Goal: Task Accomplishment & Management: Use online tool/utility

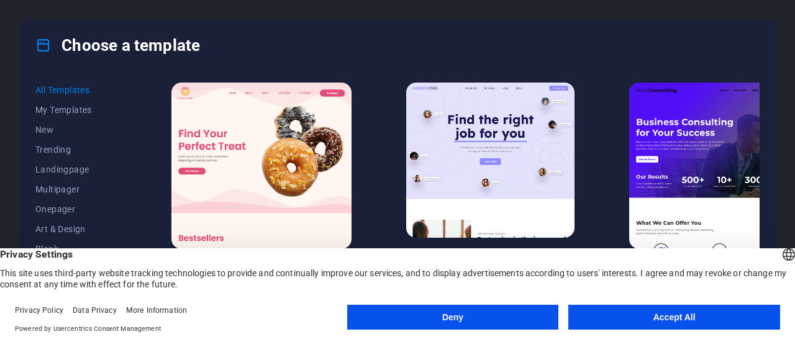
click at [692, 320] on button "Accept All" at bounding box center [674, 317] width 212 height 25
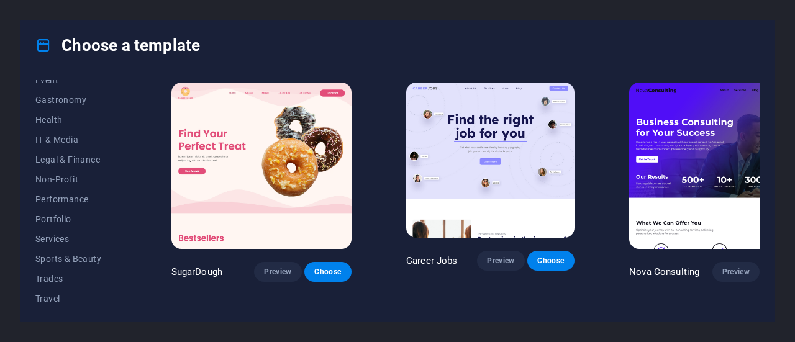
scroll to position [269, 0]
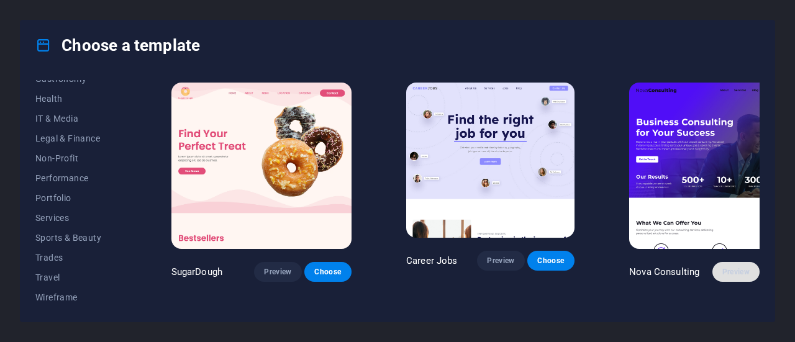
click at [722, 267] on span "Preview" at bounding box center [735, 272] width 27 height 10
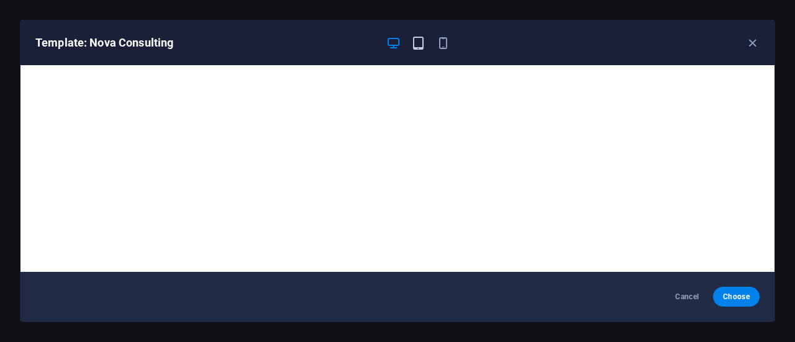
click at [417, 40] on icon "button" at bounding box center [418, 43] width 14 height 14
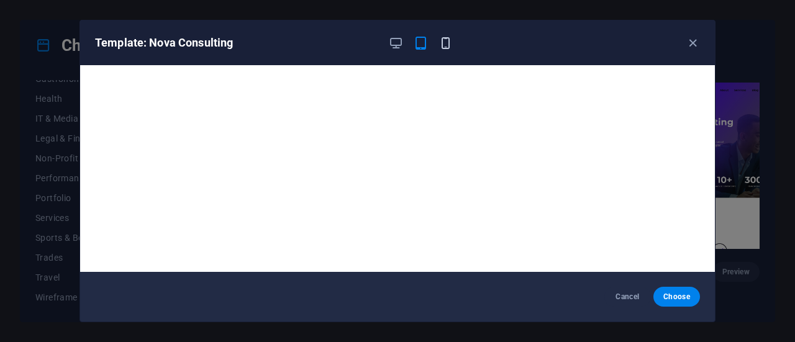
click at [450, 40] on icon "button" at bounding box center [445, 43] width 14 height 14
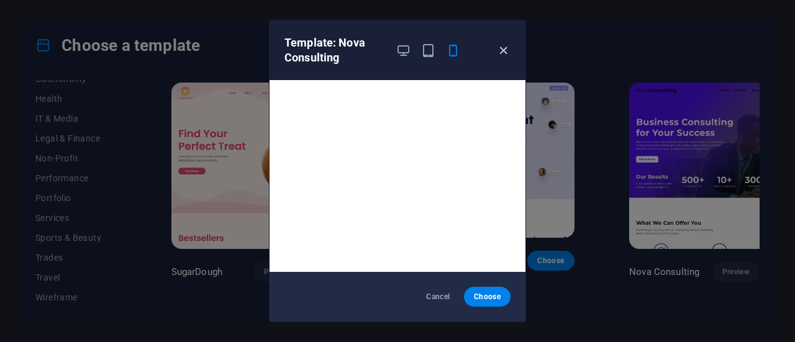
click at [503, 47] on icon "button" at bounding box center [503, 50] width 14 height 14
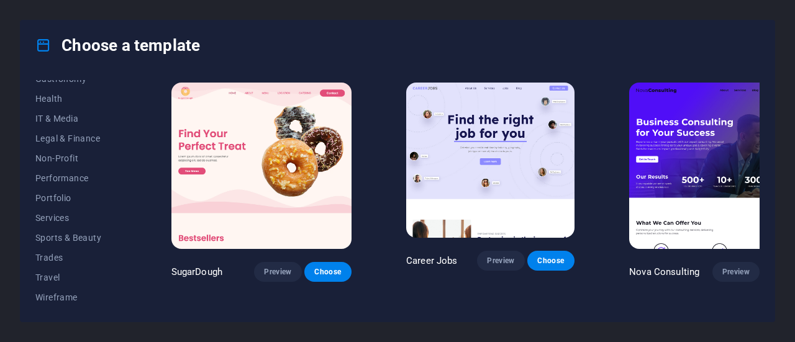
scroll to position [310, 0]
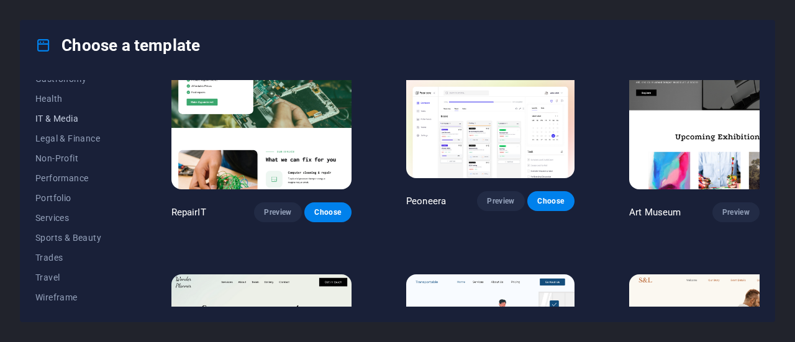
click at [75, 115] on span "IT & Media" at bounding box center [75, 119] width 81 height 10
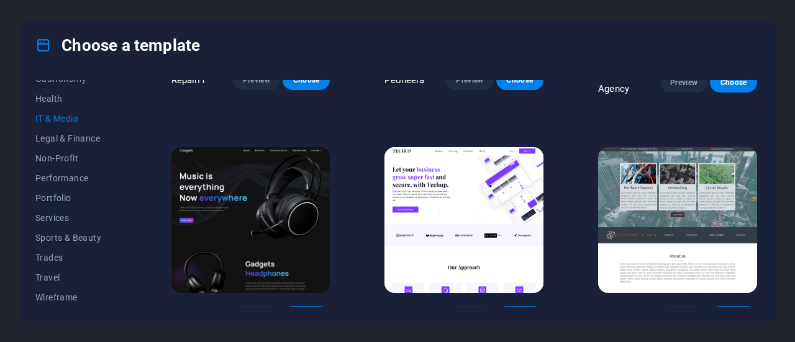
scroll to position [199, 0]
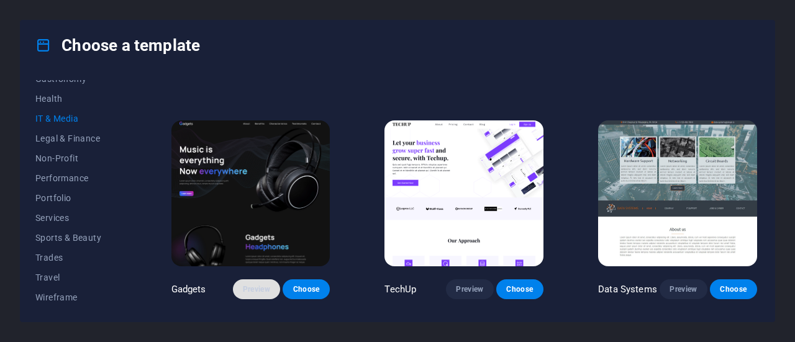
click at [257, 289] on span "Preview" at bounding box center [256, 289] width 27 height 10
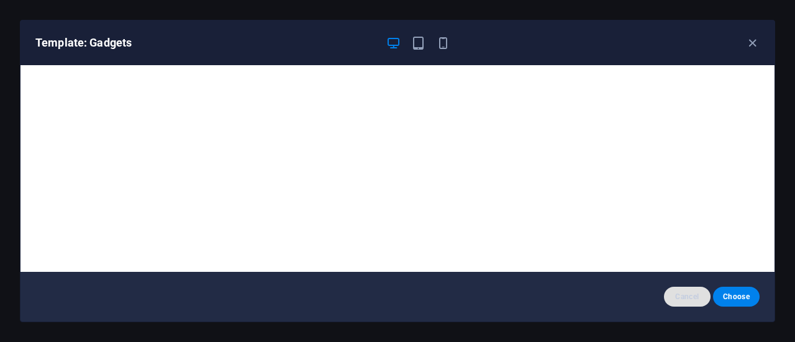
click at [693, 294] on span "Cancel" at bounding box center [687, 297] width 27 height 10
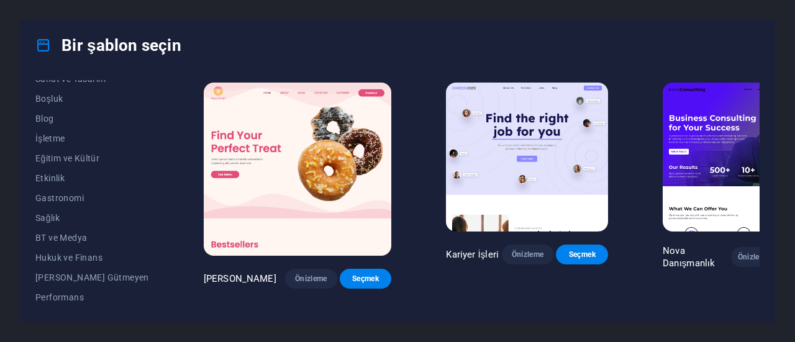
scroll to position [143, 0]
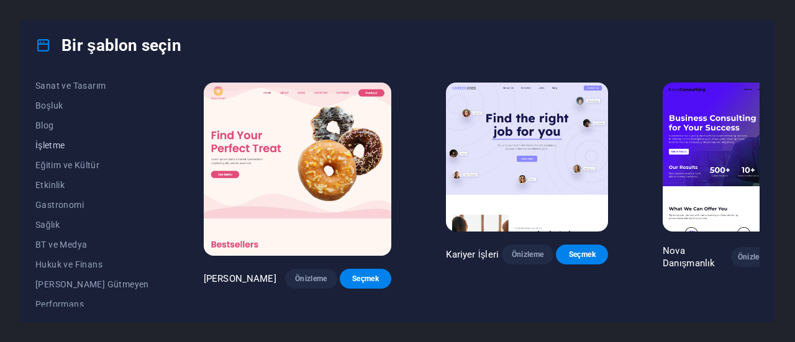
click at [53, 142] on font "İşletme" at bounding box center [50, 145] width 30 height 10
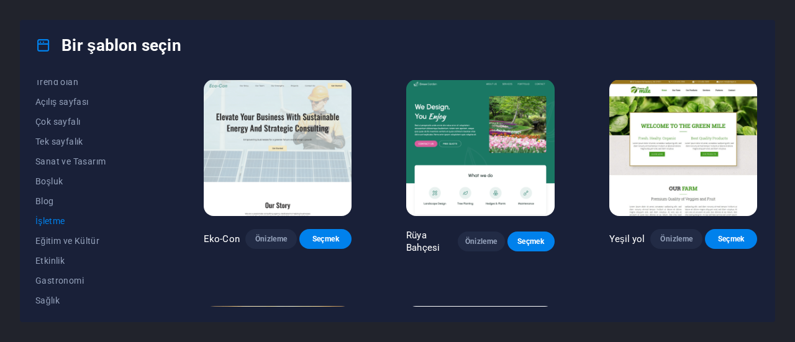
scroll to position [66, 0]
click at [95, 161] on font "Sanat ve Tasarım" at bounding box center [70, 163] width 70 height 10
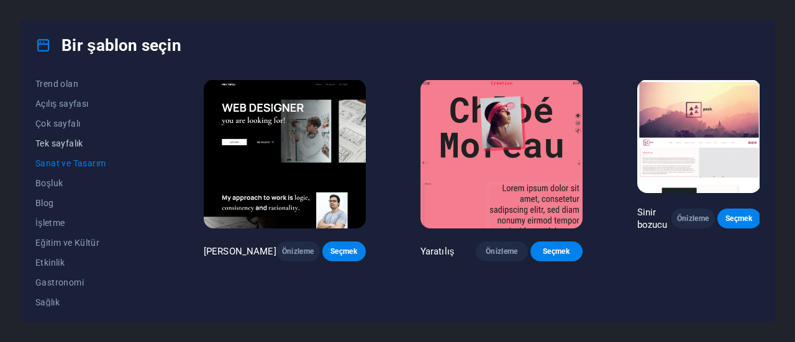
click at [79, 142] on font "Tek sayfalık" at bounding box center [59, 143] width 48 height 10
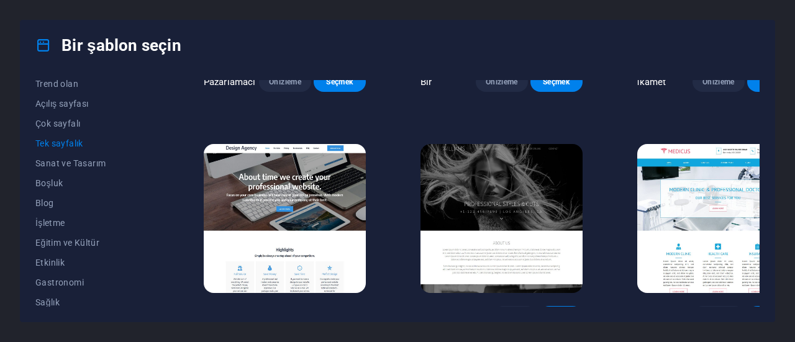
scroll to position [4845, 0]
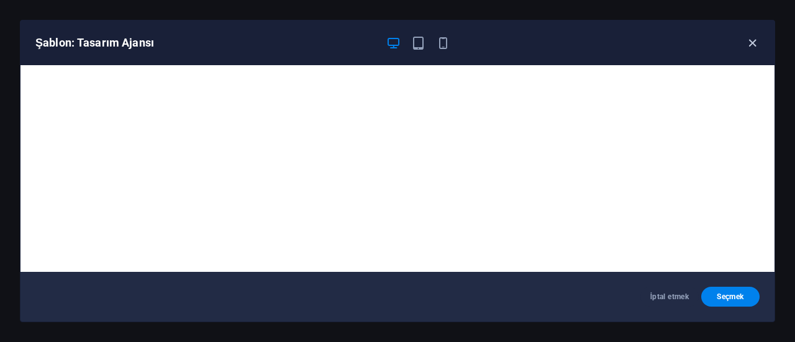
click at [749, 47] on icon "button" at bounding box center [752, 43] width 14 height 14
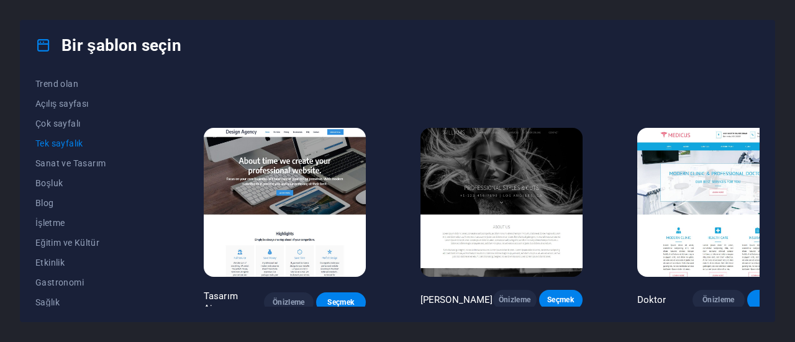
scroll to position [4907, 0]
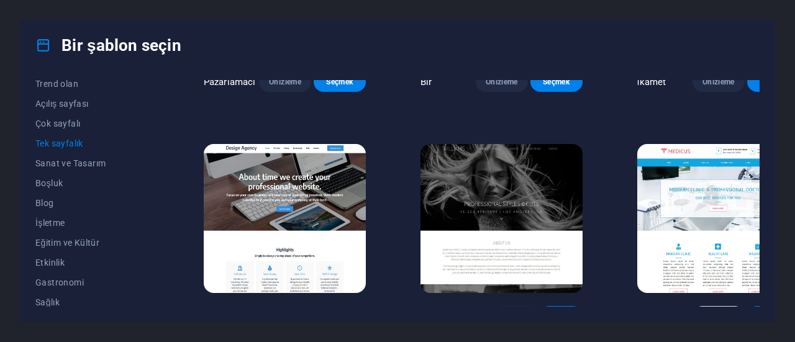
click at [702, 312] on font "Önizleme" at bounding box center [718, 316] width 32 height 9
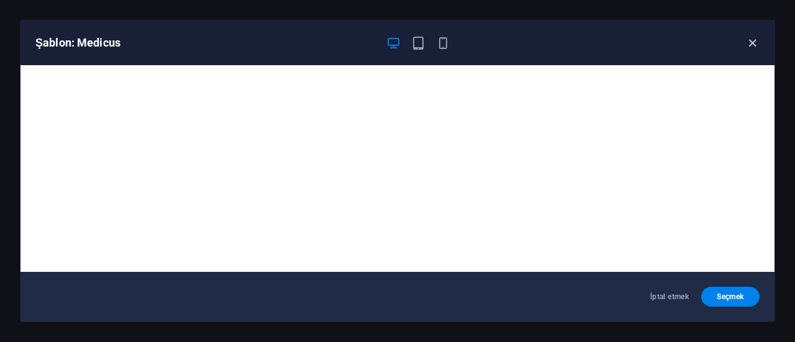
click at [754, 40] on icon "button" at bounding box center [752, 43] width 14 height 14
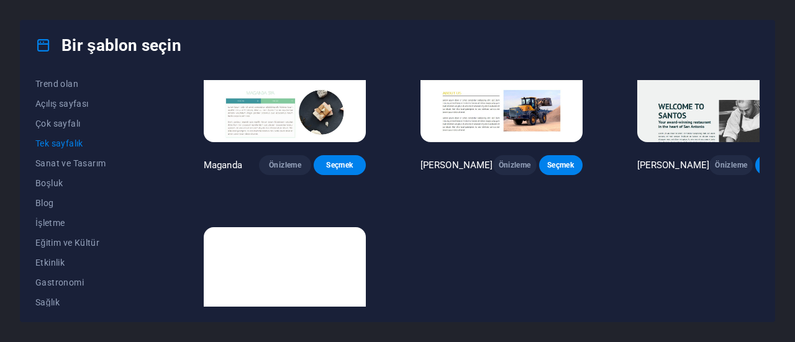
scroll to position [5304, 0]
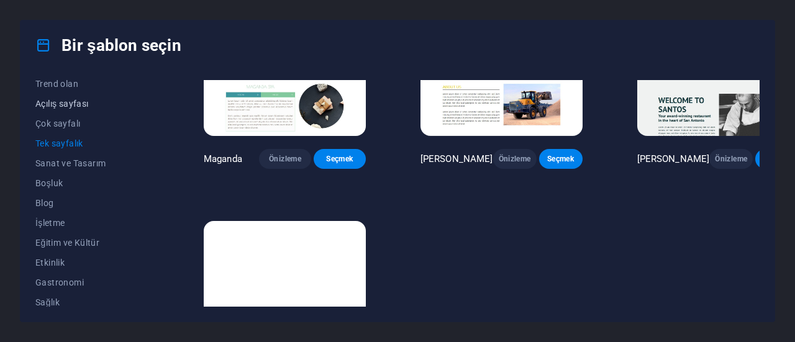
click at [85, 102] on font "Açılış sayfası" at bounding box center [61, 104] width 53 height 10
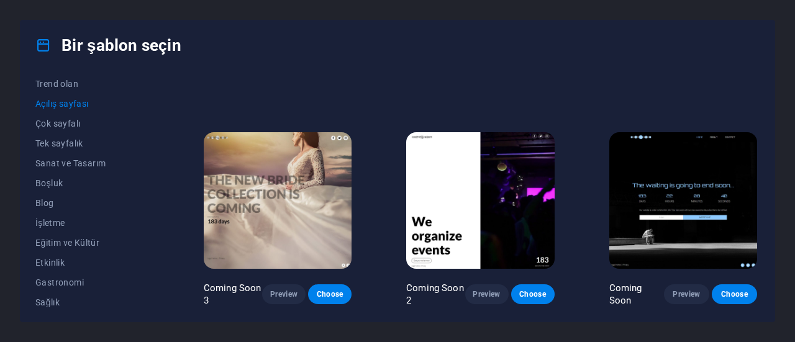
scroll to position [1792, 0]
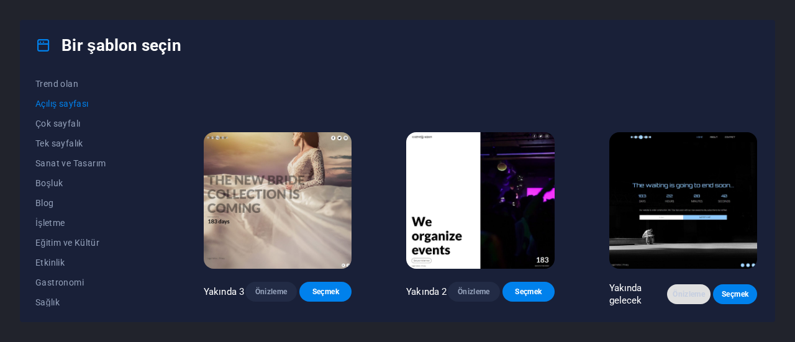
click at [689, 292] on font "Önizleme" at bounding box center [688, 294] width 32 height 9
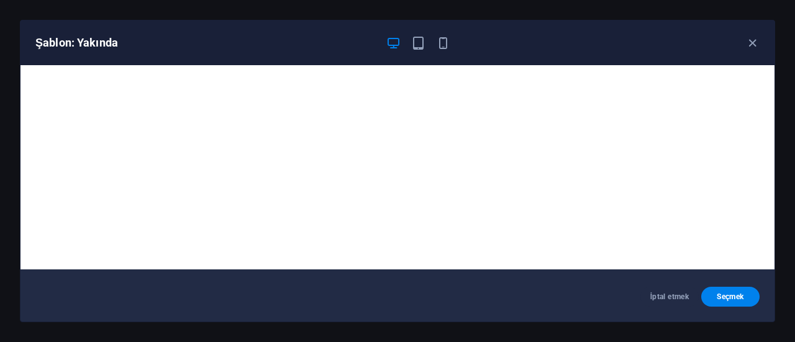
scroll to position [2, 0]
click at [413, 40] on icon "button" at bounding box center [418, 43] width 14 height 14
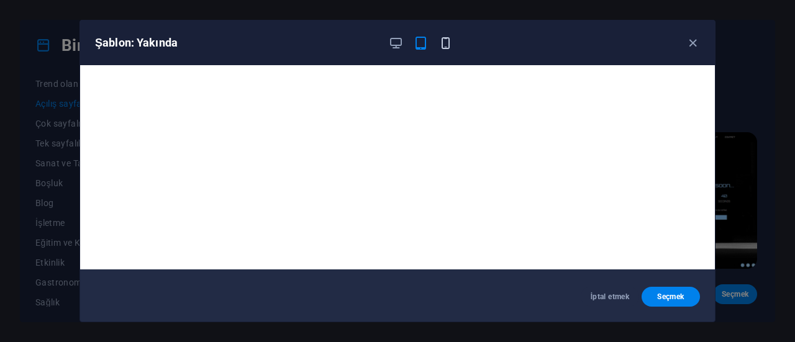
click at [440, 42] on icon "button" at bounding box center [445, 43] width 14 height 14
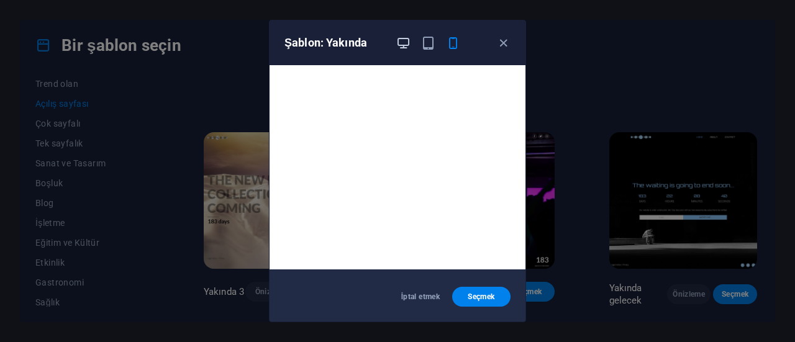
click at [406, 39] on icon "button" at bounding box center [403, 43] width 14 height 14
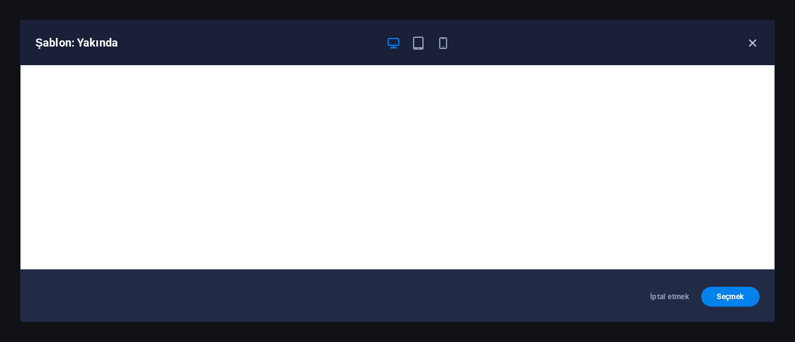
click at [747, 42] on icon "button" at bounding box center [752, 43] width 14 height 14
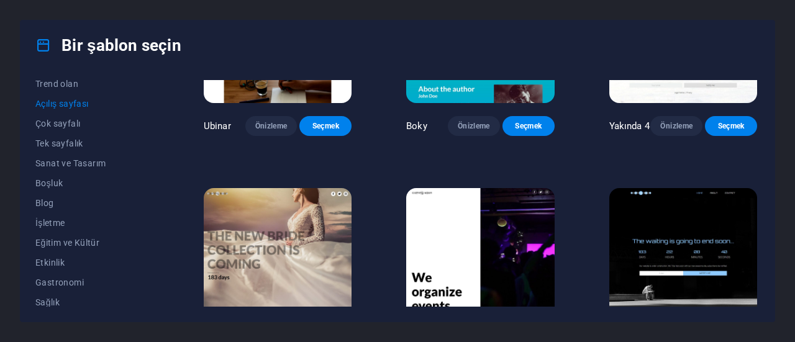
scroll to position [1792, 0]
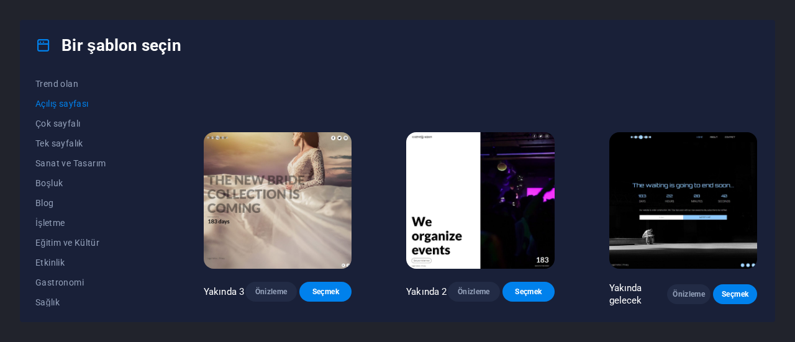
click at [688, 155] on img at bounding box center [683, 200] width 148 height 137
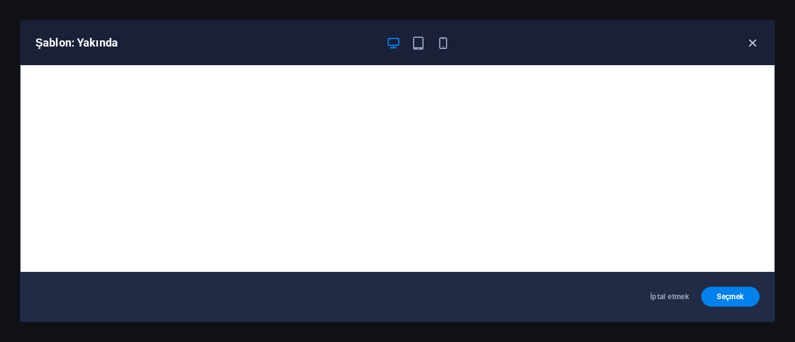
click at [752, 42] on icon "button" at bounding box center [752, 43] width 14 height 14
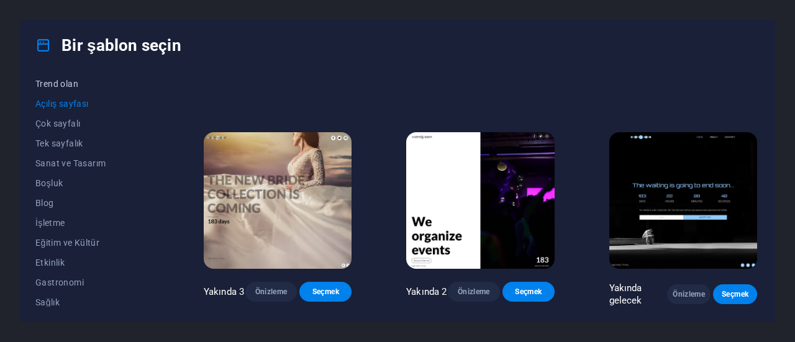
click at [73, 85] on font "Trend olan" at bounding box center [56, 84] width 43 height 10
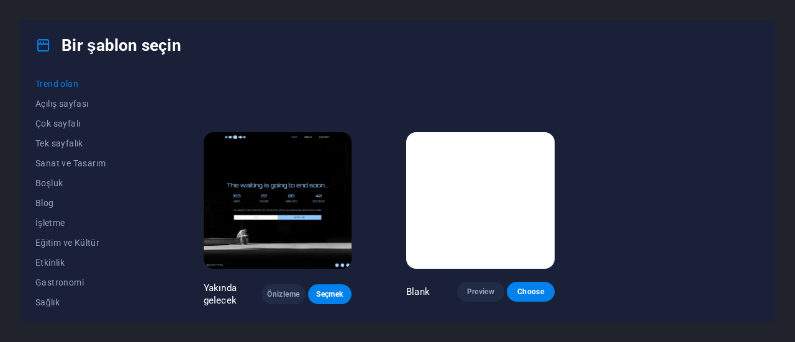
scroll to position [1122, 0]
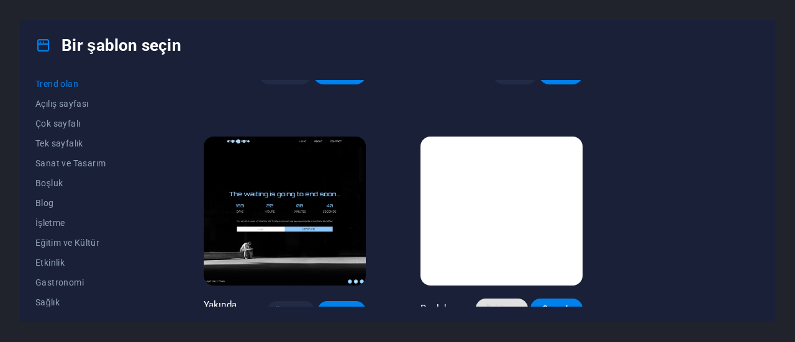
click at [485, 304] on font "Önizleme" at bounding box center [501, 308] width 32 height 9
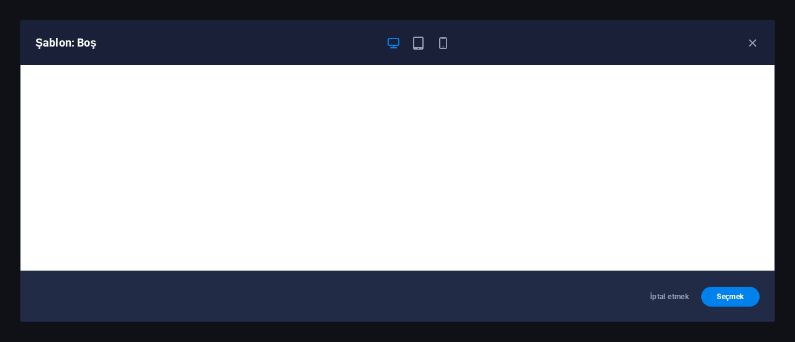
scroll to position [2, 0]
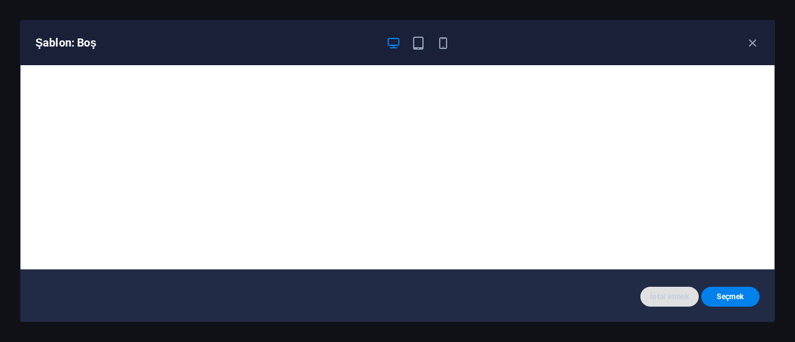
click at [664, 292] on font "İptal etmek" at bounding box center [669, 297] width 38 height 10
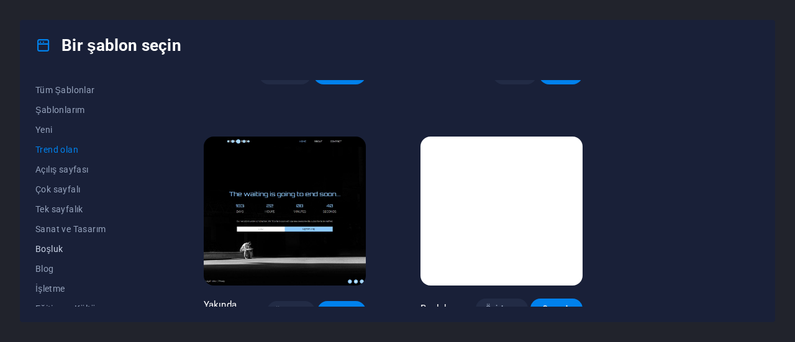
scroll to position [0, 0]
click at [47, 127] on font "Yeni" at bounding box center [43, 130] width 17 height 10
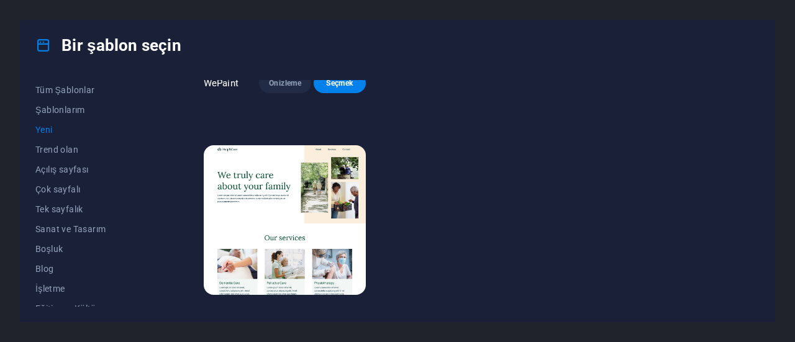
scroll to position [884, 0]
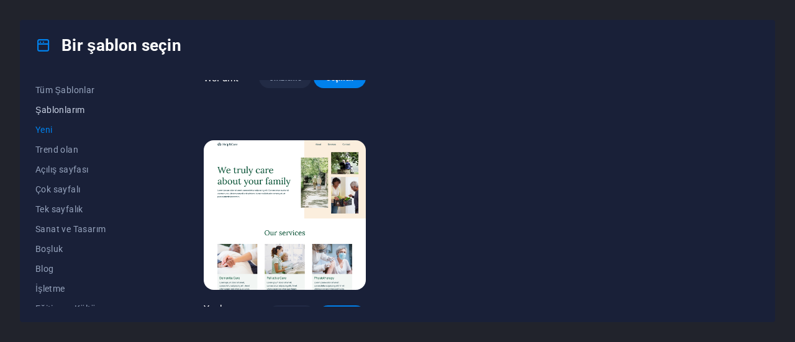
click at [58, 105] on font "Şablonlarım" at bounding box center [60, 110] width 50 height 10
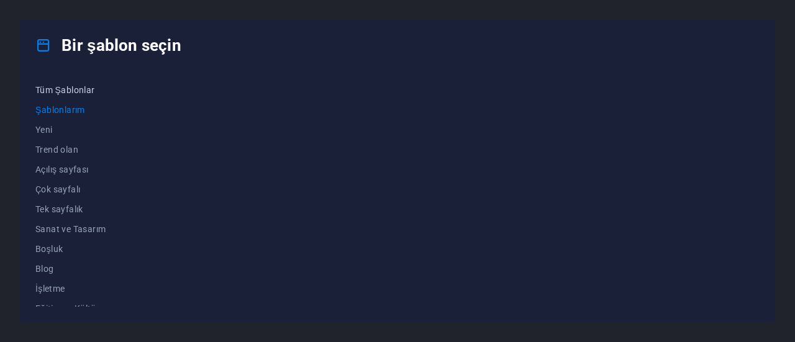
click at [84, 88] on font "Tüm Şablonlar" at bounding box center [65, 90] width 60 height 10
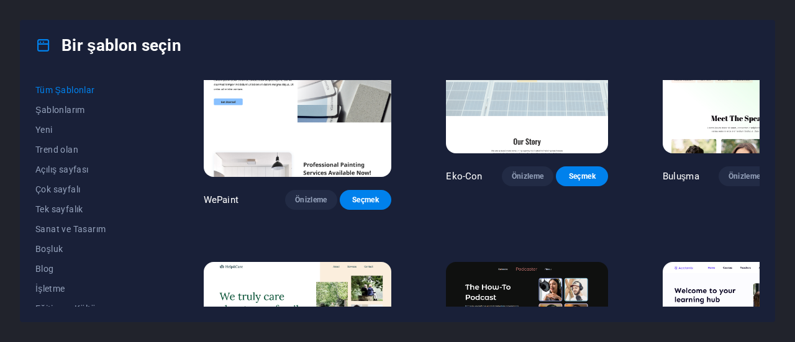
scroll to position [869, 0]
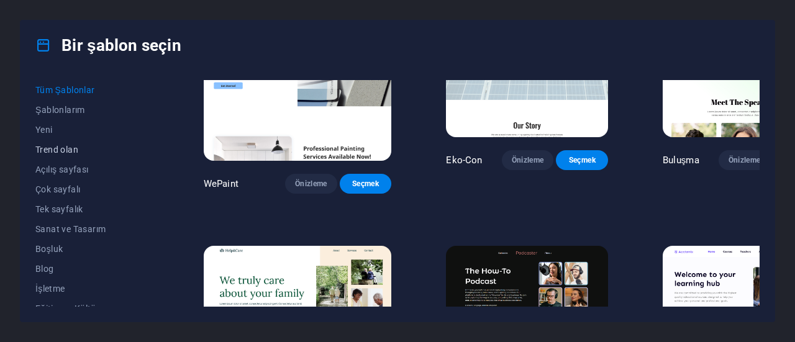
click at [62, 147] on font "Trend olan" at bounding box center [56, 150] width 43 height 10
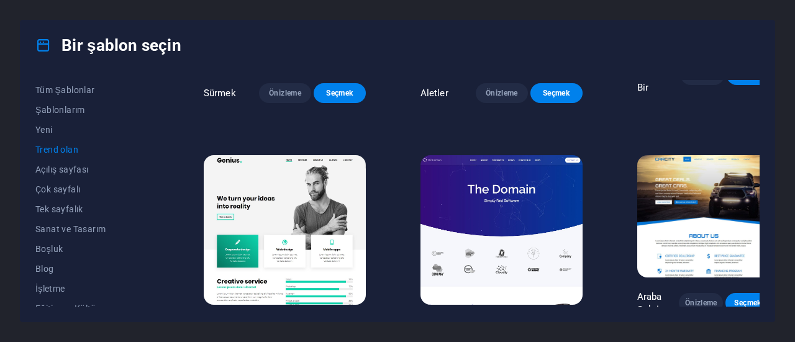
scroll to position [633, 0]
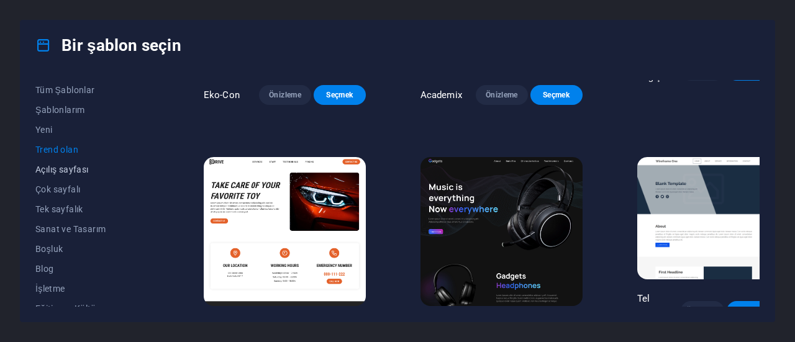
click at [59, 167] on font "Açılış sayfası" at bounding box center [61, 170] width 53 height 10
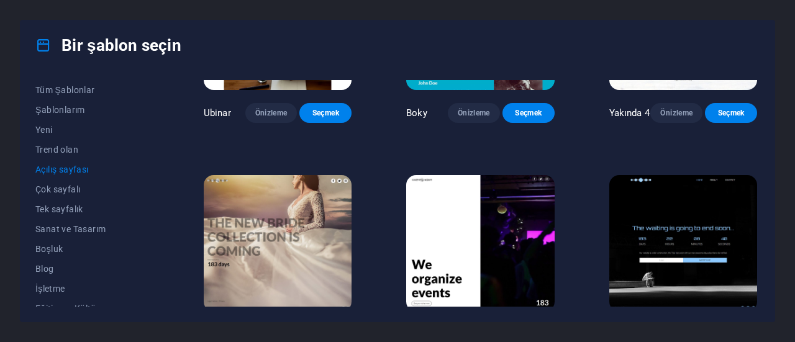
scroll to position [1792, 0]
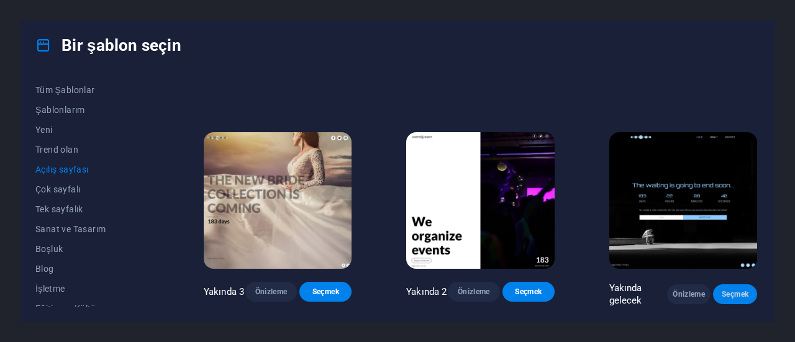
click at [742, 297] on font "Seçmek" at bounding box center [734, 294] width 27 height 9
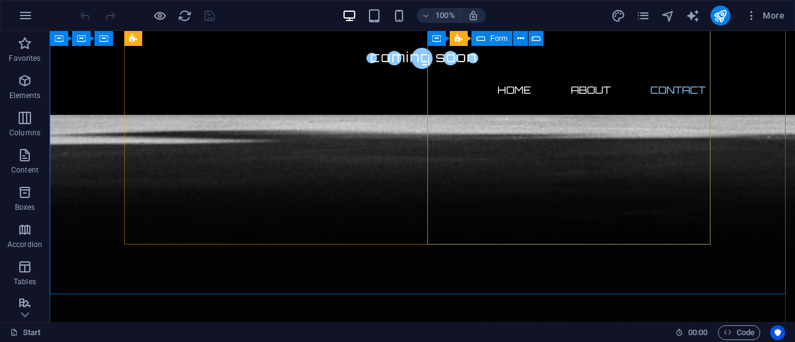
scroll to position [1003, 0]
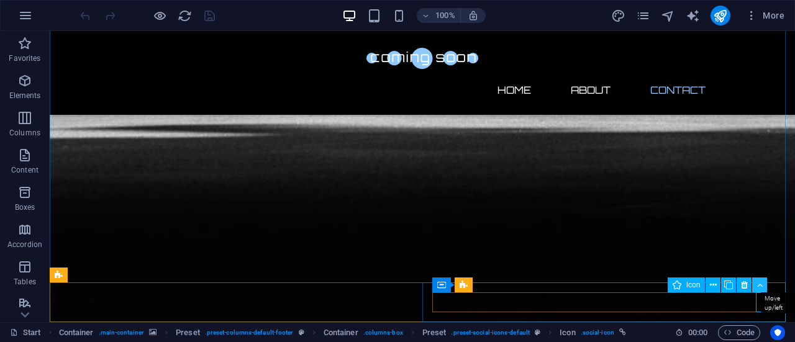
click at [758, 286] on icon at bounding box center [760, 285] width 6 height 13
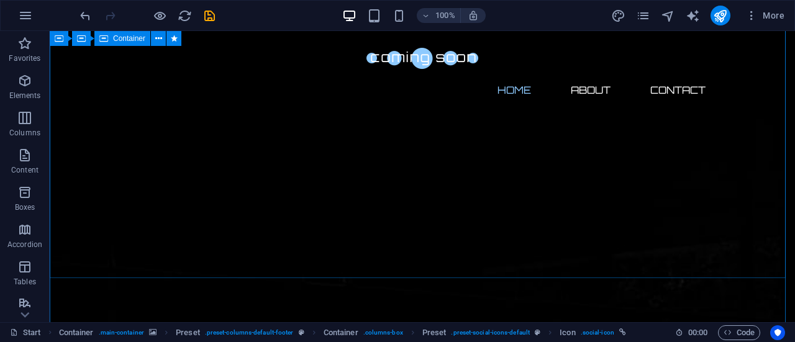
scroll to position [0, 0]
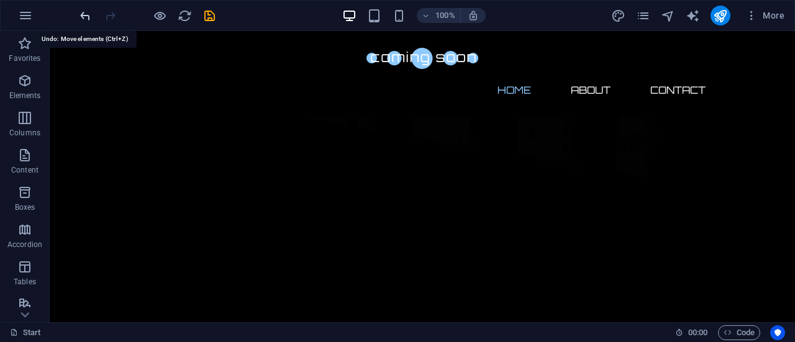
click at [88, 9] on icon "undo" at bounding box center [85, 16] width 14 height 14
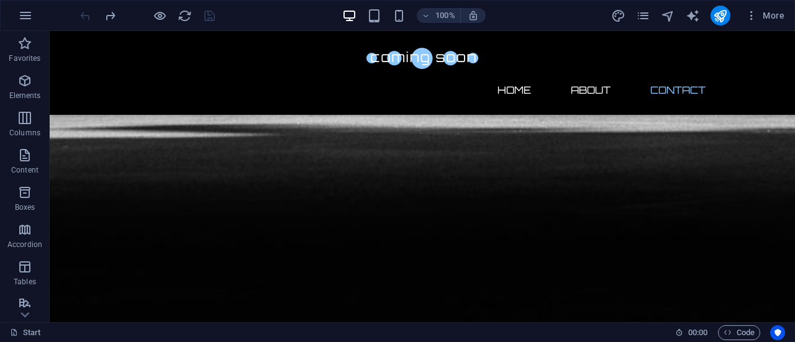
click at [88, 9] on div at bounding box center [147, 16] width 139 height 20
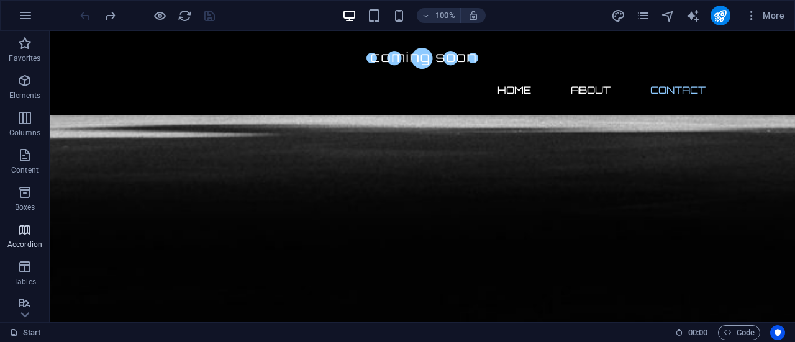
scroll to position [267, 0]
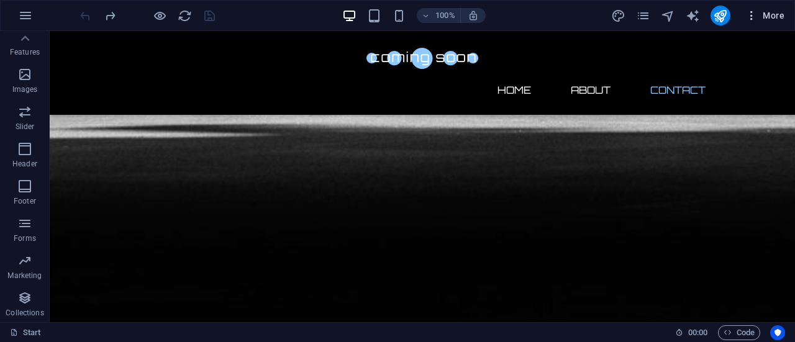
click at [755, 9] on icon "button" at bounding box center [751, 15] width 12 height 12
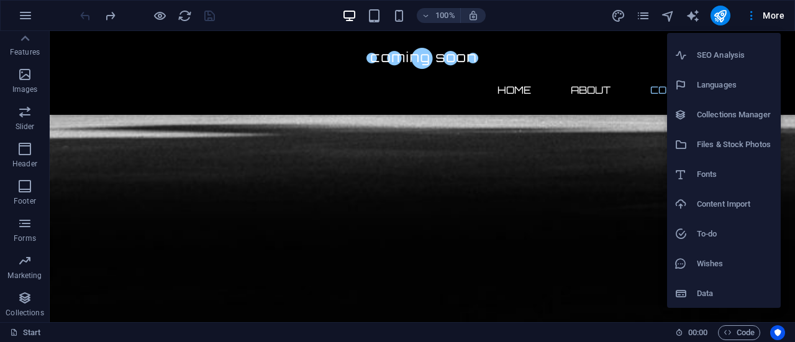
scroll to position [0, 0]
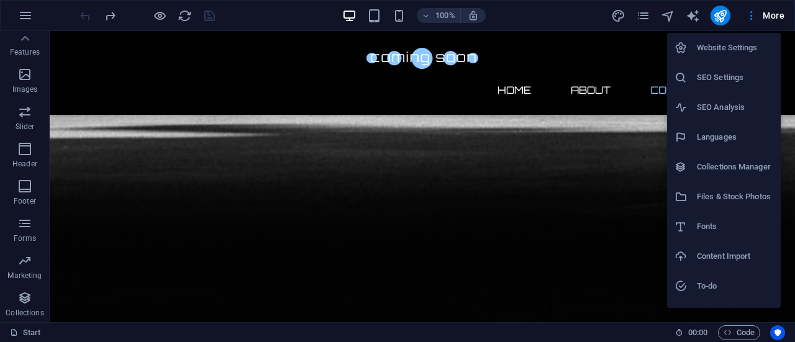
click at [790, 34] on div at bounding box center [397, 171] width 795 height 342
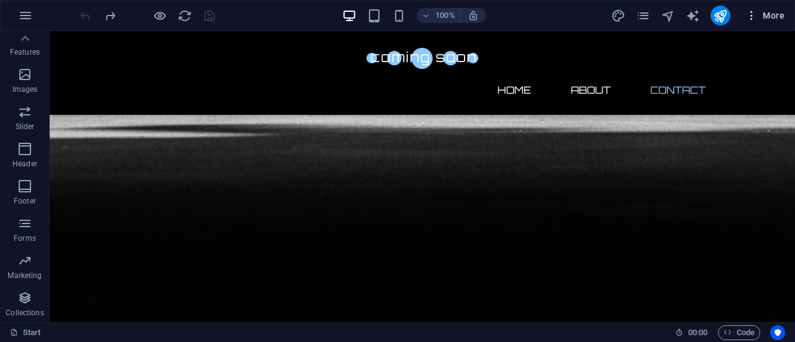
click at [749, 12] on icon "button" at bounding box center [751, 15] width 12 height 12
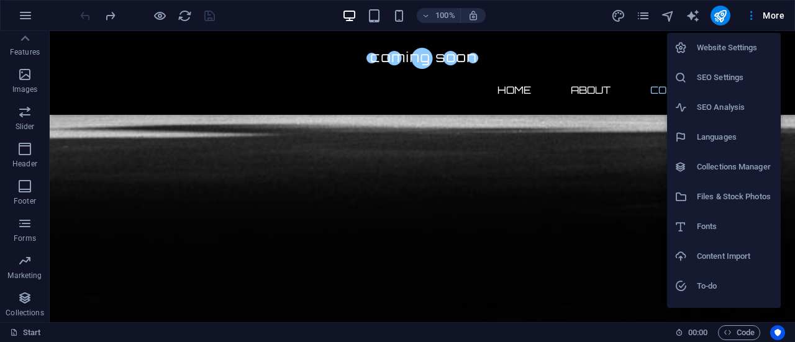
click at [751, 49] on h6 "Website Settings" at bounding box center [735, 47] width 76 height 15
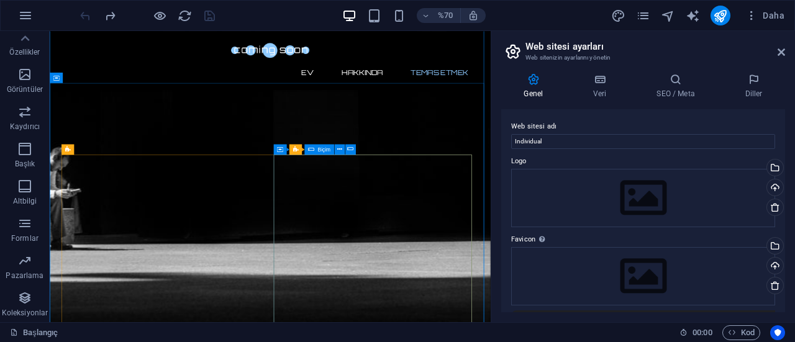
scroll to position [864, 0]
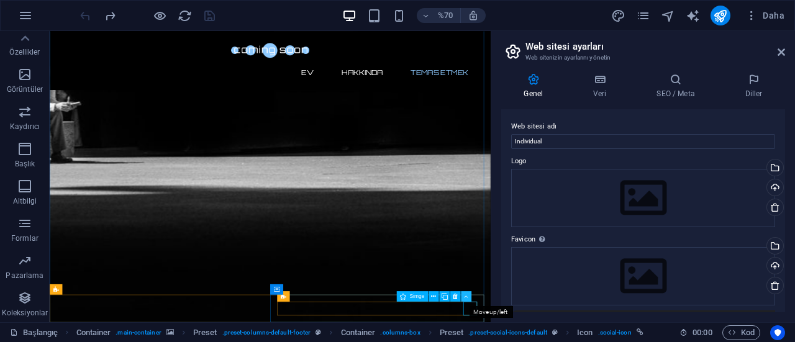
click at [464, 295] on icon at bounding box center [466, 296] width 4 height 9
click at [467, 296] on icon at bounding box center [466, 296] width 4 height 9
click at [422, 295] on icon at bounding box center [422, 296] width 5 height 9
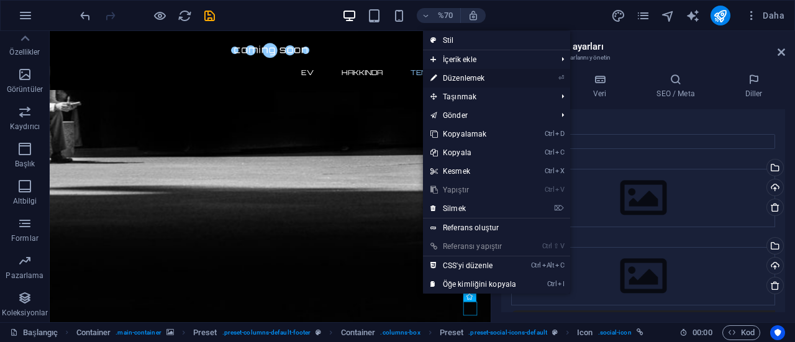
click at [461, 81] on font "Düzenlemek" at bounding box center [464, 78] width 42 height 9
select select "xMidYMid"
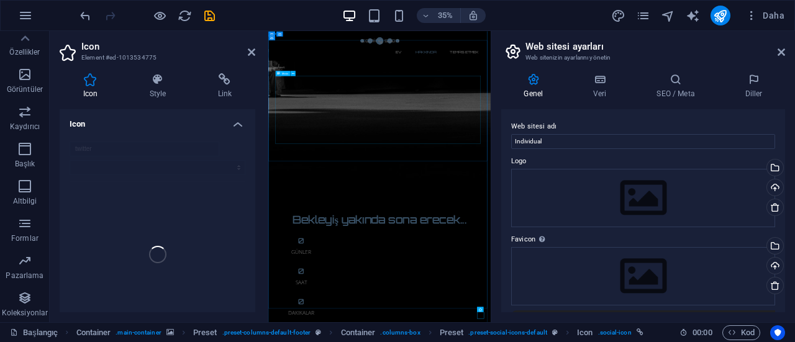
scroll to position [448, 0]
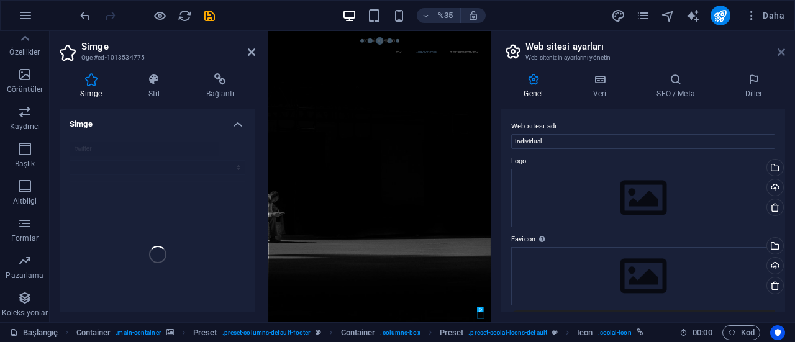
click at [778, 49] on icon at bounding box center [780, 52] width 7 height 10
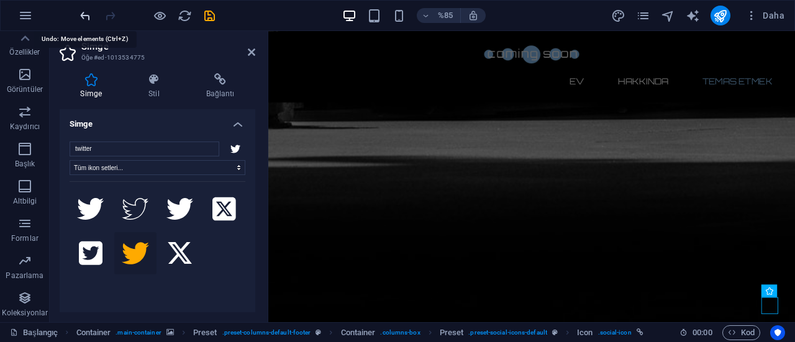
click at [80, 17] on icon "geri al" at bounding box center [85, 16] width 14 height 14
click at [80, 17] on div at bounding box center [147, 16] width 139 height 20
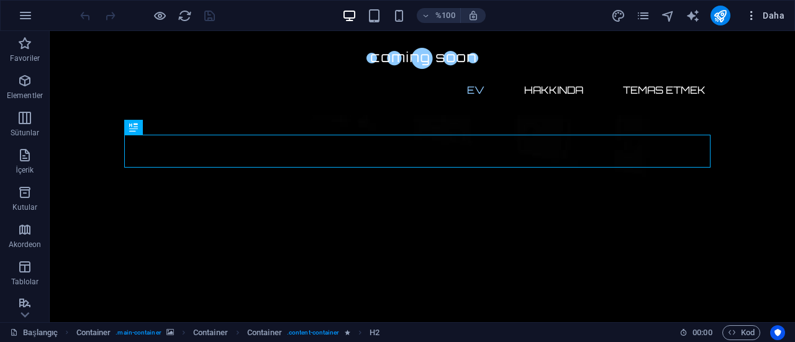
click at [779, 15] on font "Daha" at bounding box center [773, 16] width 22 height 10
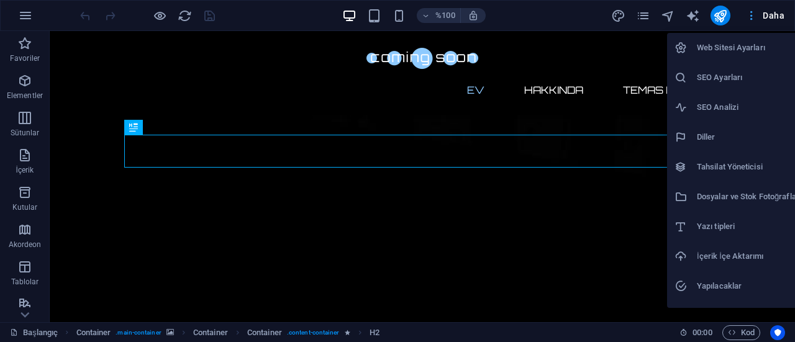
click at [779, 15] on div at bounding box center [397, 171] width 795 height 342
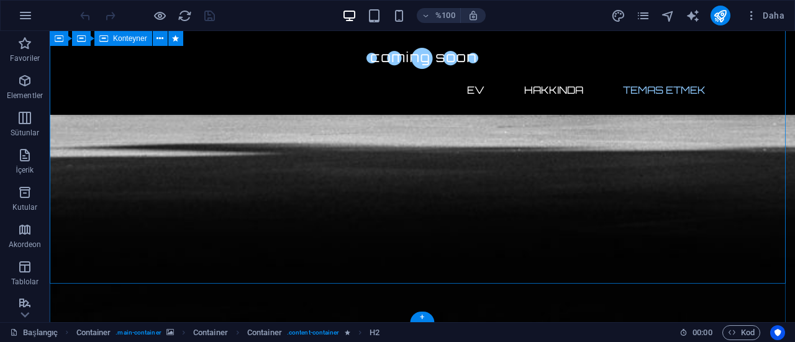
scroll to position [988, 0]
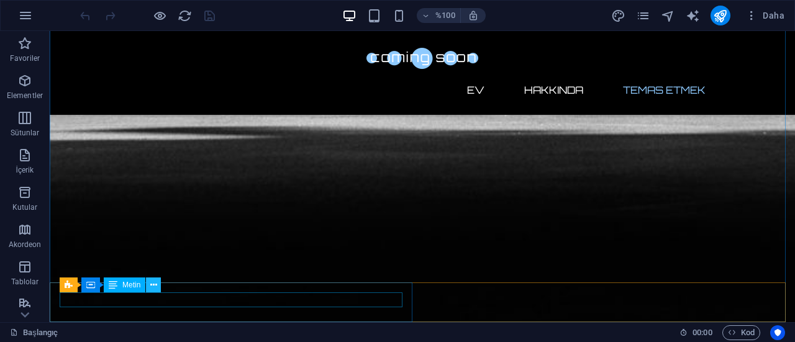
click at [155, 284] on icon at bounding box center [153, 285] width 7 height 13
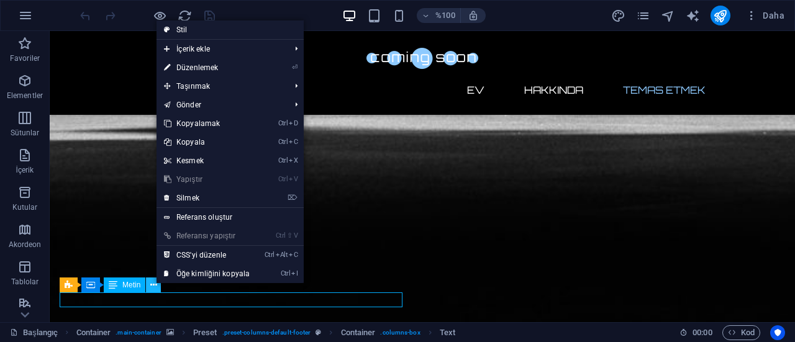
click at [155, 284] on icon at bounding box center [153, 285] width 7 height 13
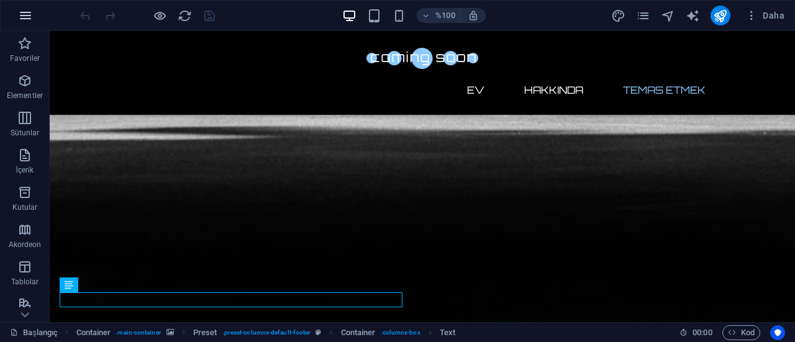
click at [26, 13] on icon "button" at bounding box center [25, 15] width 15 height 15
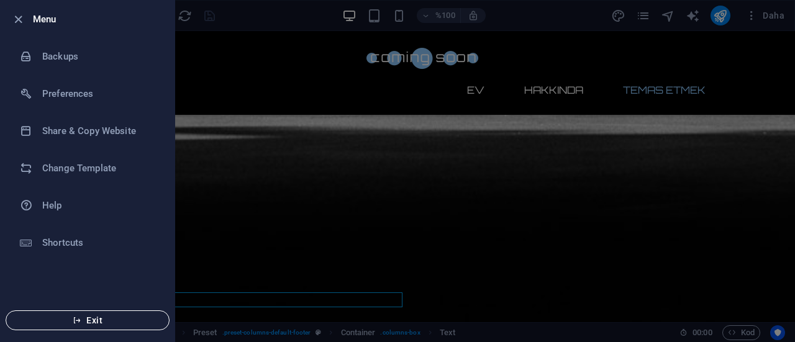
click at [102, 321] on span "Exit" at bounding box center [87, 320] width 143 height 10
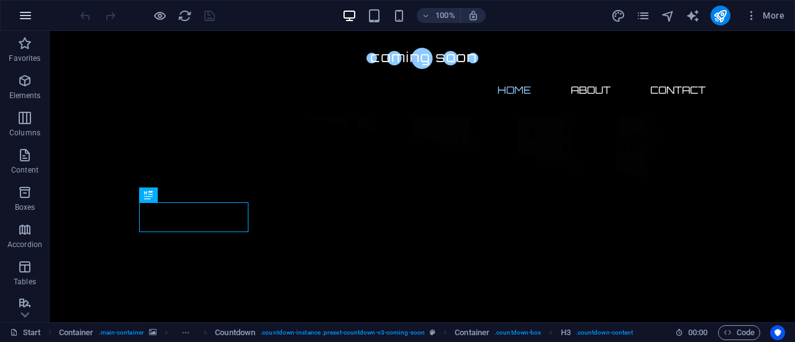
click at [35, 11] on button "button" at bounding box center [26, 16] width 30 height 30
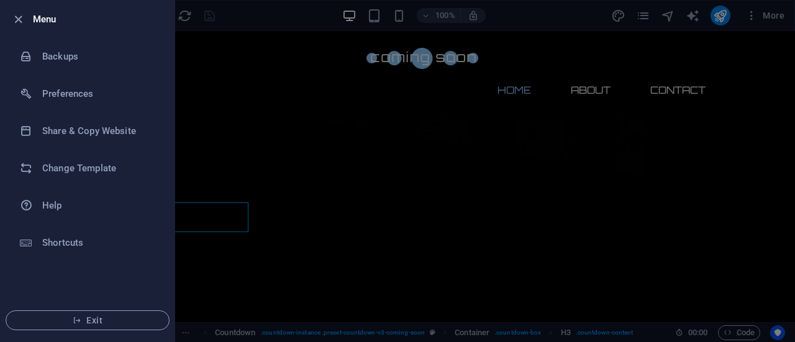
click at [791, 71] on div at bounding box center [397, 171] width 795 height 342
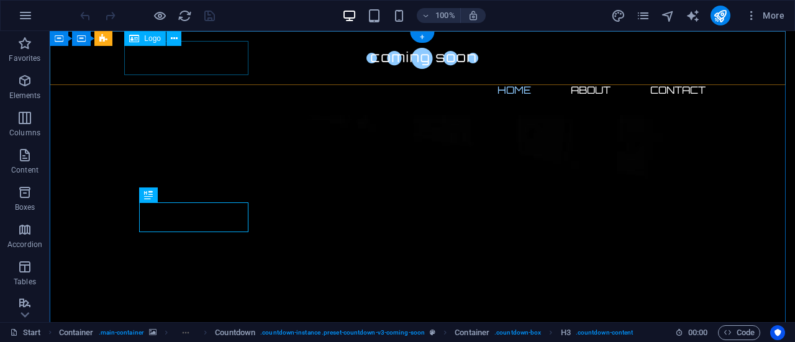
click at [216, 57] on div at bounding box center [422, 58] width 586 height 34
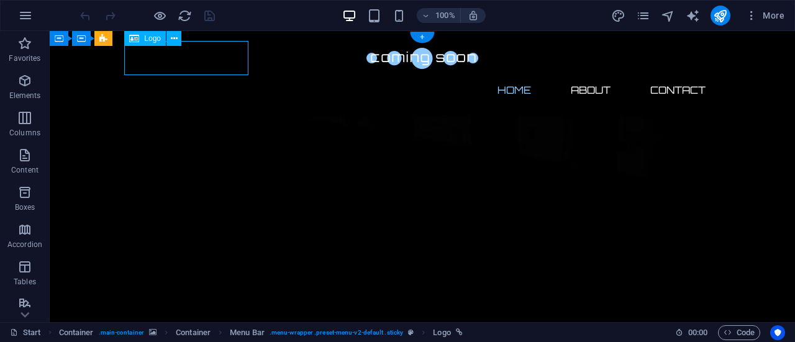
click at [216, 57] on div at bounding box center [422, 58] width 586 height 34
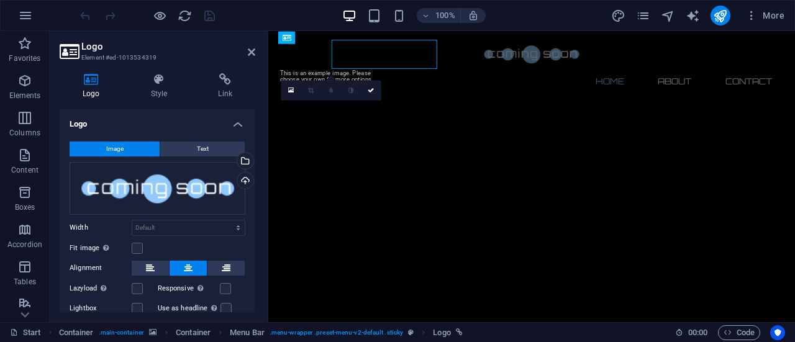
click at [216, 57] on h3 "Element #ed-1013534319" at bounding box center [155, 57] width 149 height 11
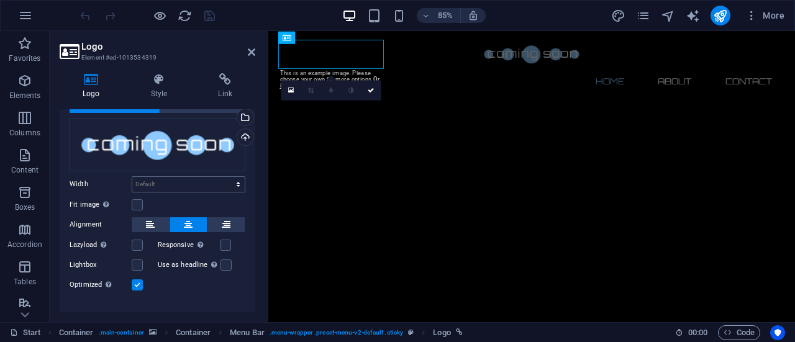
scroll to position [61, 0]
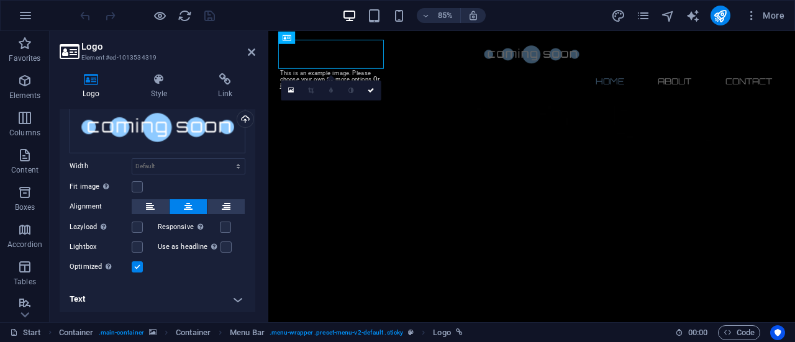
click at [233, 293] on h4 "Text" at bounding box center [158, 299] width 196 height 30
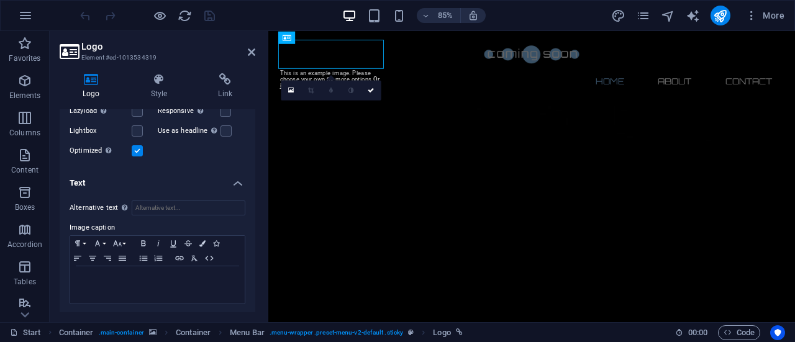
scroll to position [0, 0]
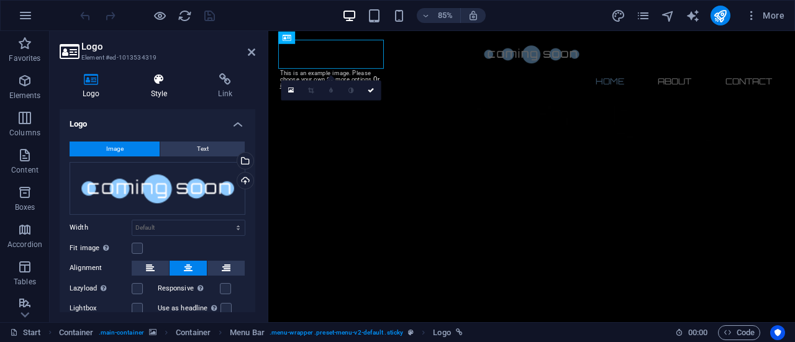
click at [164, 74] on icon at bounding box center [159, 79] width 63 height 12
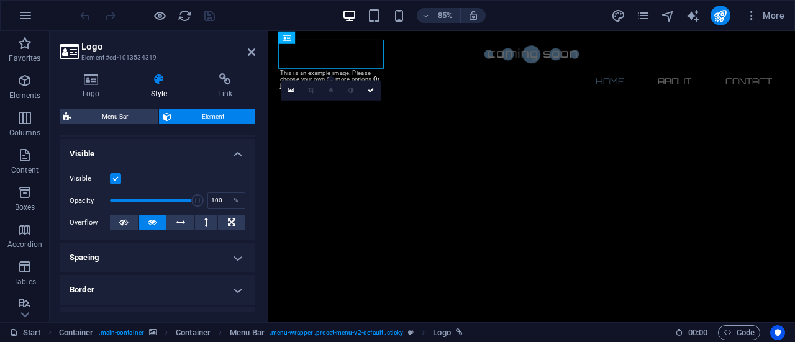
scroll to position [36, 0]
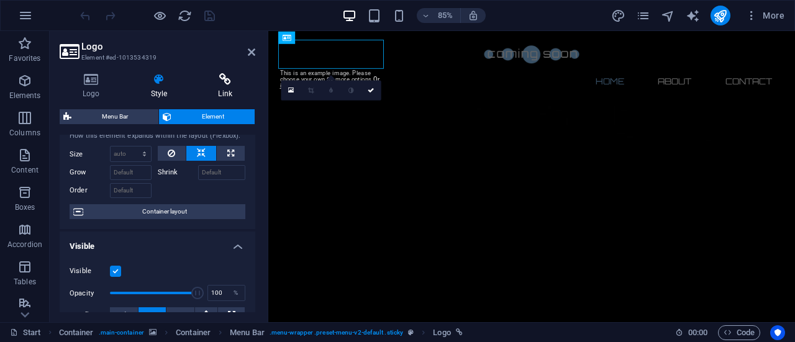
click at [229, 80] on icon at bounding box center [225, 79] width 60 height 12
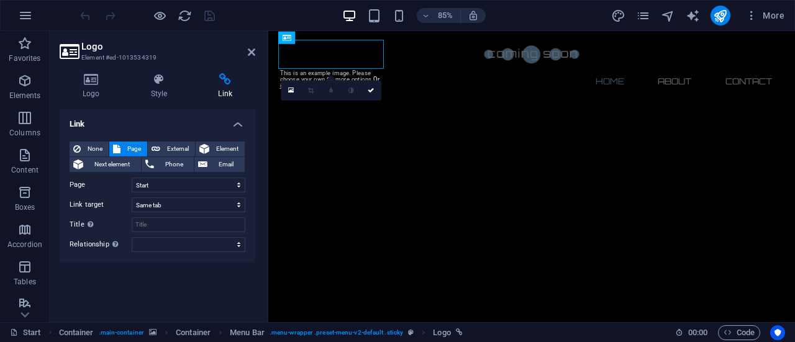
click at [236, 126] on h4 "Link" at bounding box center [158, 120] width 196 height 22
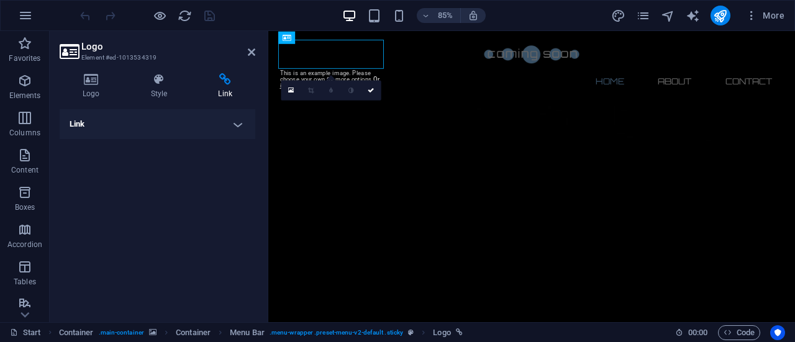
click at [249, 46] on h2 "Logo" at bounding box center [168, 46] width 174 height 11
click at [250, 52] on icon at bounding box center [251, 52] width 7 height 10
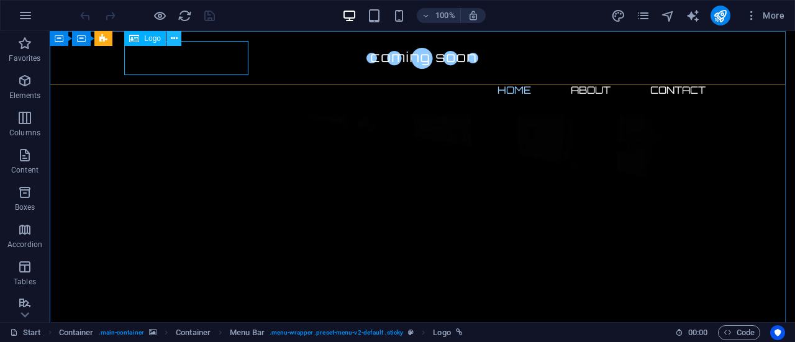
click at [176, 37] on icon at bounding box center [174, 38] width 7 height 13
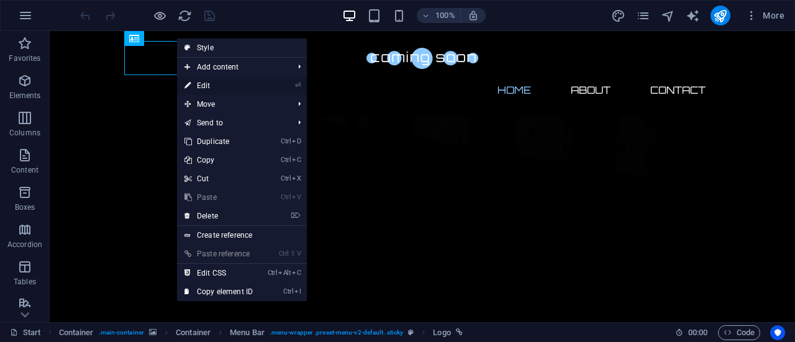
click at [227, 79] on link "⏎ Edit" at bounding box center [218, 85] width 83 height 19
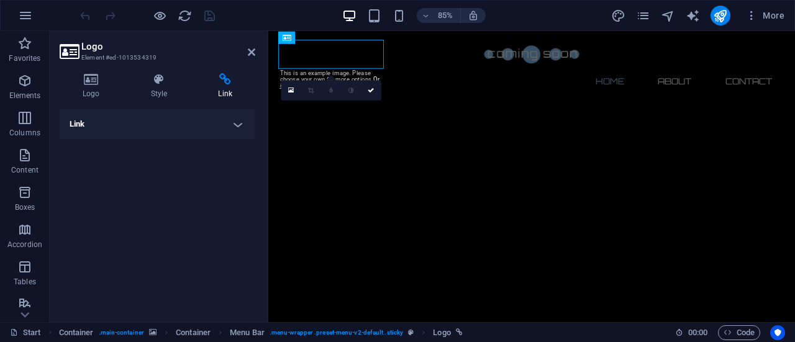
click at [235, 133] on h4 "Link" at bounding box center [158, 124] width 196 height 30
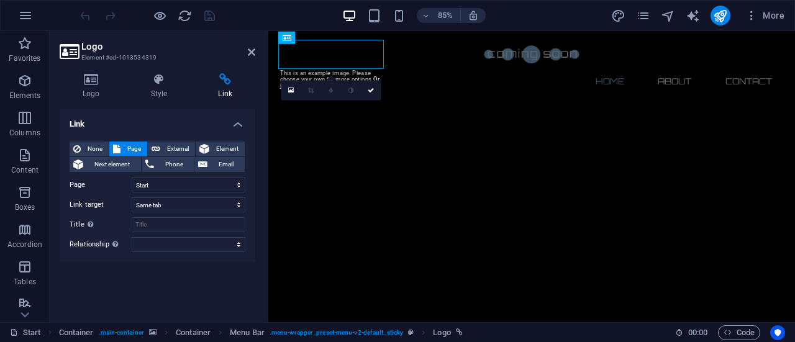
click at [107, 274] on div "Link None Page External Element Next element Phone Email Page Start Legal Notic…" at bounding box center [158, 210] width 196 height 203
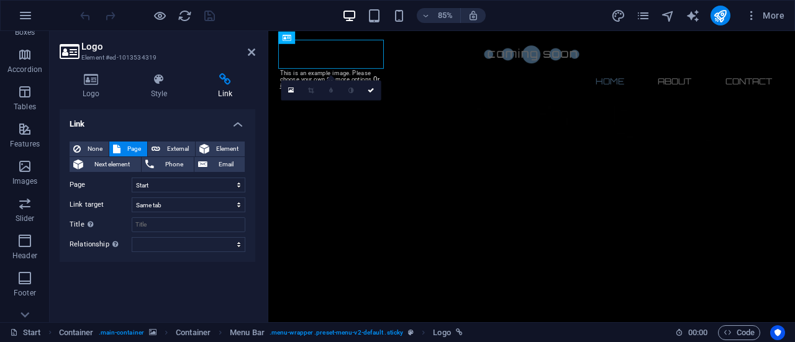
scroll to position [267, 0]
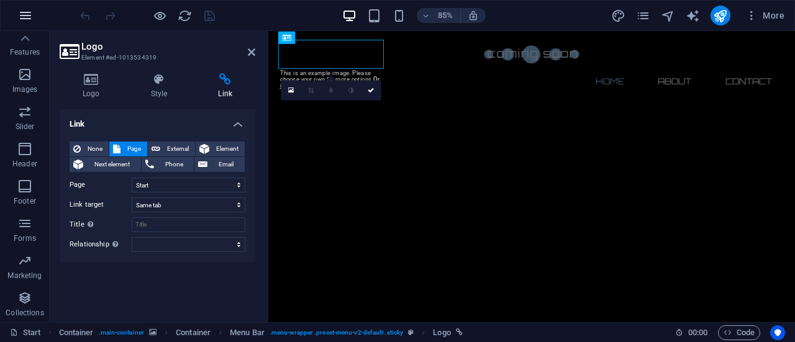
click at [31, 28] on button "button" at bounding box center [26, 16] width 30 height 30
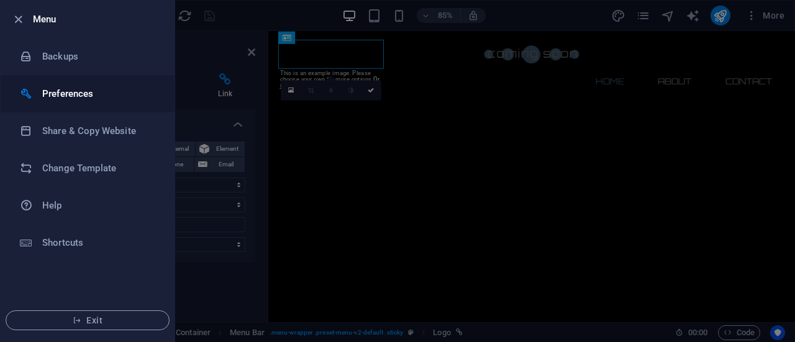
click at [71, 93] on h6 "Preferences" at bounding box center [99, 93] width 115 height 15
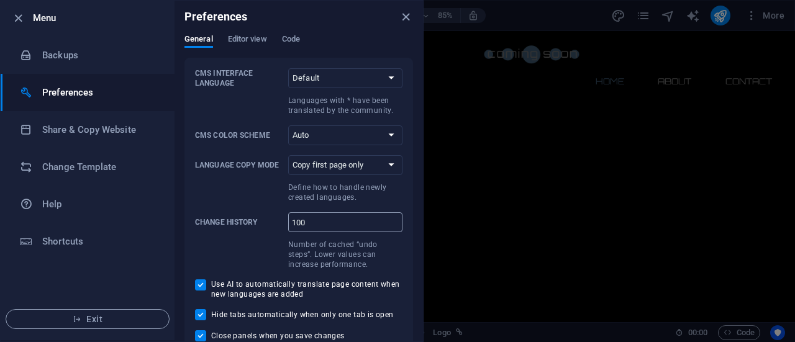
scroll to position [0, 0]
click at [251, 38] on span "Editor view" at bounding box center [247, 41] width 39 height 17
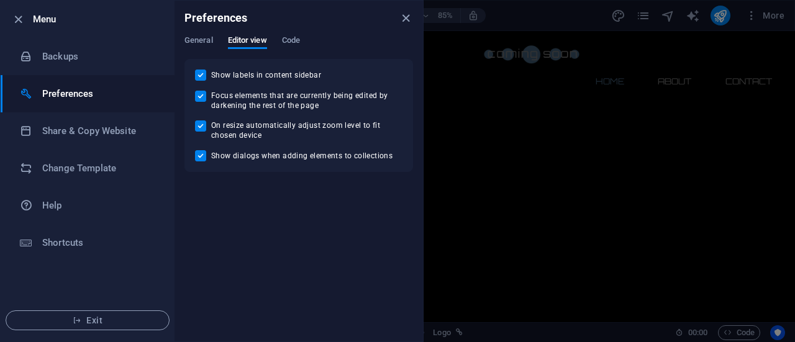
click at [281, 39] on div "General Editor view Code" at bounding box center [298, 47] width 228 height 24
click at [295, 37] on span "Code" at bounding box center [291, 41] width 18 height 17
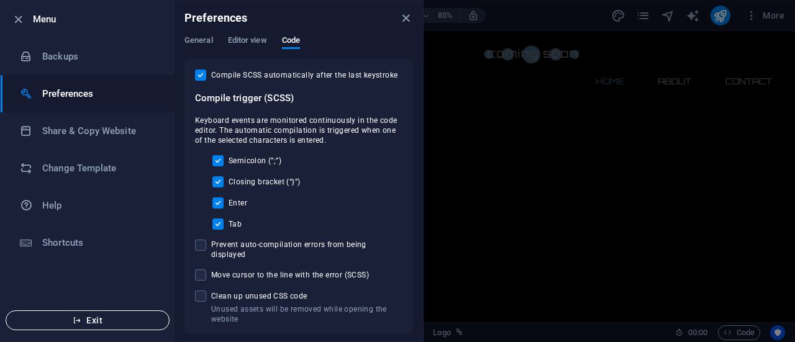
click at [104, 326] on button "Exit" at bounding box center [88, 320] width 164 height 20
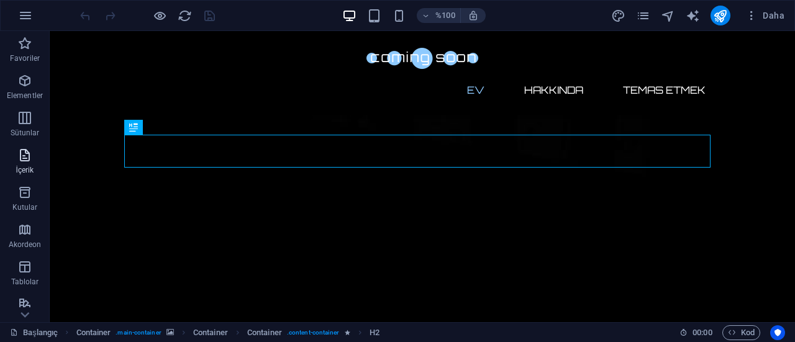
click at [31, 167] on font "İçerik" at bounding box center [25, 170] width 18 height 9
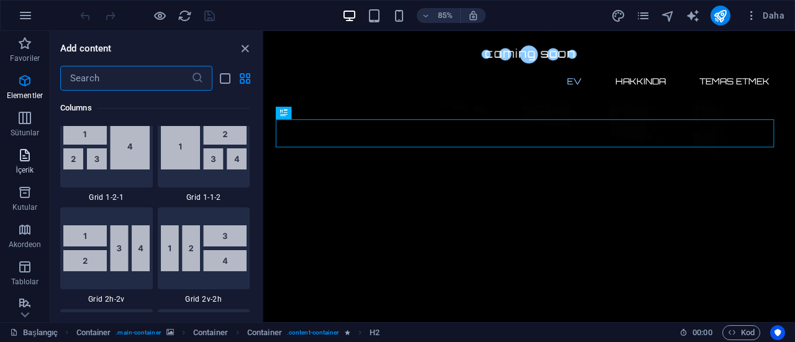
scroll to position [2172, 0]
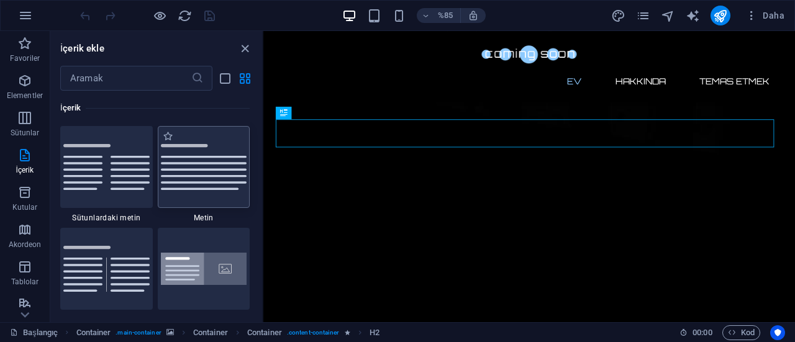
click at [207, 155] on img at bounding box center [204, 167] width 86 height 46
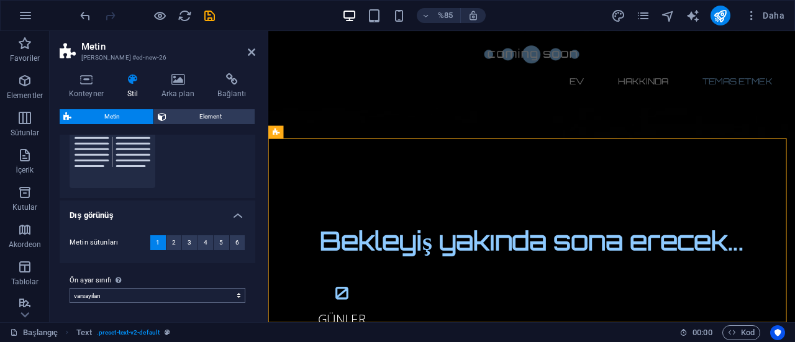
scroll to position [0, 0]
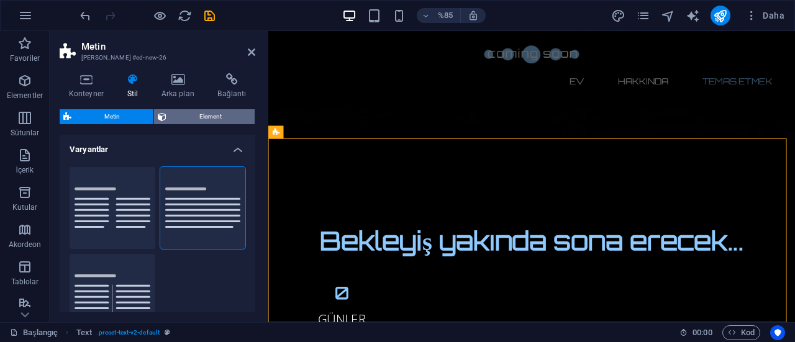
click at [235, 109] on span "Element" at bounding box center [210, 116] width 81 height 15
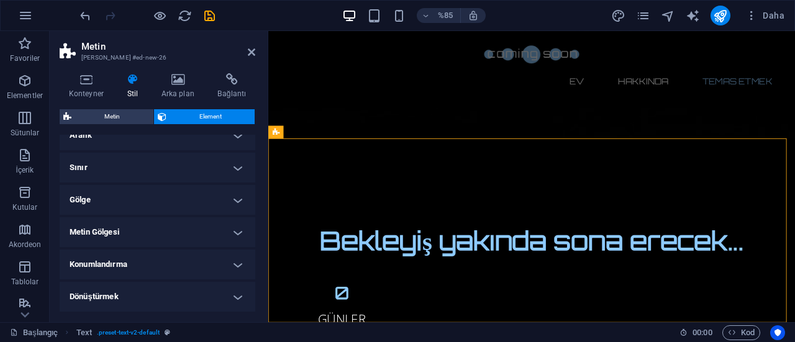
scroll to position [214, 0]
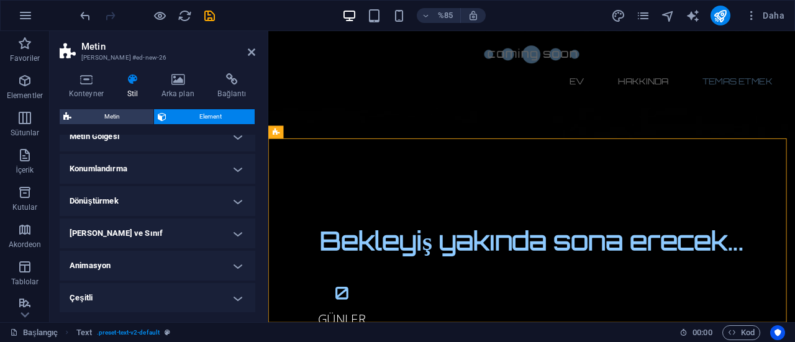
click at [104, 302] on h4 "Çeşitli" at bounding box center [158, 298] width 196 height 30
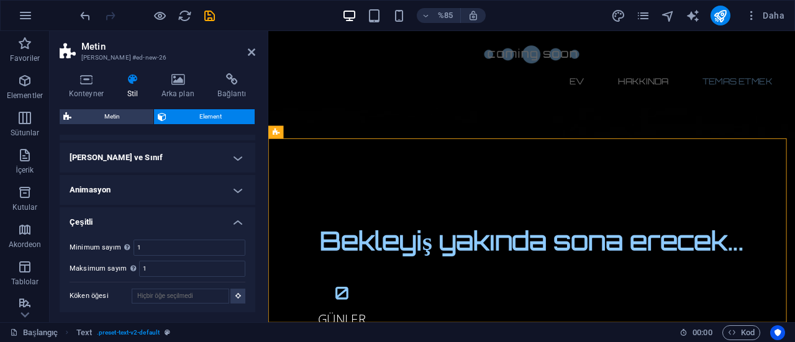
click at [112, 196] on h4 "Animasyon" at bounding box center [158, 190] width 196 height 30
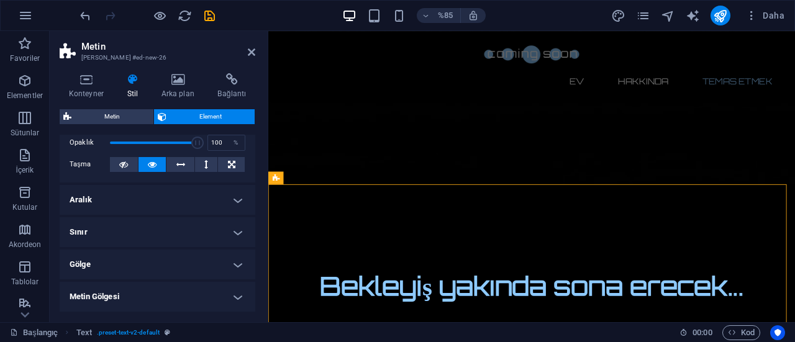
scroll to position [0, 0]
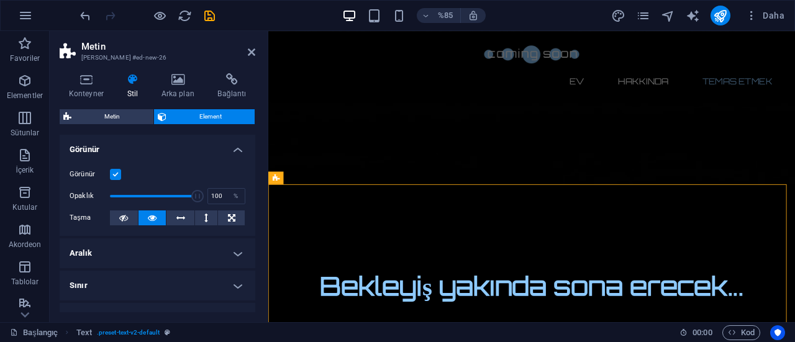
click at [152, 149] on h4 "Görünür" at bounding box center [158, 146] width 196 height 22
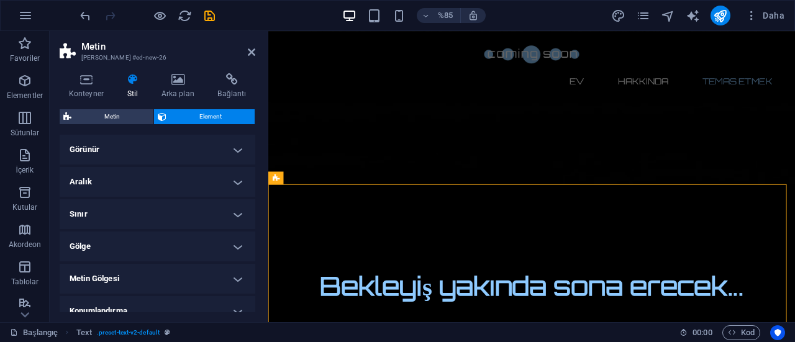
click at [152, 149] on h4 "Görünür" at bounding box center [158, 150] width 196 height 30
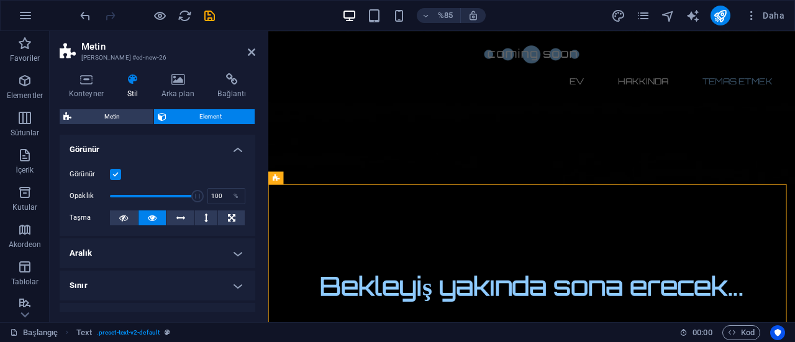
click at [152, 149] on h4 "Görünür" at bounding box center [158, 146] width 196 height 22
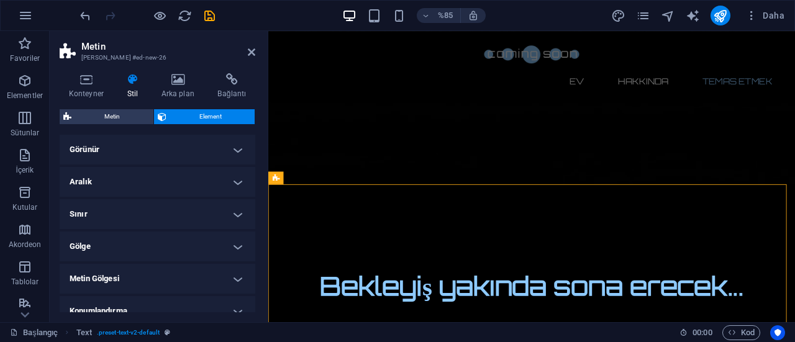
click at [135, 176] on h4 "Aralık" at bounding box center [158, 182] width 196 height 30
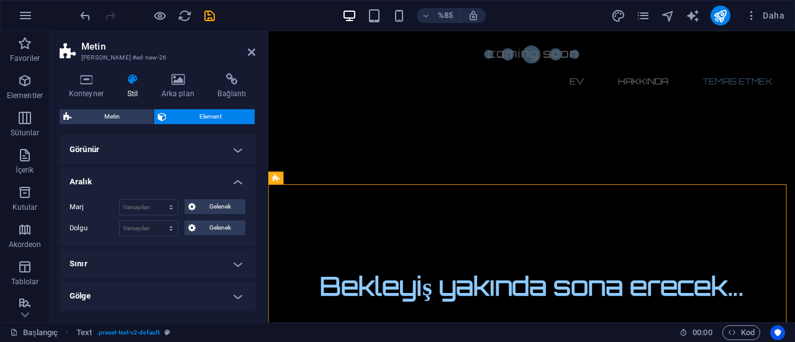
click at [135, 176] on h4 "Aralık" at bounding box center [158, 178] width 196 height 22
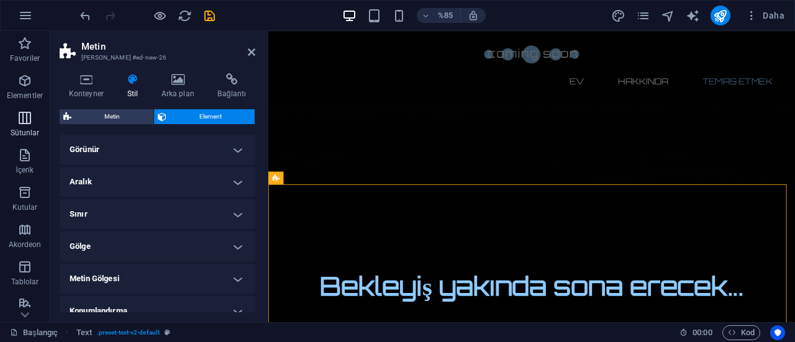
click at [21, 112] on icon "button" at bounding box center [24, 118] width 15 height 15
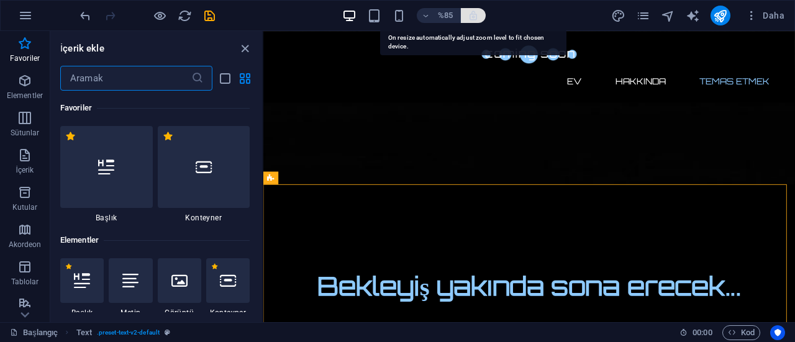
click at [476, 14] on icon "button" at bounding box center [472, 15] width 11 height 11
click at [475, 11] on icon "button" at bounding box center [472, 15] width 11 height 11
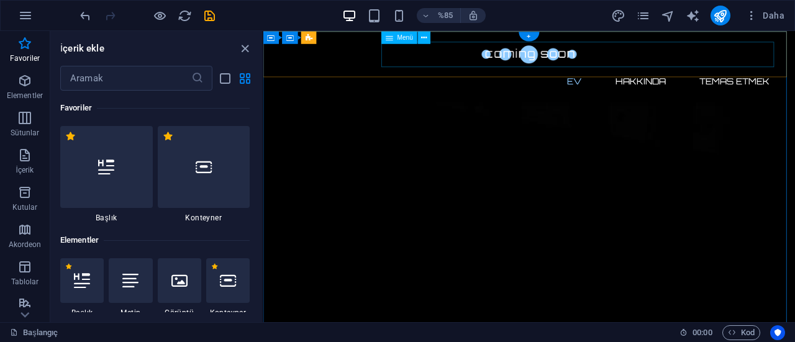
click at [687, 75] on nav "Ev Hakkında Temas etmek" at bounding box center [576, 90] width 586 height 30
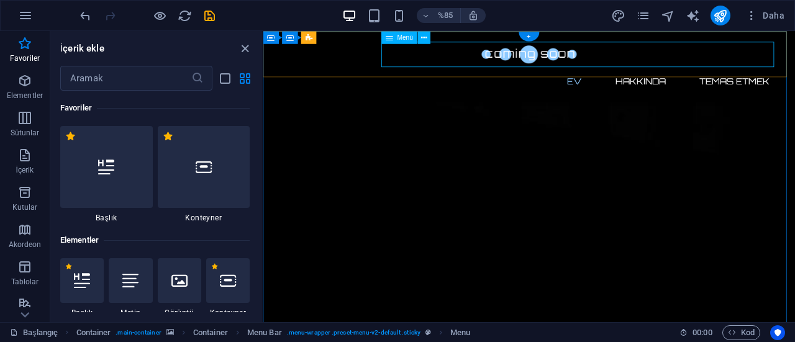
click at [794, 75] on nav "Ev Hakkında Temas etmek" at bounding box center [576, 90] width 586 height 30
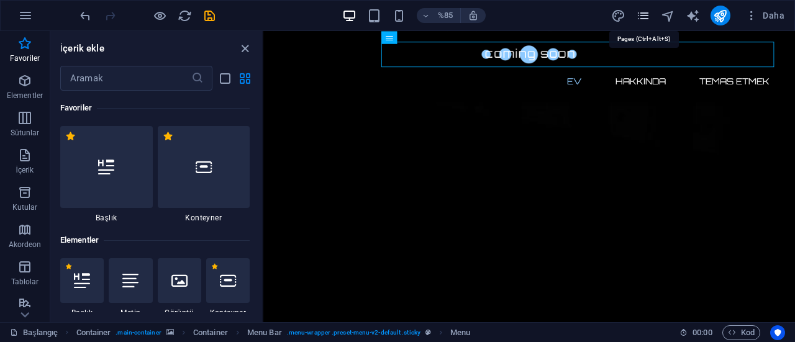
click at [645, 12] on icon "sayfalar" at bounding box center [643, 16] width 14 height 14
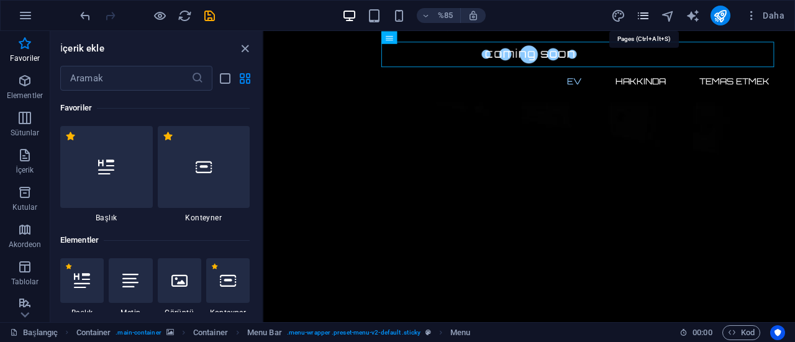
click at [645, 12] on icon "sayfalar" at bounding box center [643, 16] width 14 height 14
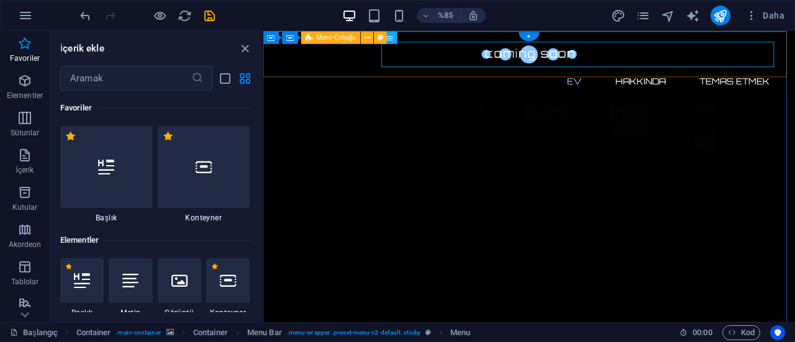
click at [794, 32] on div "Ev Hakkında Temas etmek Menü" at bounding box center [575, 73] width 625 height 84
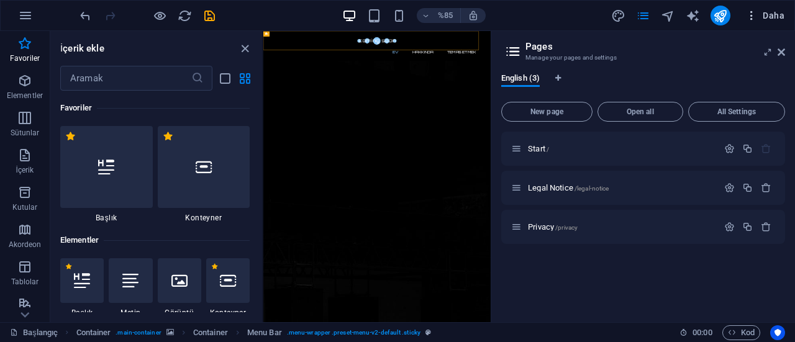
click at [775, 17] on font "Daha" at bounding box center [773, 16] width 22 height 10
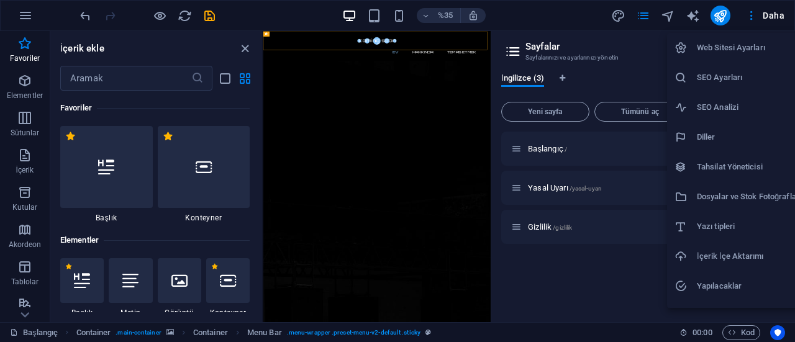
click at [544, 225] on div at bounding box center [397, 171] width 795 height 342
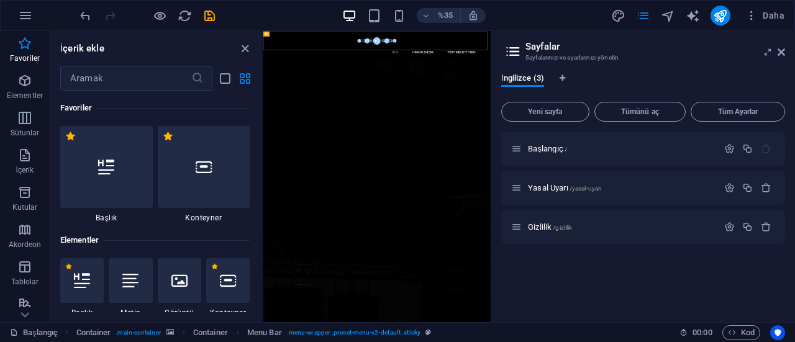
click at [551, 312] on div "Başlangıç ​​/ Yasal Uyarı /yasal-uyarı Gizlilik /gizlilik" at bounding box center [643, 222] width 284 height 181
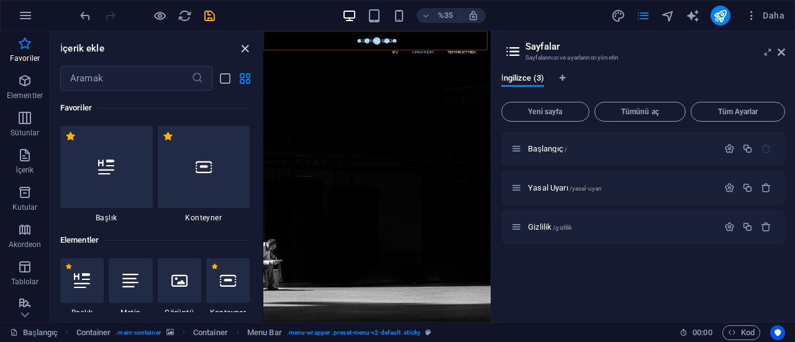
click at [250, 42] on icon "paneli kapat" at bounding box center [245, 49] width 14 height 14
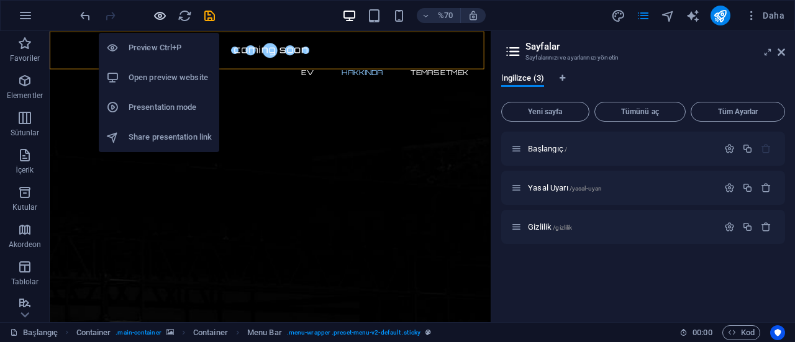
click at [155, 13] on icon "button" at bounding box center [160, 16] width 14 height 14
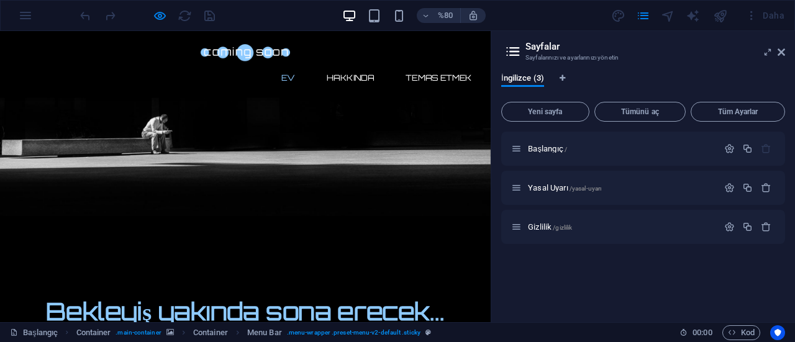
scroll to position [248, 0]
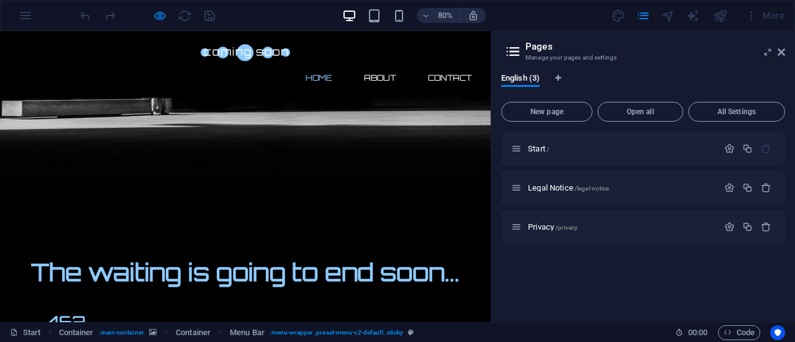
scroll to position [285, 0]
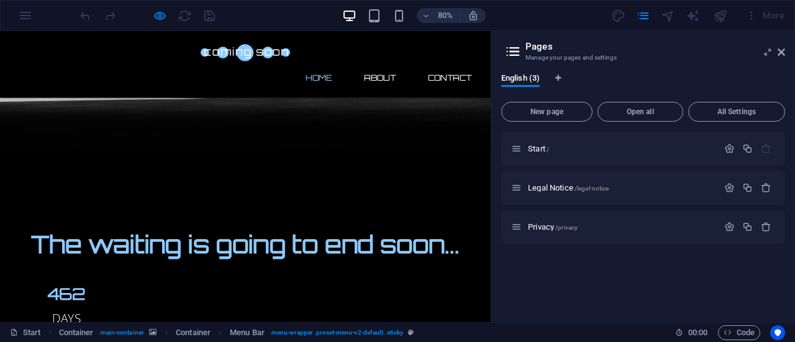
click at [274, 6] on div "80% More" at bounding box center [433, 16] width 711 height 20
click at [187, 13] on div at bounding box center [147, 16] width 139 height 20
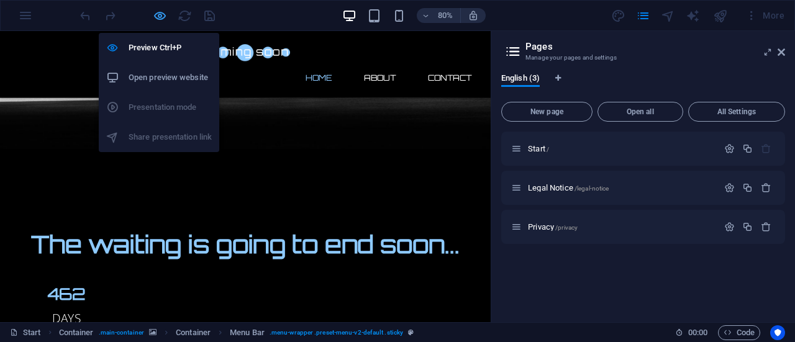
click at [161, 16] on icon "button" at bounding box center [160, 16] width 14 height 14
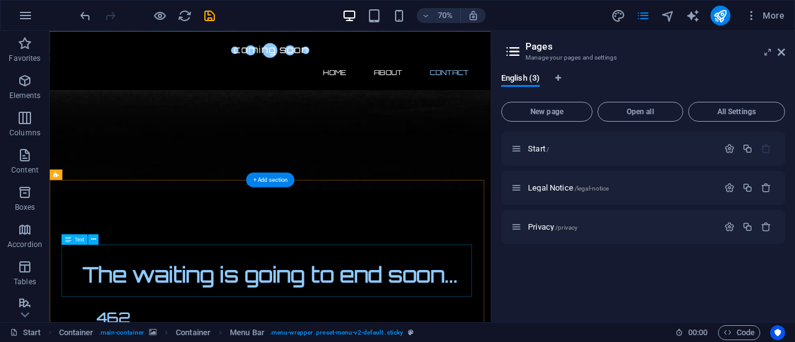
scroll to position [1095, 0]
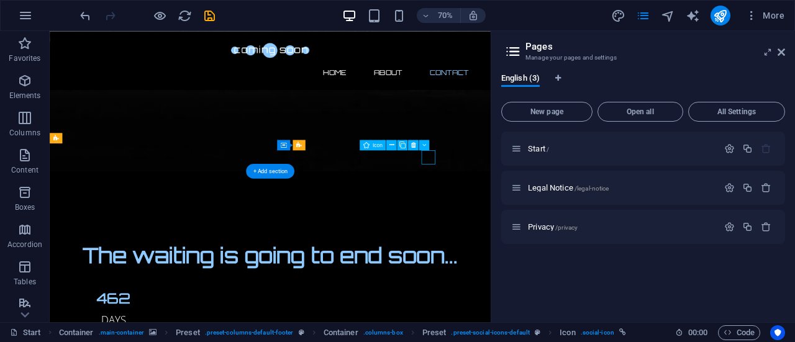
select select "xMidYMid"
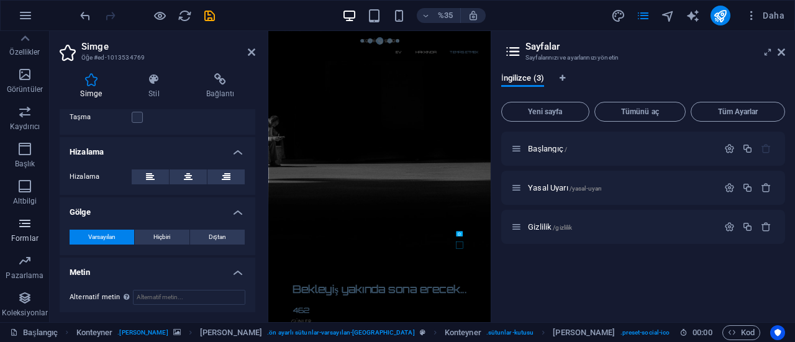
scroll to position [0, 0]
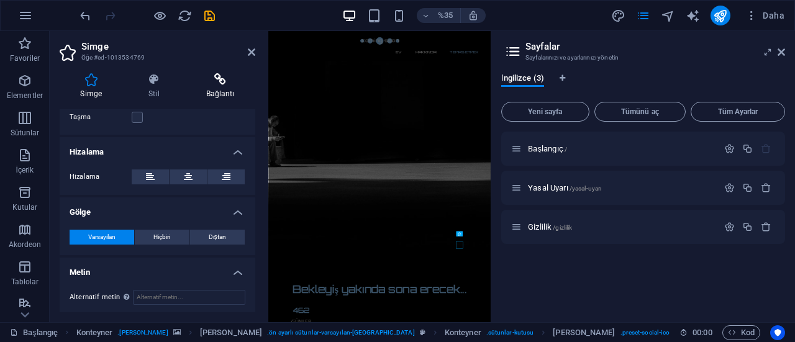
click at [217, 74] on icon at bounding box center [220, 79] width 70 height 12
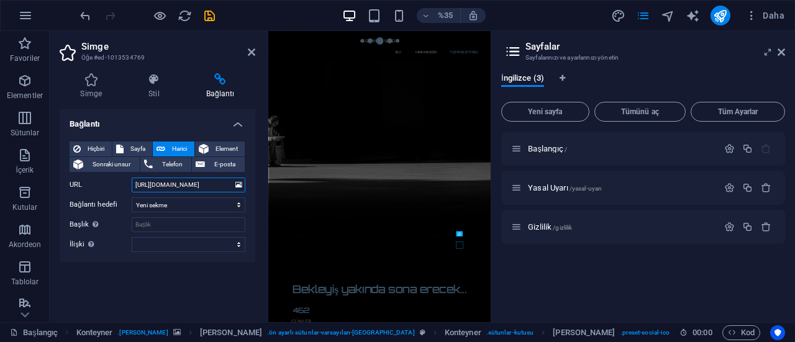
click at [219, 183] on input "[URL][DOMAIN_NAME]" at bounding box center [189, 185] width 114 height 15
type input "[URL][DOMAIN_NAME]"
click at [151, 292] on div "Bağlantı Hiçbiri Sayfa Harici Element Sonraki unsur Telefon E-posta Sayfa Başla…" at bounding box center [158, 210] width 196 height 203
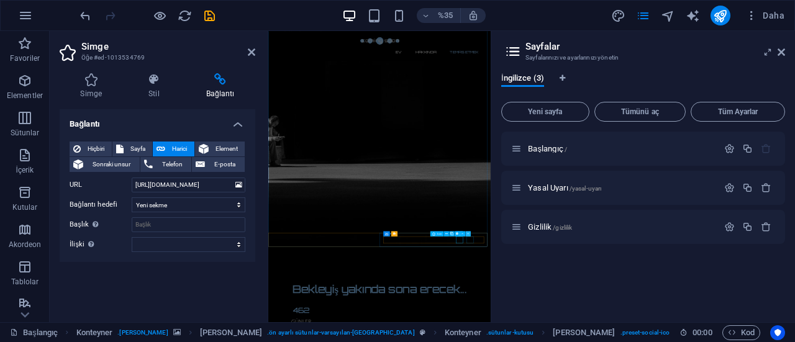
click at [469, 235] on div "Icon" at bounding box center [451, 234] width 43 height 6
click at [469, 235] on icon at bounding box center [470, 233] width 2 height 4
click at [462, 235] on button at bounding box center [459, 233] width 5 height 5
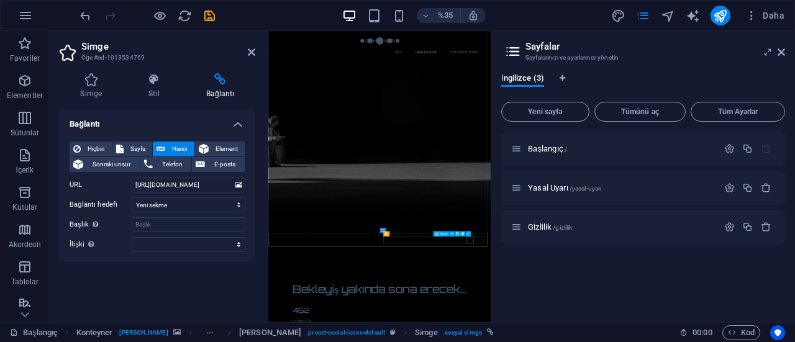
click at [144, 145] on font "Sayfa" at bounding box center [137, 148] width 15 height 7
select select
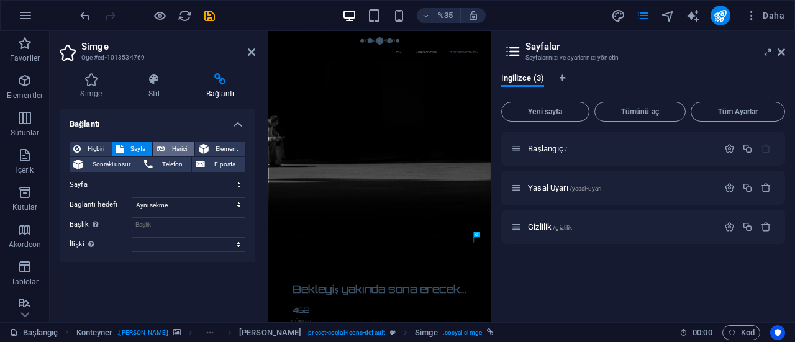
click at [160, 146] on icon at bounding box center [160, 149] width 9 height 15
select select "blank"
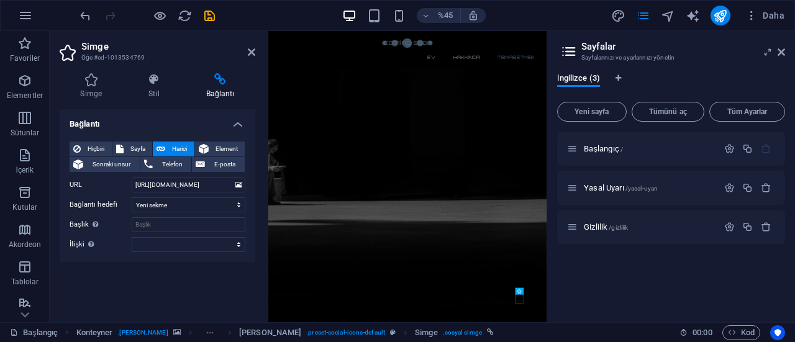
drag, startPoint x: 491, startPoint y: 37, endPoint x: 687, endPoint y: 37, distance: 195.6
click at [687, 37] on aside "Sayfalar Sayfalarınızı ve ayarlarınızı yönetin İngilizce (3) Yeni sayfa Tümünü …" at bounding box center [670, 176] width 248 height 291
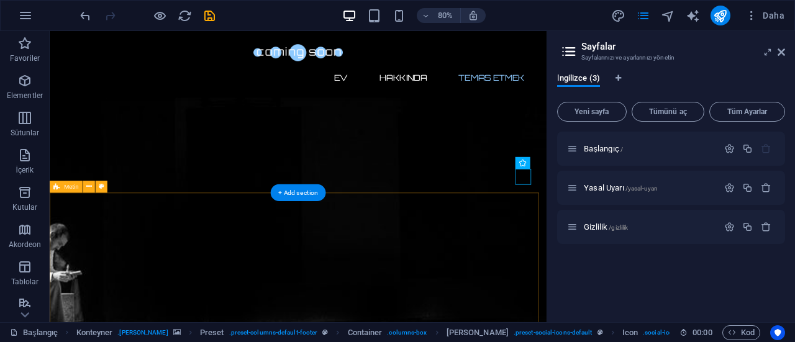
scroll to position [1078, 0]
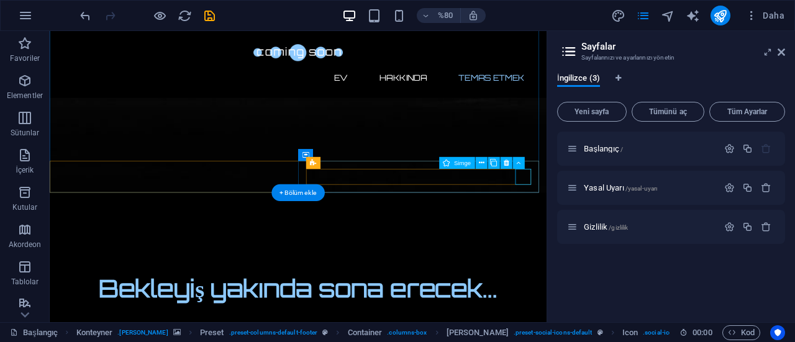
select select "xMidYMid"
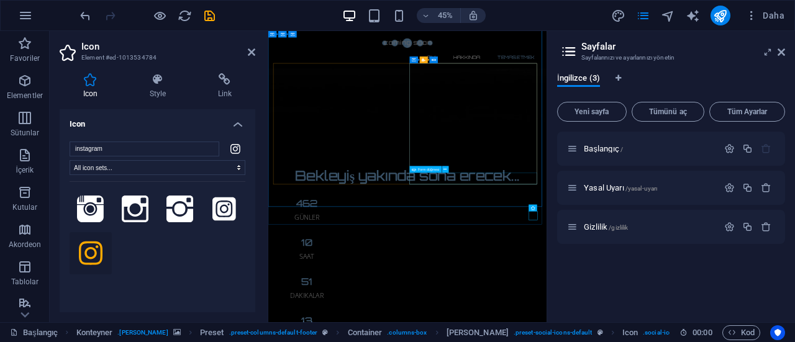
scroll to position [849, 0]
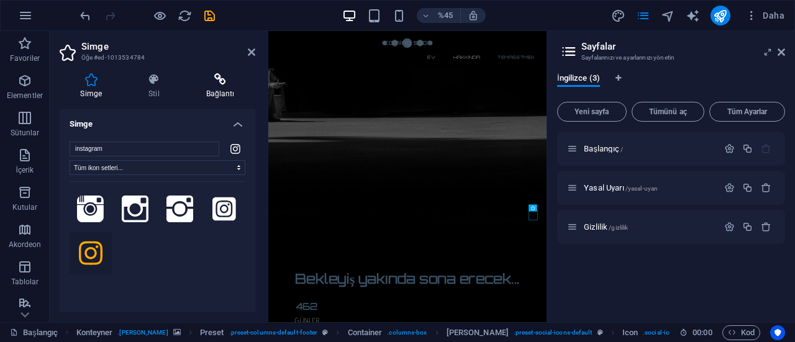
click at [209, 87] on h4 "Bağlantı" at bounding box center [220, 86] width 70 height 26
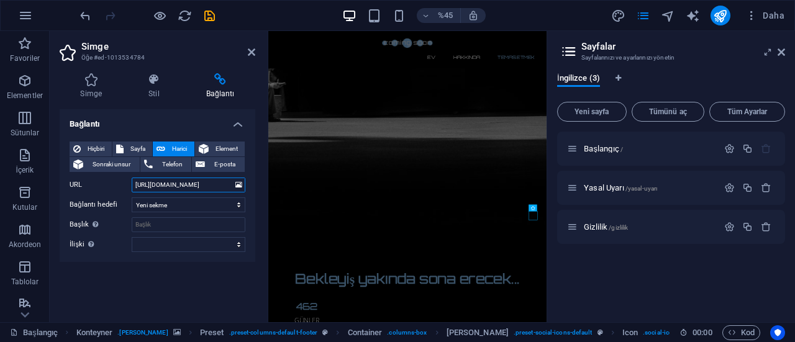
click at [223, 184] on input "[URL][DOMAIN_NAME]" at bounding box center [189, 185] width 114 height 15
type input "[URL][DOMAIN_NAME]"
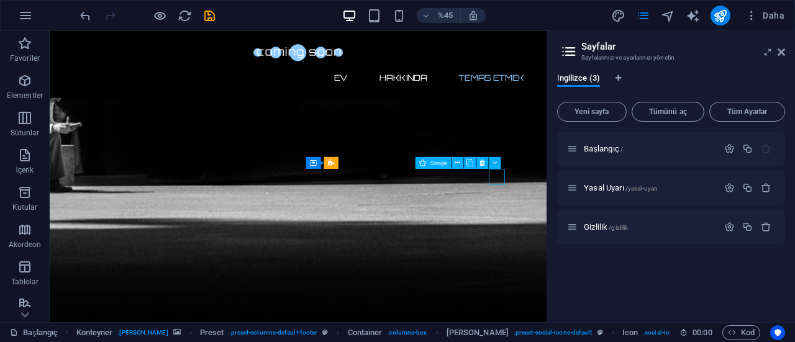
scroll to position [1078, 0]
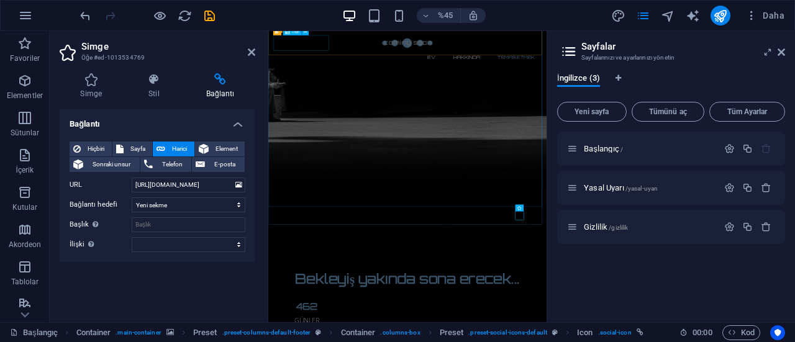
click at [327, 55] on div at bounding box center [577, 58] width 586 height 34
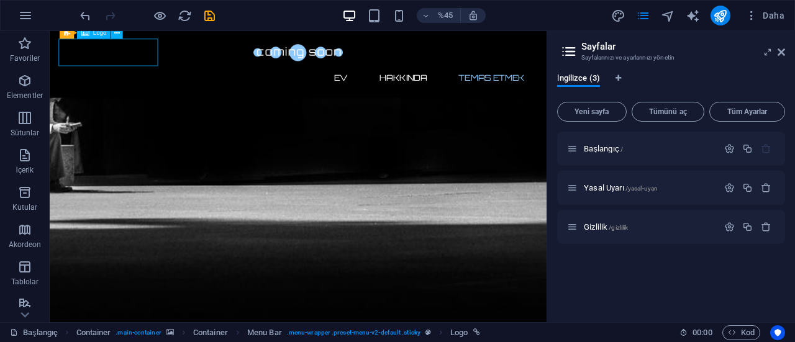
click at [356, 75] on nav "Ev Hakkında Temas etmek" at bounding box center [360, 90] width 586 height 30
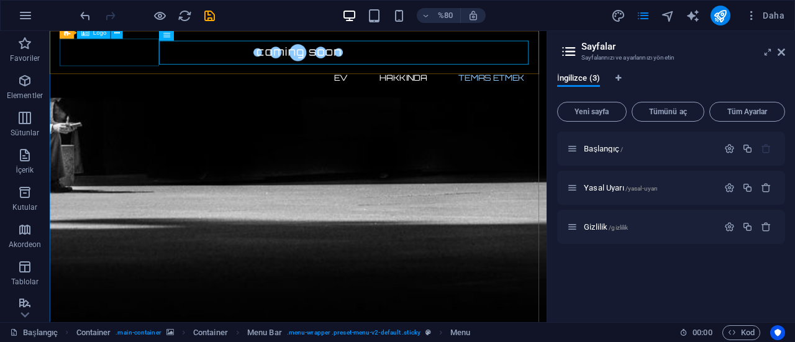
click at [123, 54] on div at bounding box center [360, 58] width 586 height 34
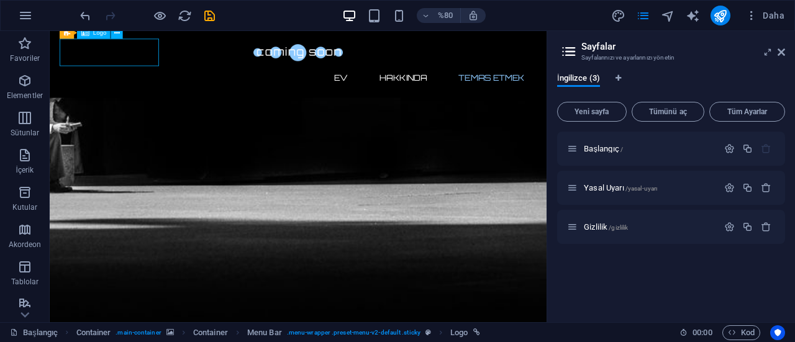
click at [124, 54] on div at bounding box center [360, 58] width 586 height 34
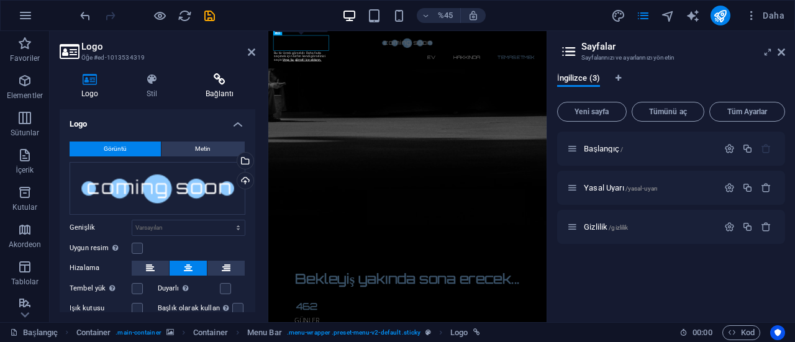
click at [218, 85] on icon at bounding box center [219, 79] width 71 height 12
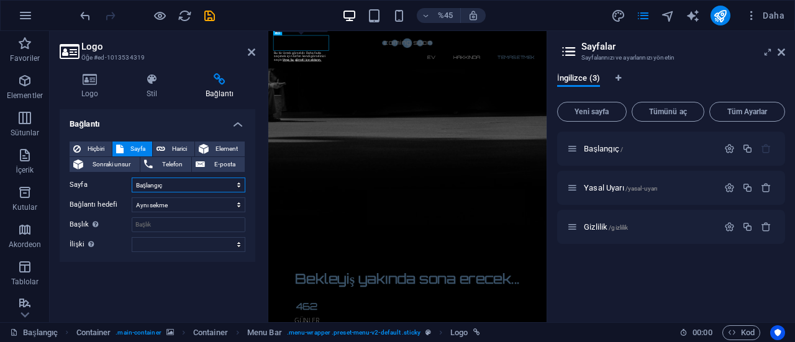
click at [171, 181] on select "Başlangıç Yasal Uyarı Mahremiyet" at bounding box center [189, 185] width 114 height 15
click at [132, 178] on select "Başlangıç Yasal Uyarı Mahremiyet" at bounding box center [189, 185] width 114 height 15
click at [178, 148] on font "Harici" at bounding box center [179, 148] width 15 height 7
select select "blank"
click at [225, 144] on span "Element" at bounding box center [226, 149] width 29 height 15
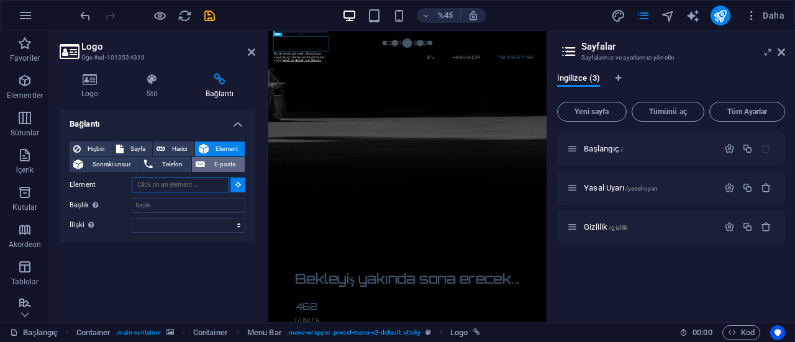
scroll to position [795, 0]
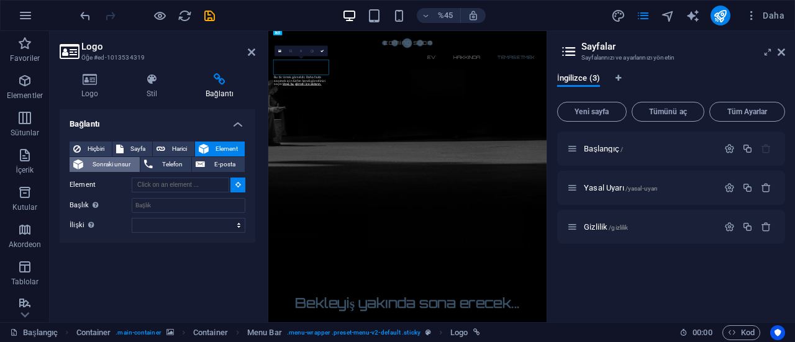
click at [104, 167] on font "Sonraki unsur" at bounding box center [112, 164] width 38 height 7
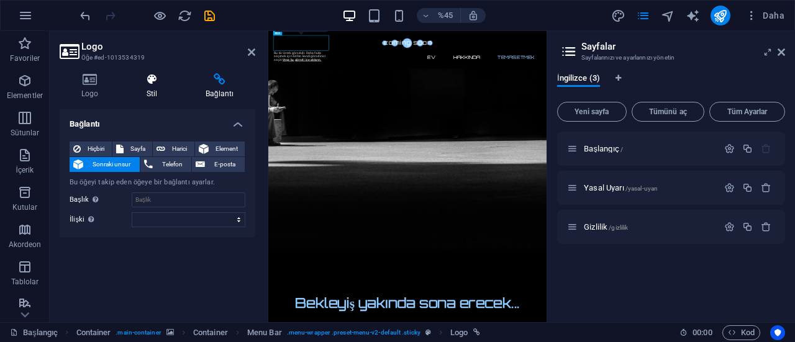
click at [148, 85] on h4 "Stil" at bounding box center [154, 86] width 59 height 26
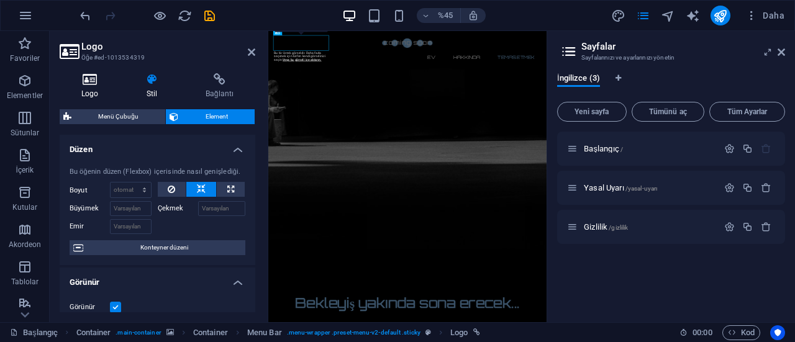
click at [83, 90] on font "Logo" at bounding box center [89, 93] width 17 height 9
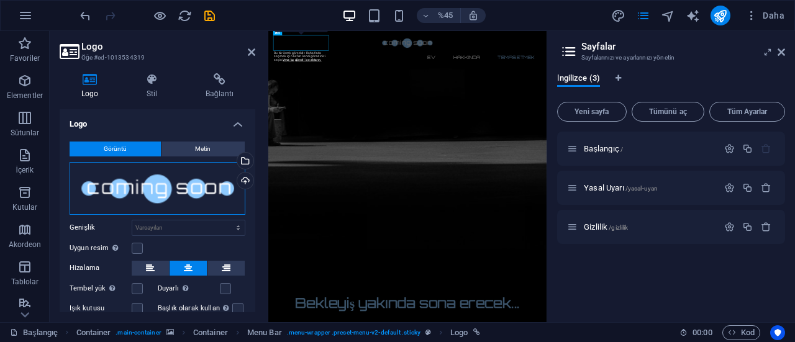
click at [170, 187] on div "Dosyaları buraya sürükleyin, dosyaları seçmek için tıklayın veya Dosyalar'dan v…" at bounding box center [158, 188] width 176 height 53
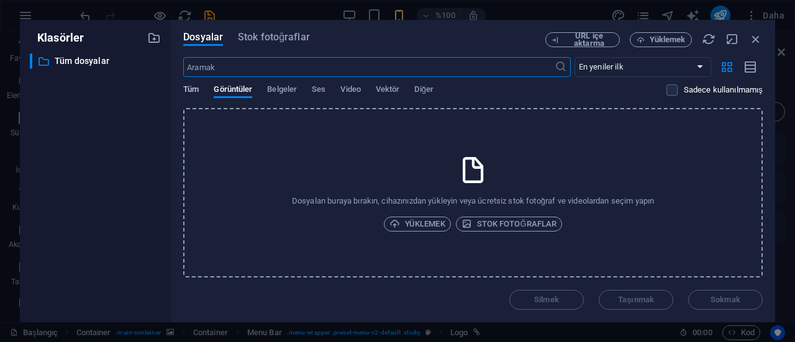
click at [194, 93] on font "Tüm" at bounding box center [191, 88] width 16 height 9
click at [273, 89] on font "Belgeler" at bounding box center [282, 88] width 30 height 9
click at [336, 93] on div "Tüm Görüntüler Belgeler Ses Video Vektör Diğer" at bounding box center [424, 96] width 483 height 24
click at [313, 90] on font "Ses" at bounding box center [319, 88] width 14 height 9
click at [344, 90] on font "Video" at bounding box center [350, 88] width 20 height 9
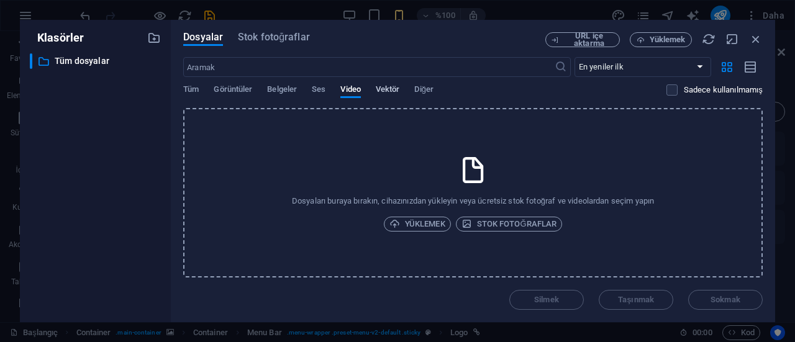
click at [390, 86] on font "Vektör" at bounding box center [388, 88] width 24 height 9
click at [432, 86] on font "Diğer" at bounding box center [423, 88] width 19 height 9
click at [757, 38] on icon "button" at bounding box center [756, 39] width 14 height 14
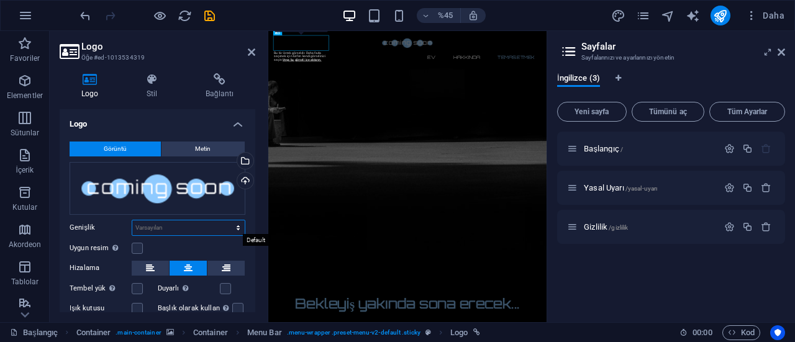
click at [199, 223] on select "Varsayılan otomatik piksel rem % onlar vh vw" at bounding box center [188, 227] width 112 height 15
click at [195, 241] on div "Uygun resim Görüntüyü otomatik olarak sabit bir genişliğe ve yüksekliğe uydur" at bounding box center [158, 248] width 176 height 15
click at [194, 225] on select "Varsayılan otomatik piksel rem % onlar vh vw" at bounding box center [188, 227] width 112 height 15
click at [132, 220] on select "Varsayılan otomatik piksel rem % onlar vh vw" at bounding box center [188, 227] width 112 height 15
click at [180, 225] on select "Varsayılan otomatik piksel rem % onlar vh vw" at bounding box center [188, 227] width 112 height 15
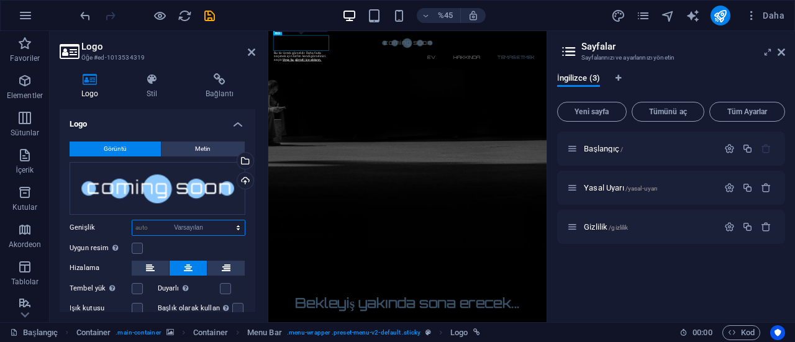
click at [132, 220] on select "Varsayılan otomatik piksel rem % onlar vh vw" at bounding box center [188, 227] width 112 height 15
select select "DISABLED_OPTION_VALUE"
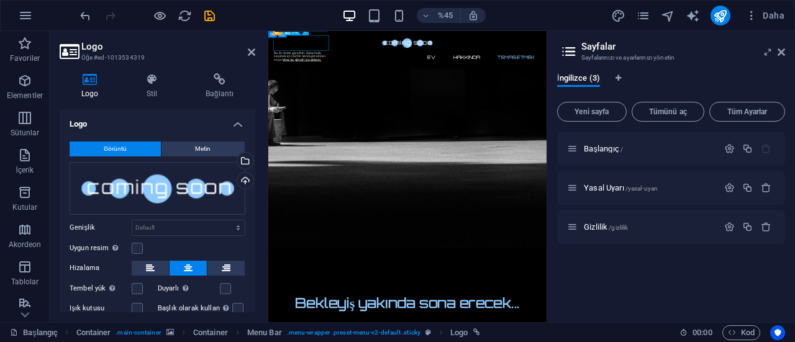
click at [368, 71] on div at bounding box center [577, 58] width 586 height 34
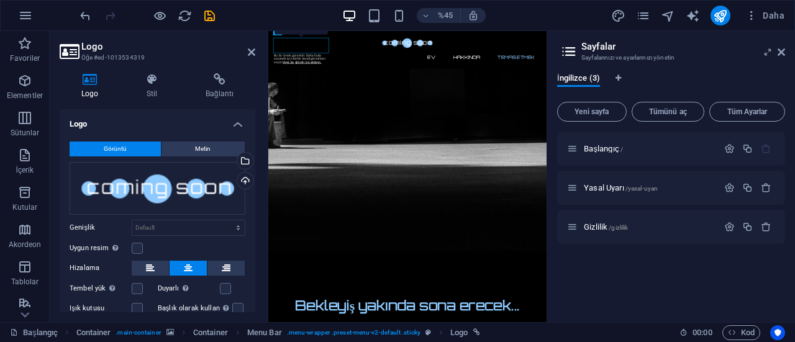
click at [309, 63] on font "Veya bu görseli içe aktarın." at bounding box center [301, 63] width 39 height 4
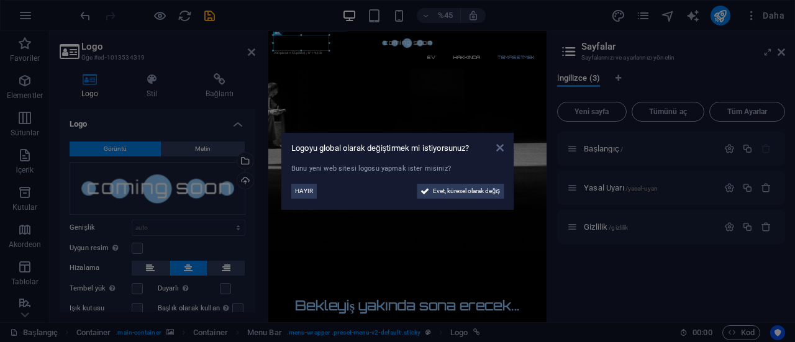
click at [502, 143] on icon at bounding box center [499, 148] width 7 height 10
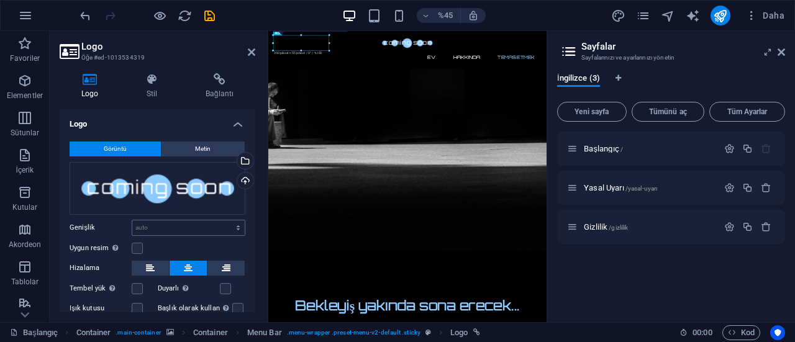
scroll to position [61, 0]
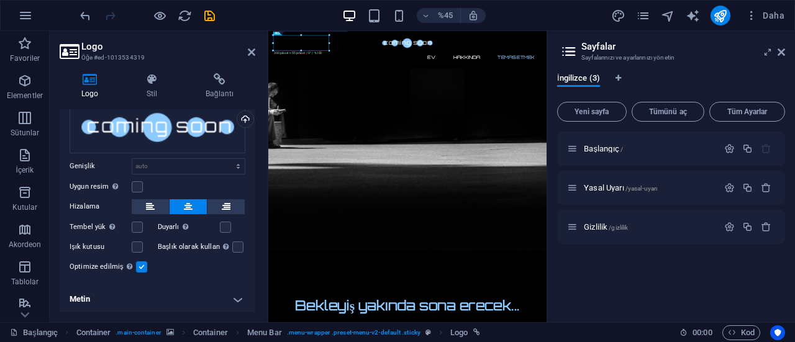
click at [237, 300] on h4 "Metin" at bounding box center [158, 299] width 196 height 30
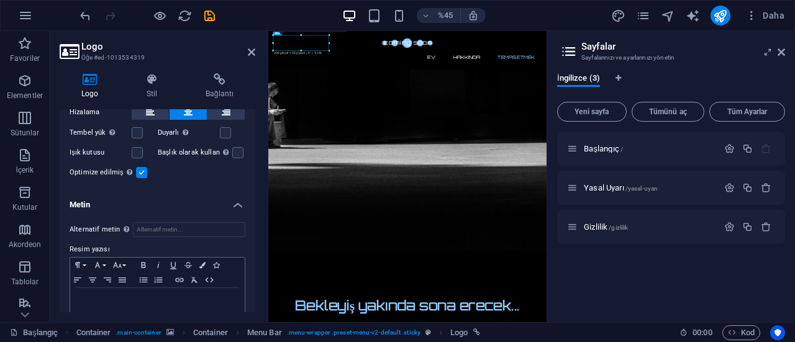
scroll to position [178, 0]
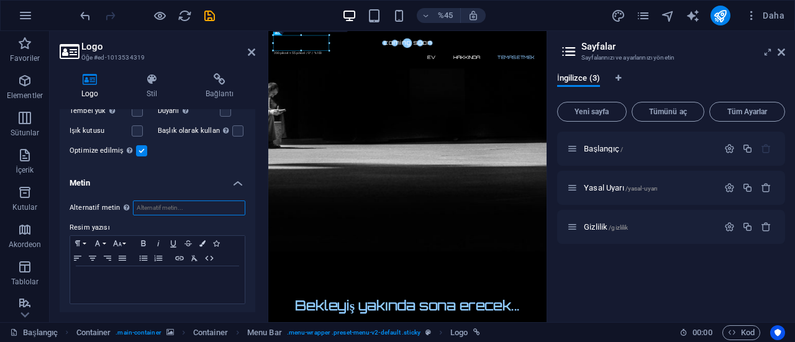
click at [181, 202] on input "Alternatif metin Alternatif metin, görselleri görüntüleyemeyen cihazlar (örneği…" at bounding box center [189, 208] width 112 height 15
type input "sdfddsf"
drag, startPoint x: 111, startPoint y: 213, endPoint x: 37, endPoint y: 219, distance: 73.5
click at [37, 219] on section "Favoriler Elementler Sütunlar İçerik Kutular Akordeon Tablolar Özellikler Görün…" at bounding box center [273, 176] width 546 height 291
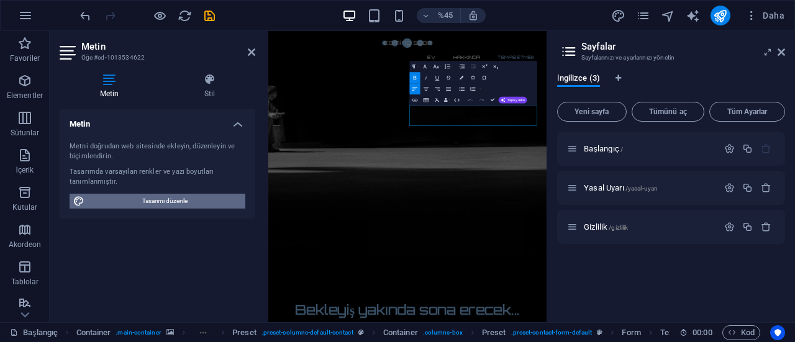
click at [183, 197] on font "Tasarımı düzenle" at bounding box center [164, 200] width 45 height 7
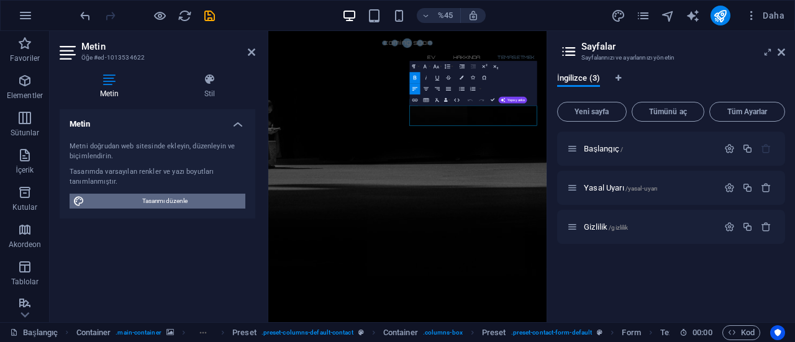
select select "px"
select select "300"
select select "px"
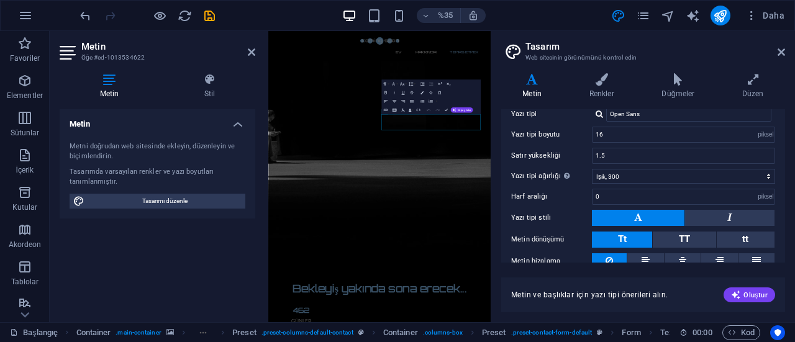
scroll to position [127, 0]
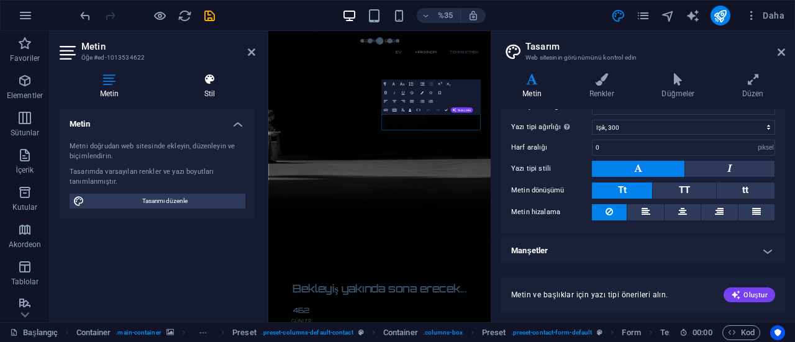
click at [199, 80] on icon at bounding box center [209, 79] width 91 height 12
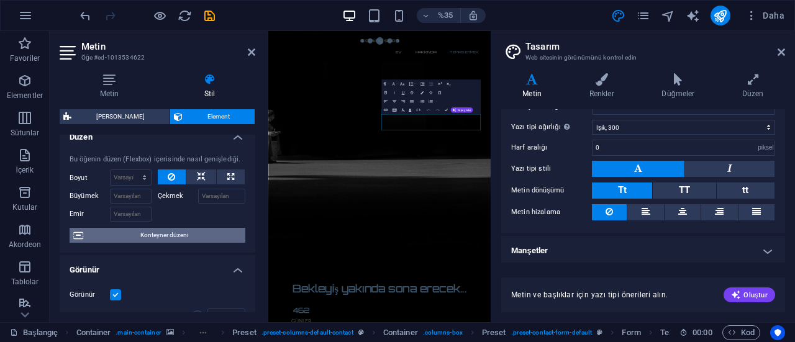
scroll to position [0, 0]
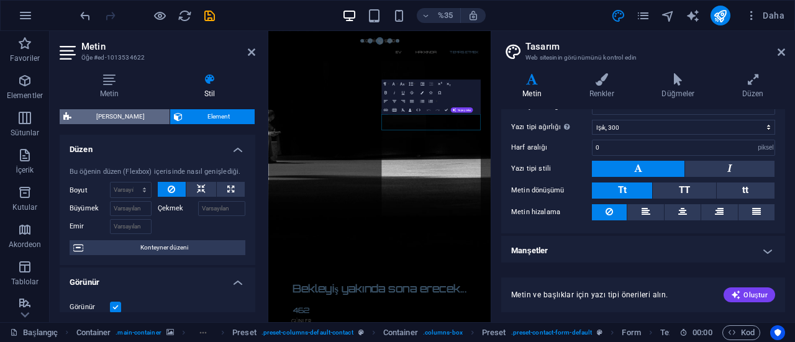
click at [113, 122] on span "[PERSON_NAME]" at bounding box center [120, 116] width 91 height 15
select select "px"
select select "rem"
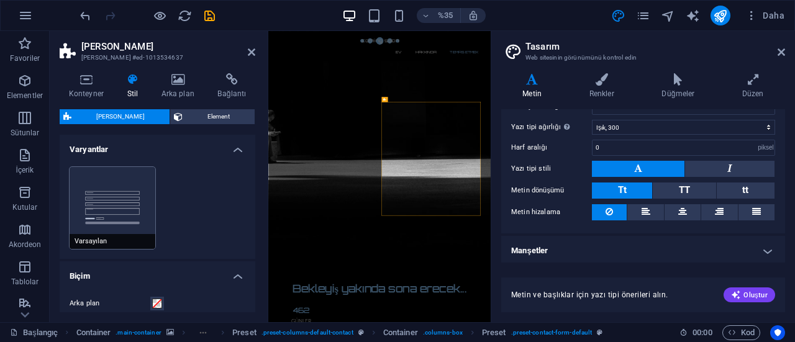
click at [122, 204] on button "Varsayılan" at bounding box center [113, 208] width 86 height 82
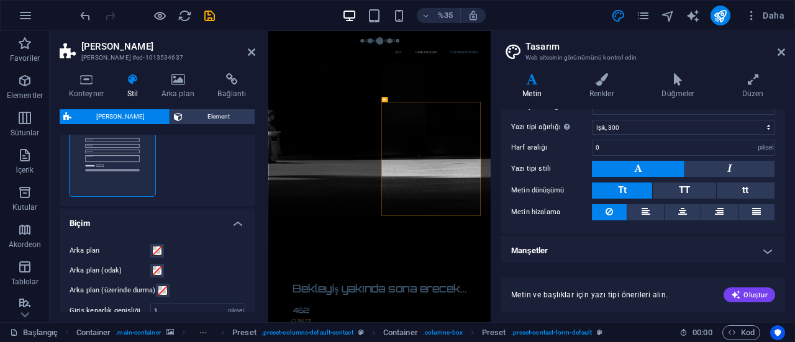
scroll to position [124, 0]
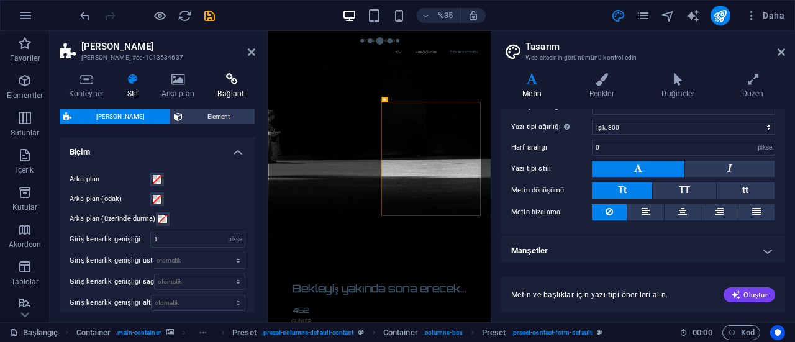
click at [235, 86] on h4 "Bağlantı" at bounding box center [232, 86] width 47 height 26
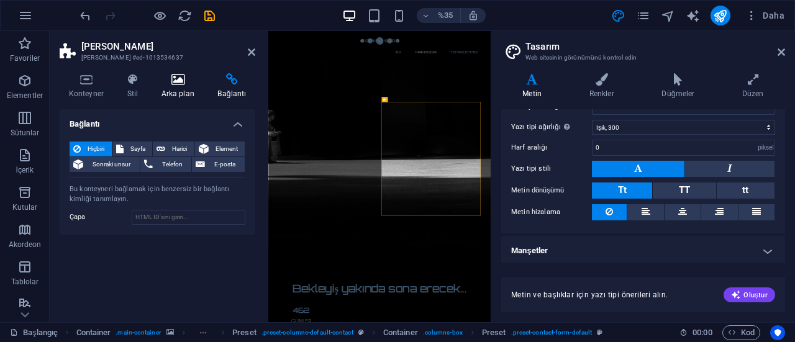
click at [179, 89] on font "Arka plan" at bounding box center [177, 93] width 33 height 9
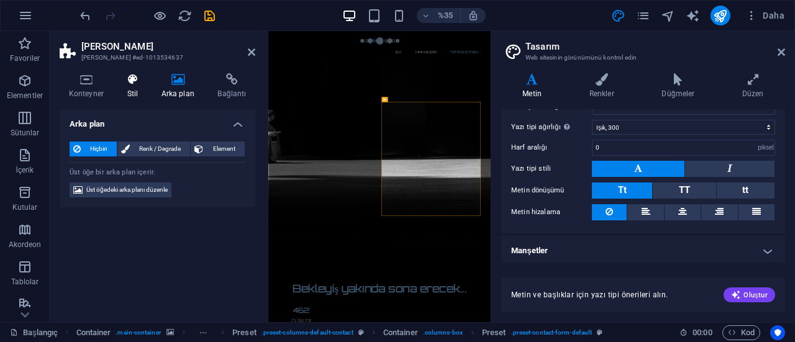
click at [132, 84] on icon at bounding box center [132, 79] width 29 height 12
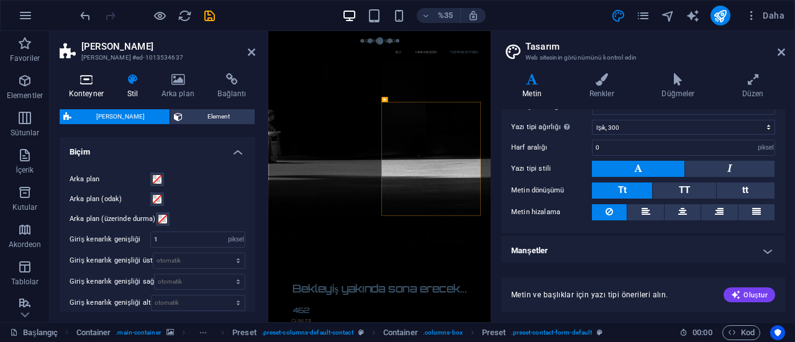
click at [91, 78] on icon at bounding box center [86, 79] width 53 height 12
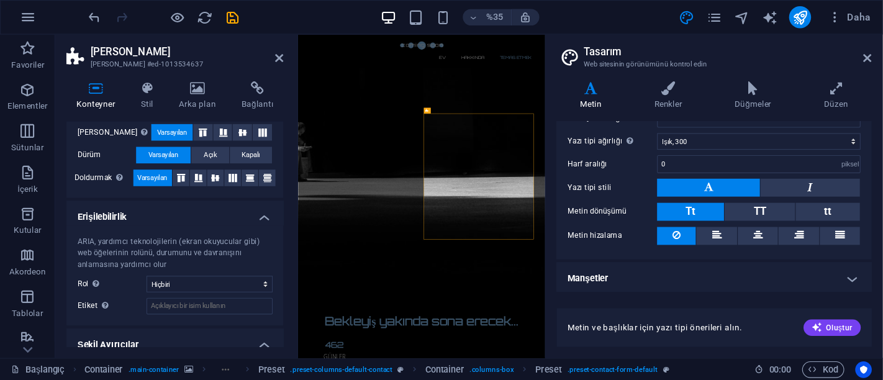
scroll to position [277, 0]
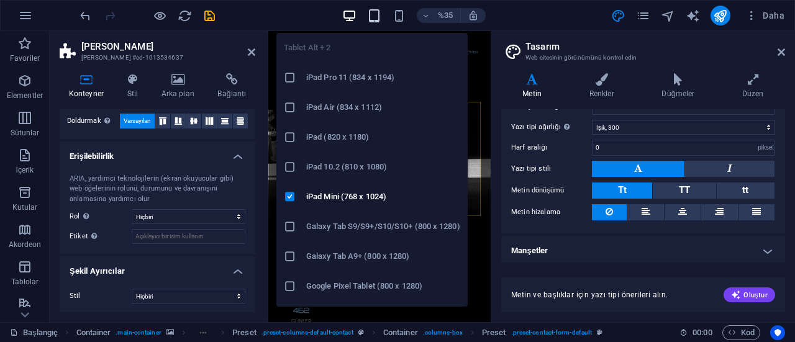
click at [379, 11] on icon "button" at bounding box center [374, 16] width 14 height 14
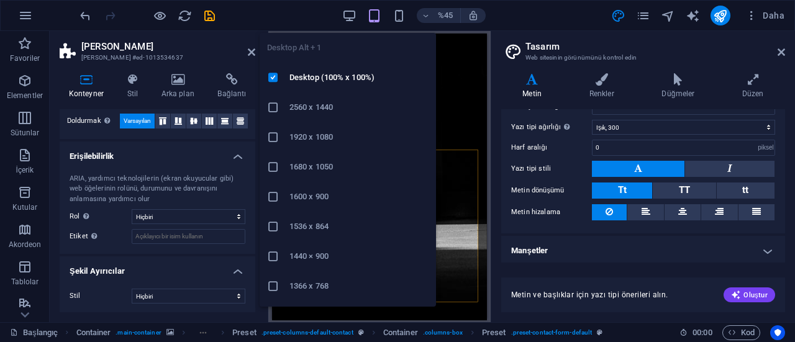
click at [336, 9] on div "%45 Daha" at bounding box center [433, 16] width 711 height 20
click at [351, 12] on icon "button" at bounding box center [349, 16] width 14 height 14
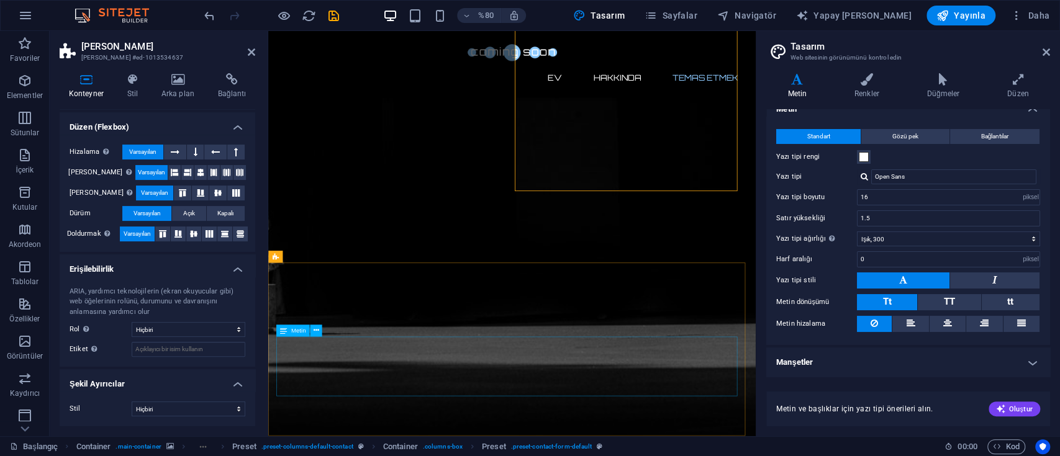
scroll to position [1060, 0]
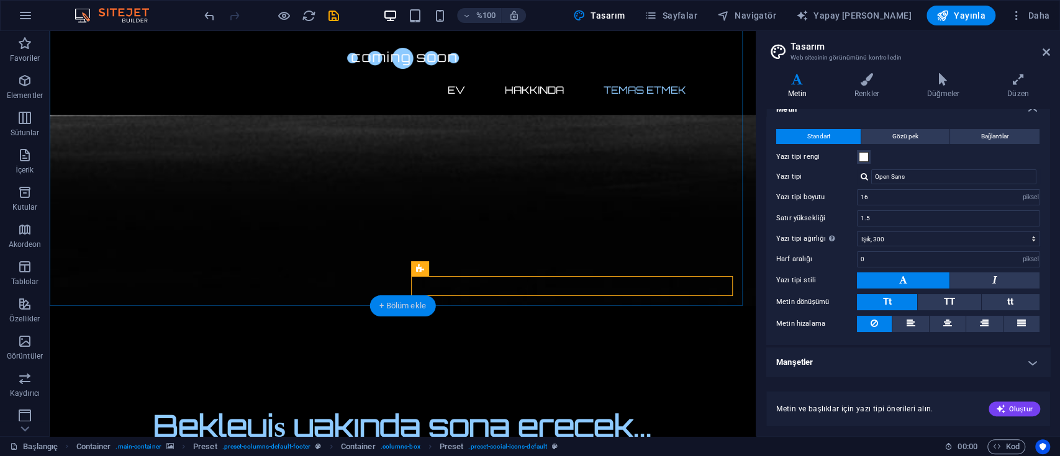
click at [414, 308] on font "+ Bölüm ekle" at bounding box center [402, 305] width 47 height 9
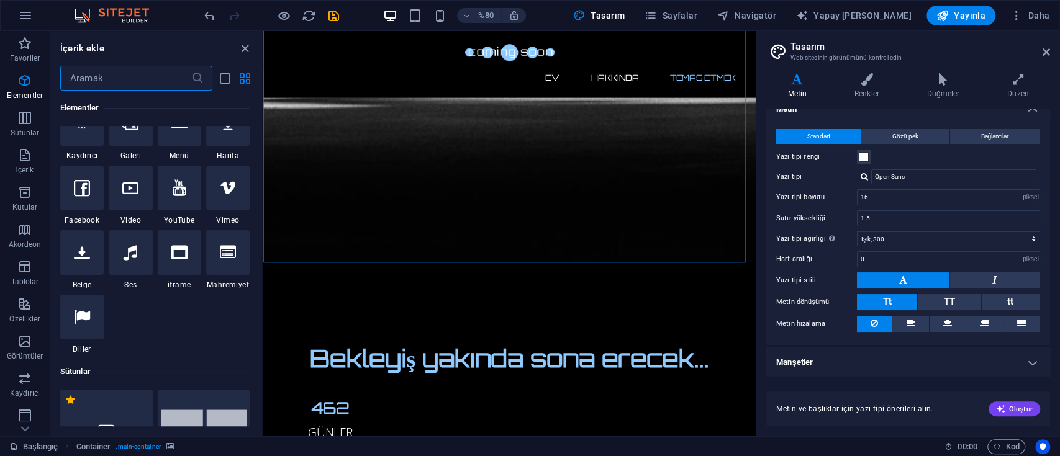
scroll to position [0, 0]
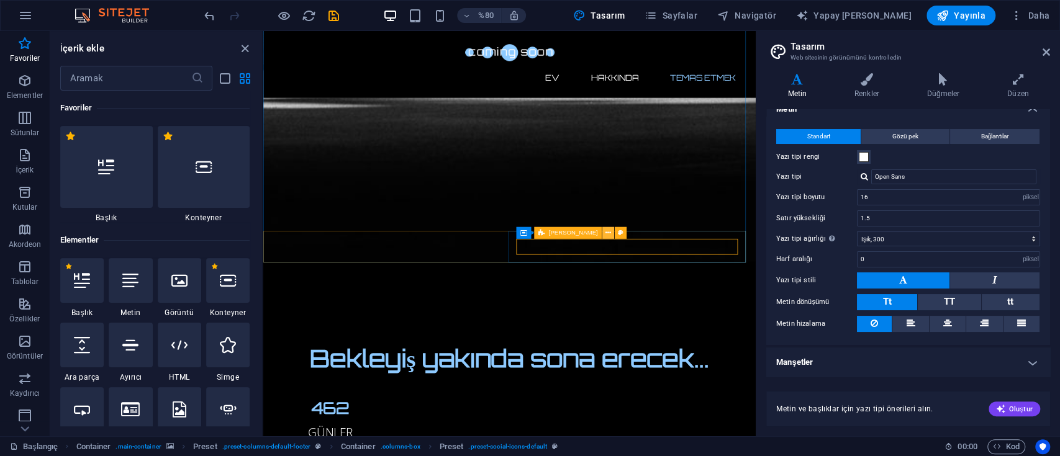
click at [605, 235] on icon at bounding box center [608, 233] width 6 height 11
click at [618, 228] on icon at bounding box center [621, 233] width 6 height 11
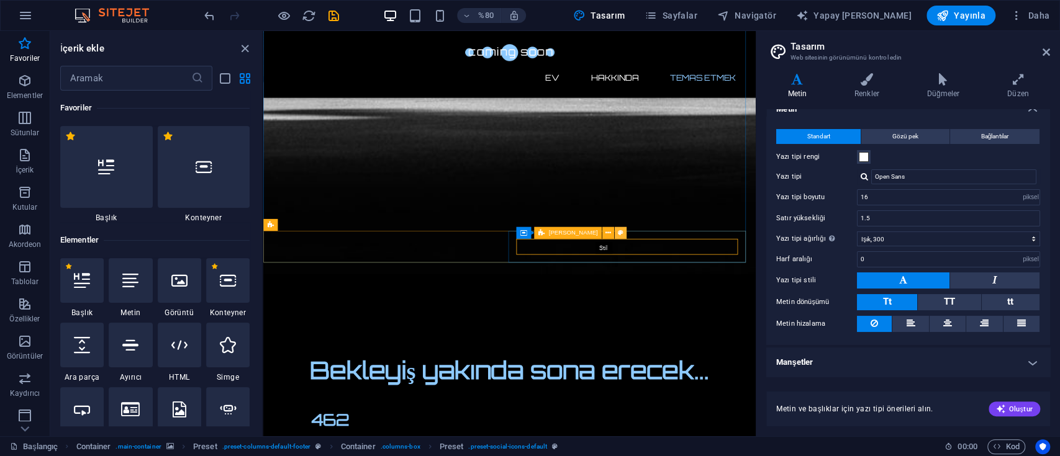
select select "px"
select select "rem"
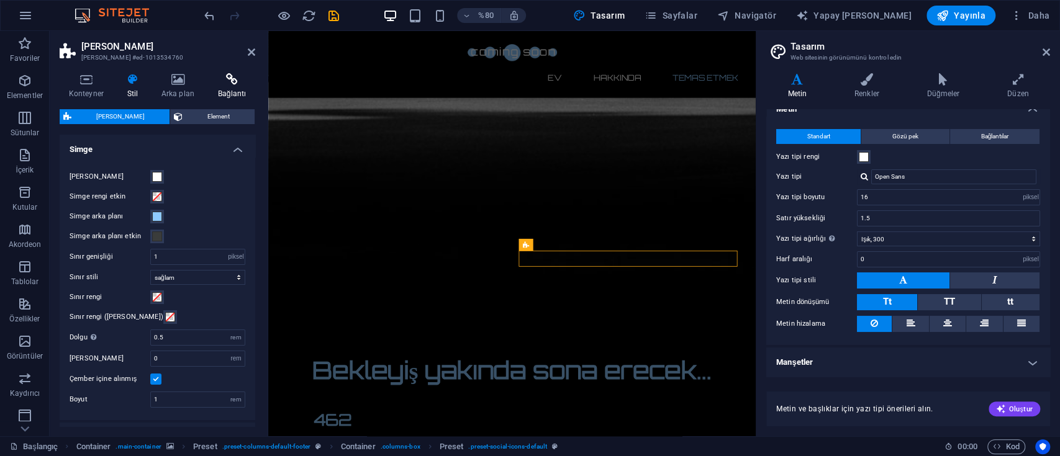
click at [248, 92] on h4 "Bağlantı" at bounding box center [232, 86] width 47 height 26
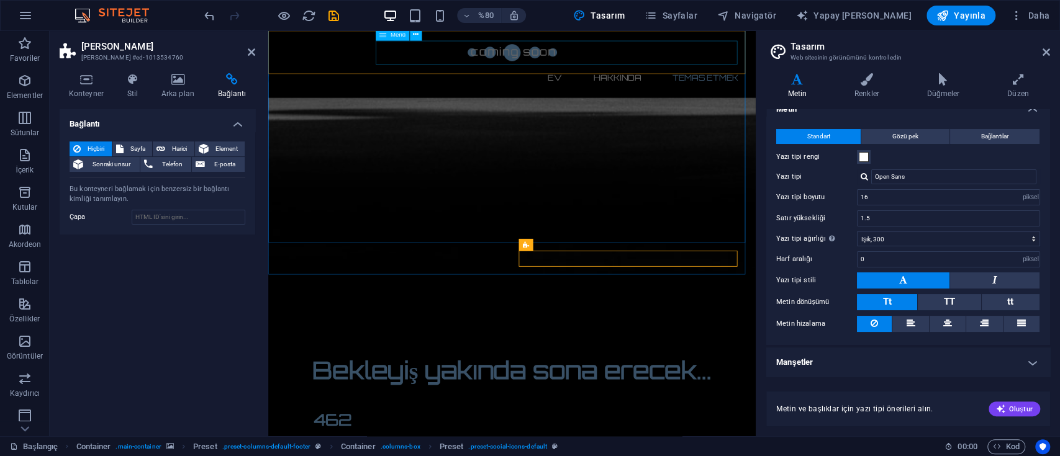
click at [689, 75] on nav "Ev Hakkında Temas etmek" at bounding box center [573, 90] width 586 height 30
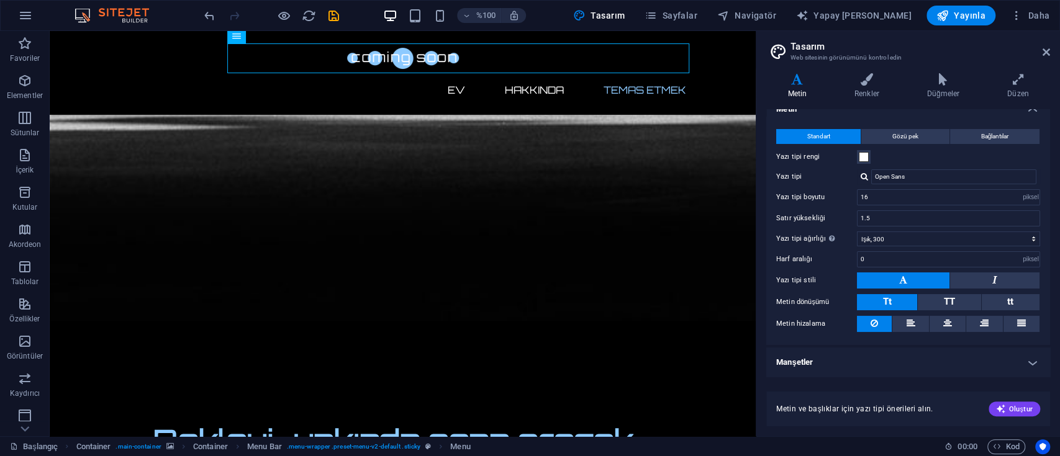
click at [794, 47] on header "Tasarım Web sitesinin görünümünü kontrol edin" at bounding box center [909, 47] width 281 height 32
click at [794, 50] on icon at bounding box center [1045, 52] width 7 height 10
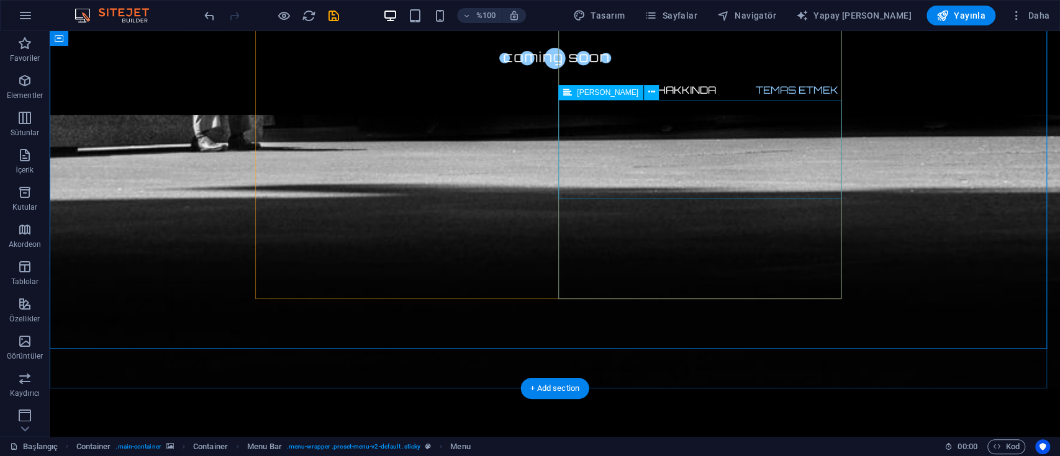
scroll to position [981, 0]
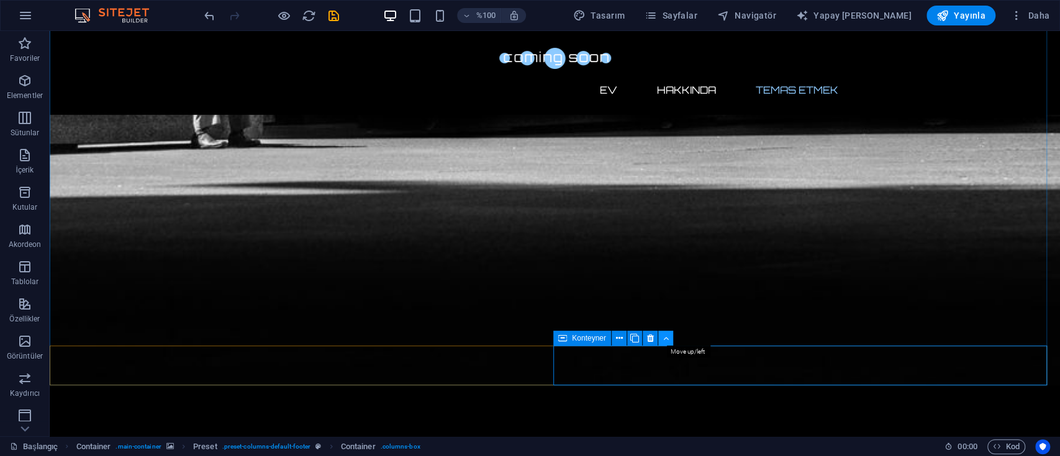
click at [669, 336] on button at bounding box center [665, 338] width 15 height 15
click at [670, 336] on button at bounding box center [665, 338] width 15 height 15
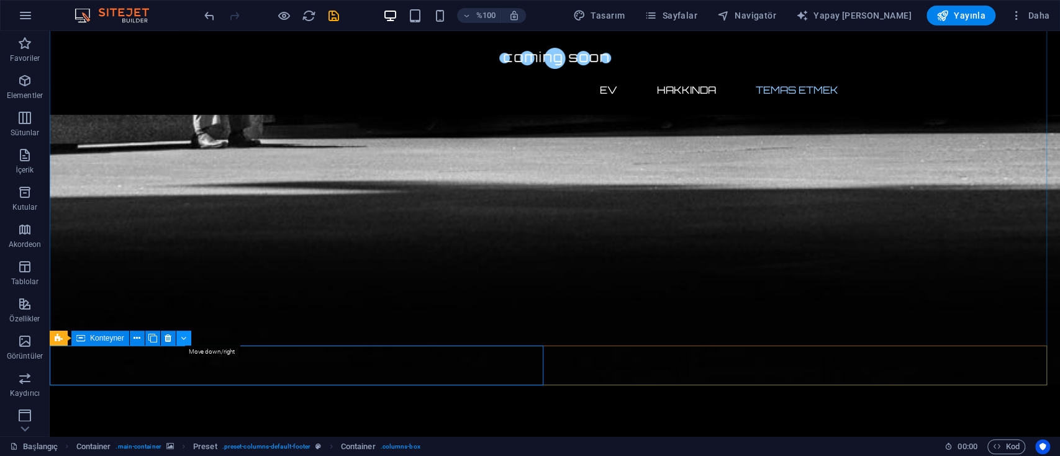
click at [186, 338] on button at bounding box center [183, 338] width 15 height 15
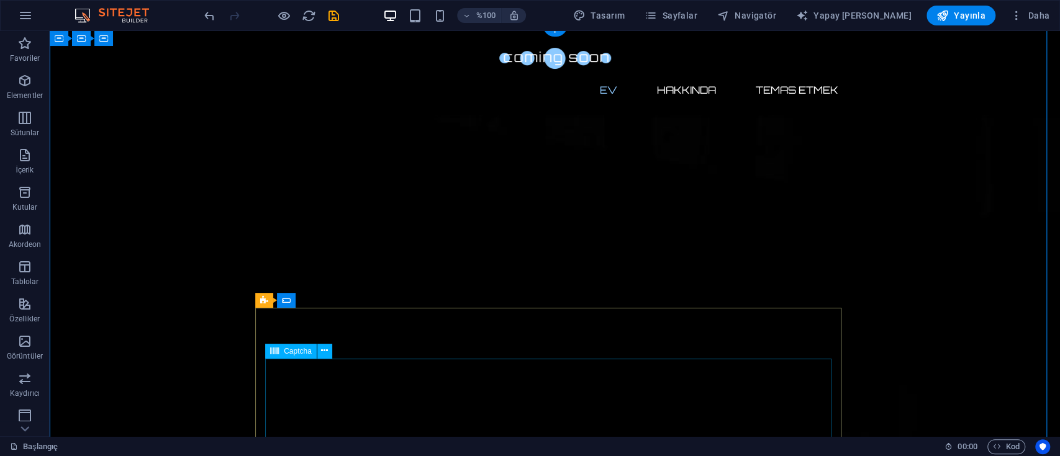
scroll to position [165, 0]
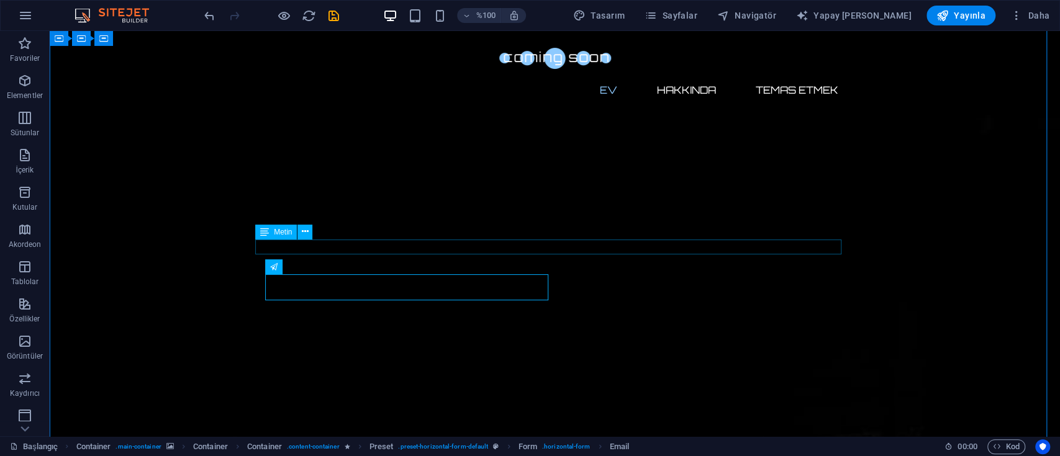
scroll to position [0, 0]
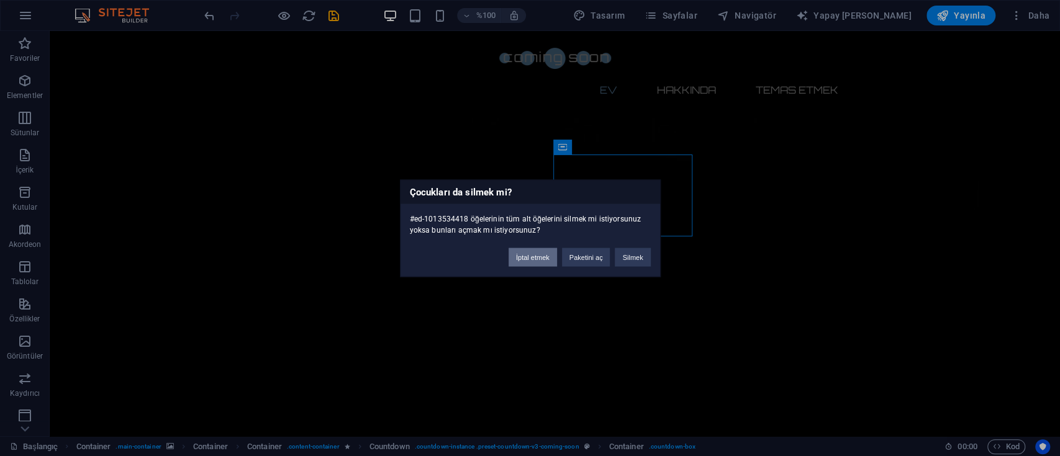
click at [542, 258] on font "İptal etmek" at bounding box center [533, 256] width 34 height 7
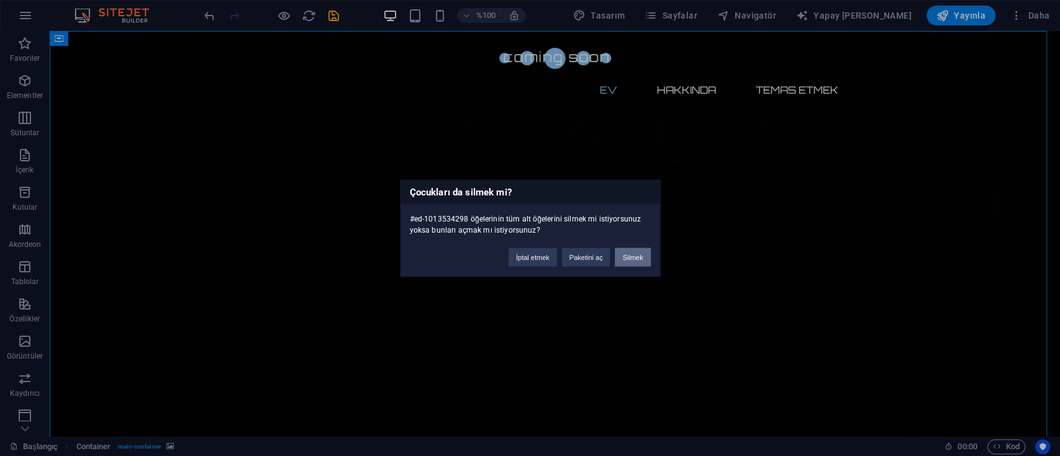
click at [636, 253] on font "Silmek" at bounding box center [632, 256] width 20 height 7
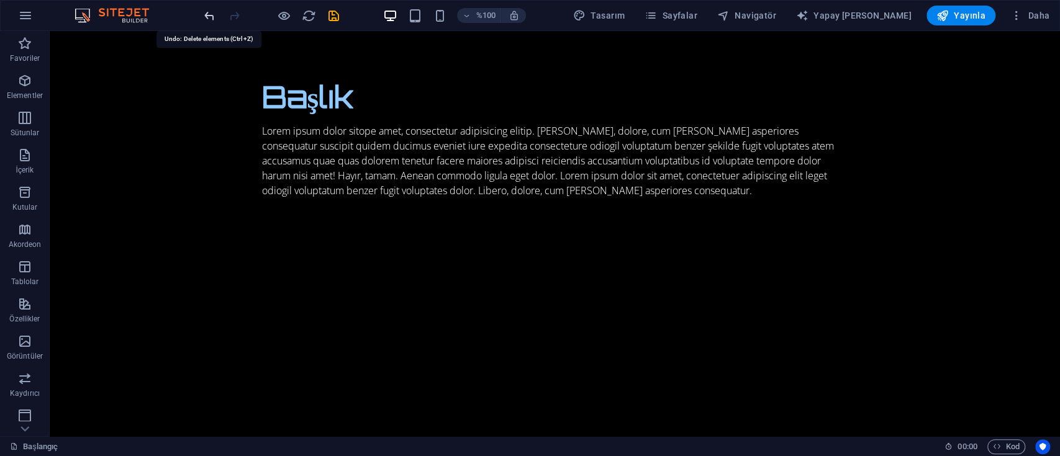
click at [208, 12] on icon "geri al" at bounding box center [209, 16] width 14 height 14
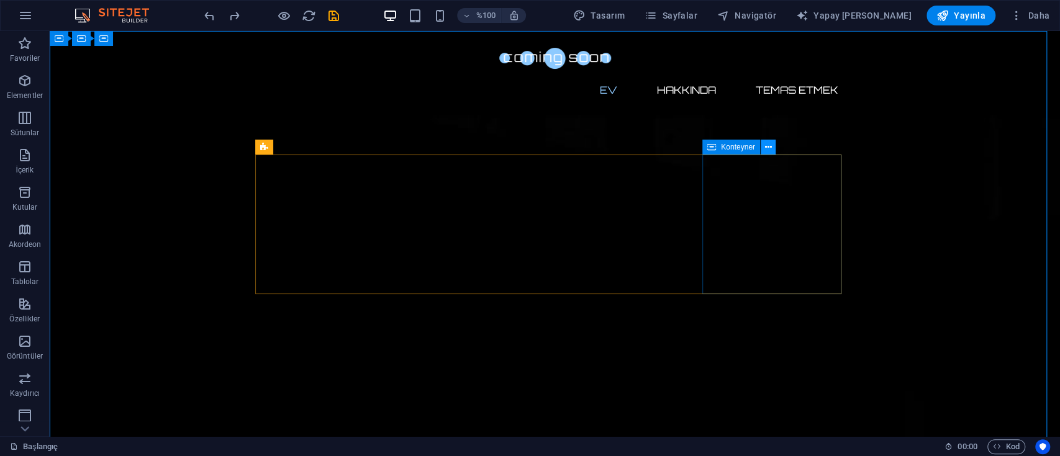
click at [767, 151] on icon at bounding box center [767, 147] width 7 height 13
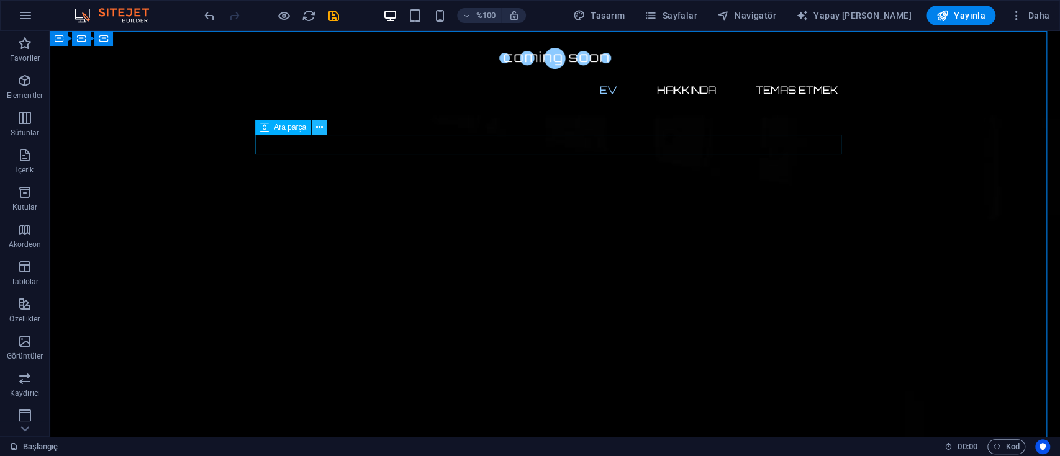
click at [323, 127] on button at bounding box center [319, 127] width 15 height 15
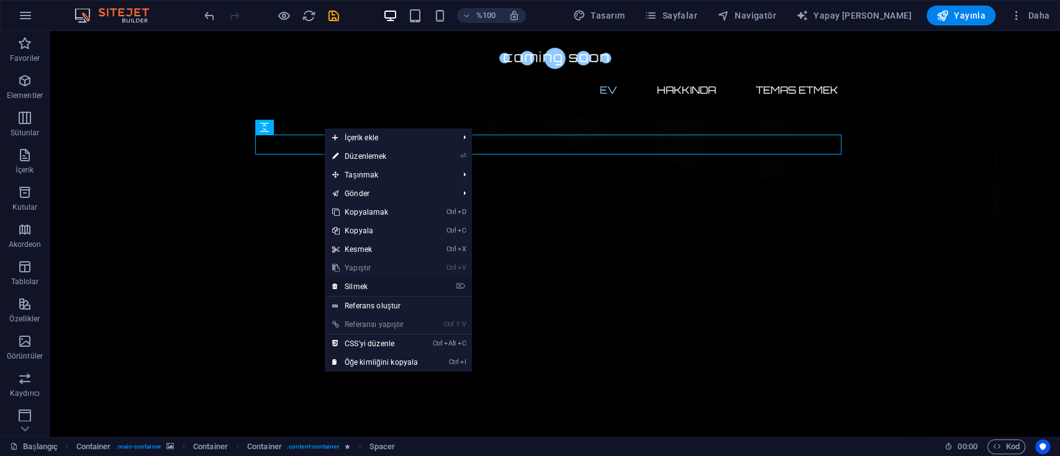
click at [378, 279] on link "⌦ Silmek" at bounding box center [375, 287] width 101 height 19
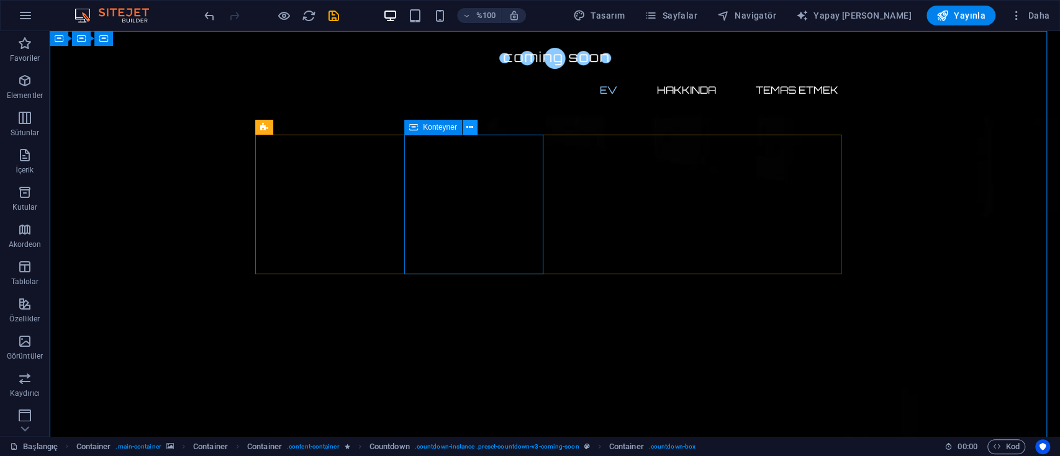
click at [469, 127] on icon at bounding box center [469, 127] width 7 height 13
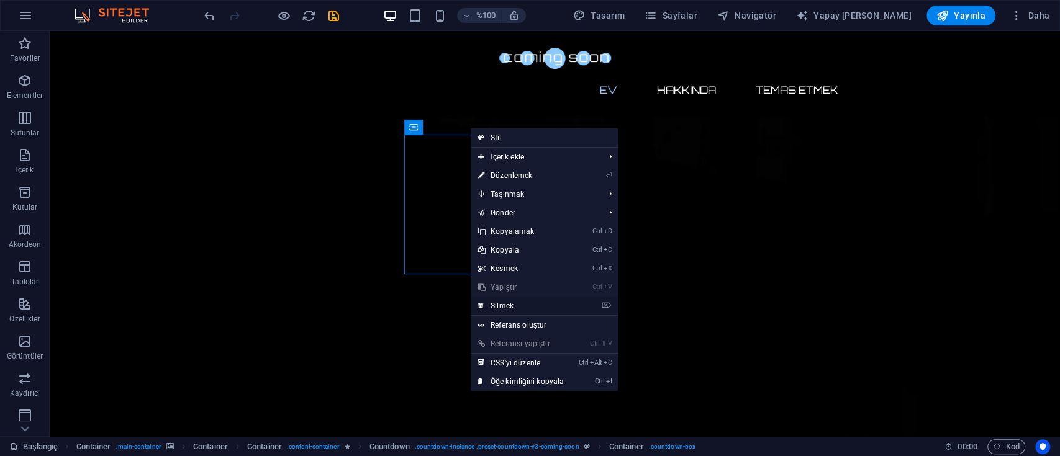
click at [534, 305] on link "⌦ Silmek" at bounding box center [521, 306] width 101 height 19
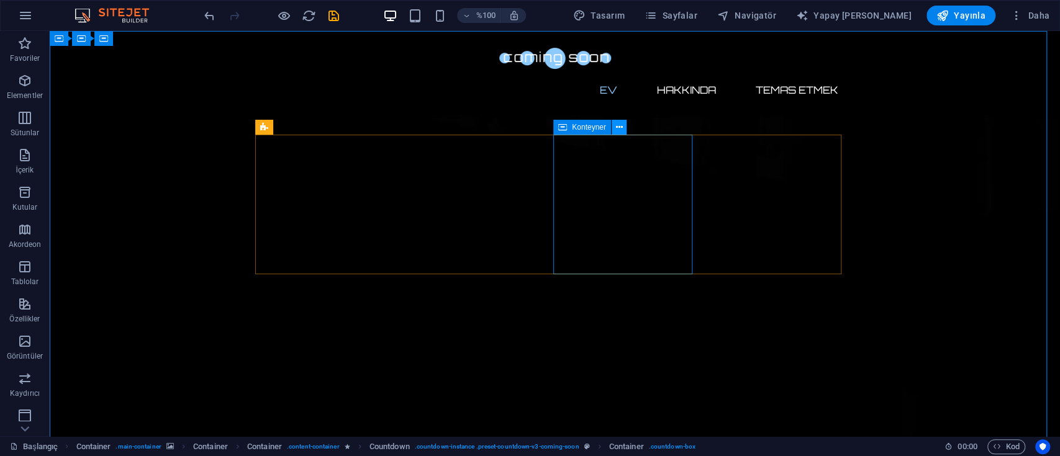
click at [620, 127] on icon at bounding box center [618, 127] width 7 height 13
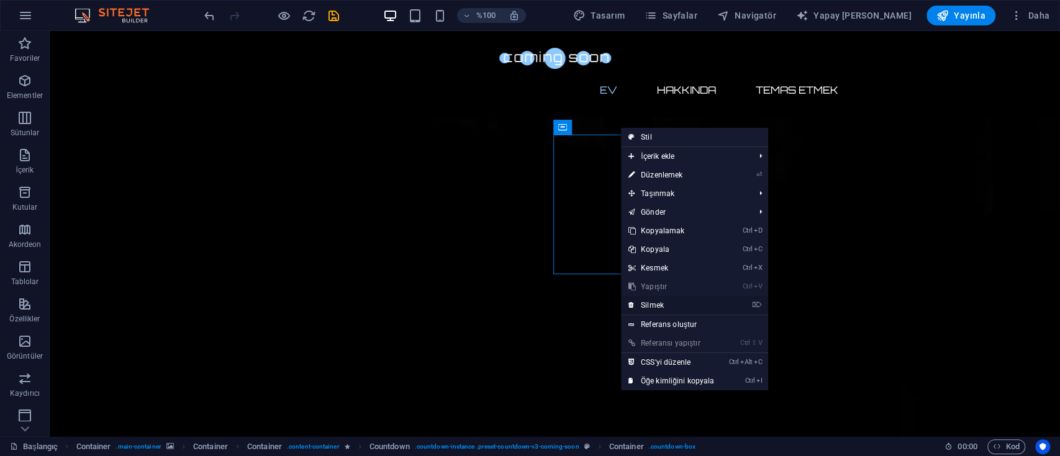
click at [680, 304] on link "⌦ Silmek" at bounding box center [671, 305] width 101 height 19
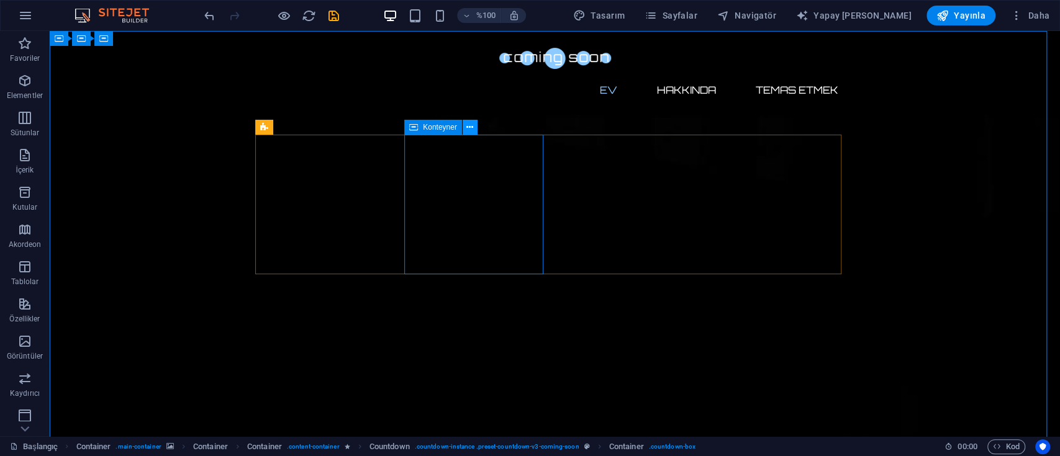
click at [472, 128] on icon at bounding box center [469, 127] width 7 height 13
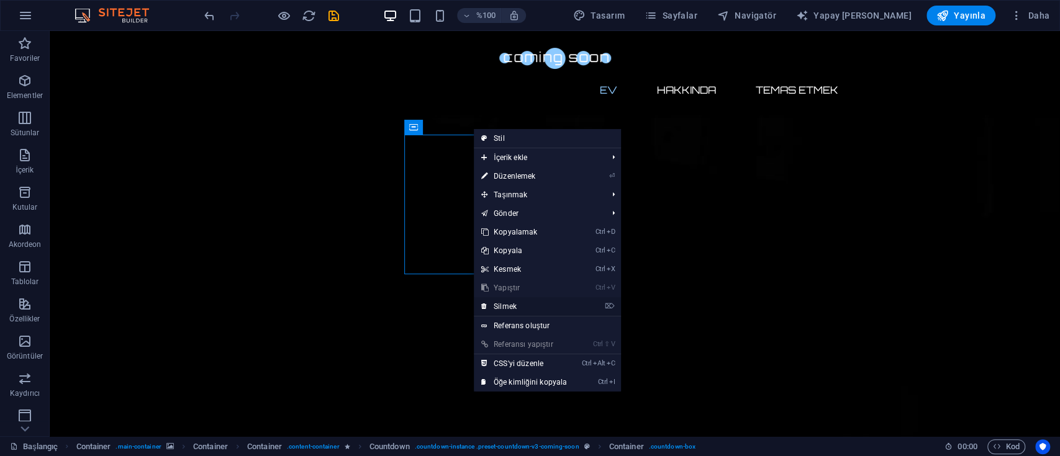
click at [534, 310] on link "⌦ Silmek" at bounding box center [524, 306] width 101 height 19
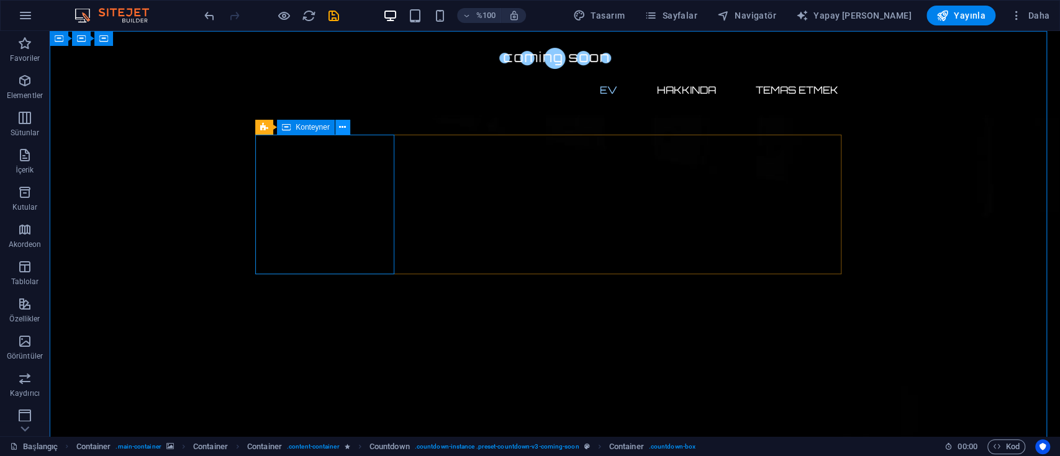
click at [343, 128] on icon at bounding box center [342, 127] width 7 height 13
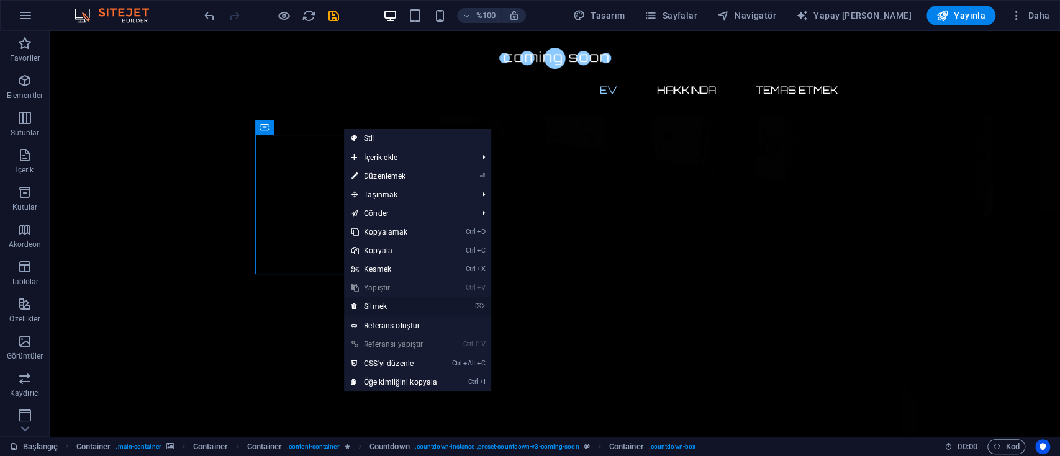
click at [400, 304] on link "⌦ Silmek" at bounding box center [394, 306] width 101 height 19
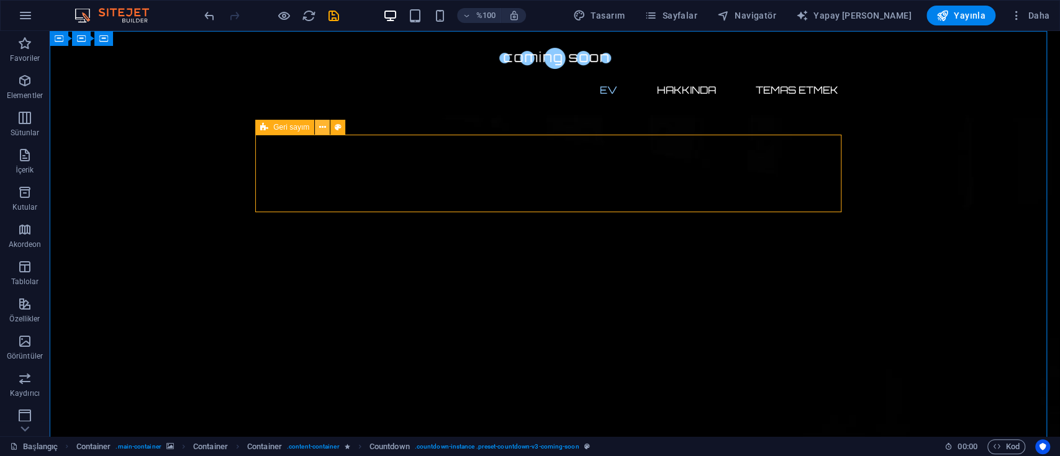
click at [324, 125] on icon at bounding box center [322, 127] width 7 height 13
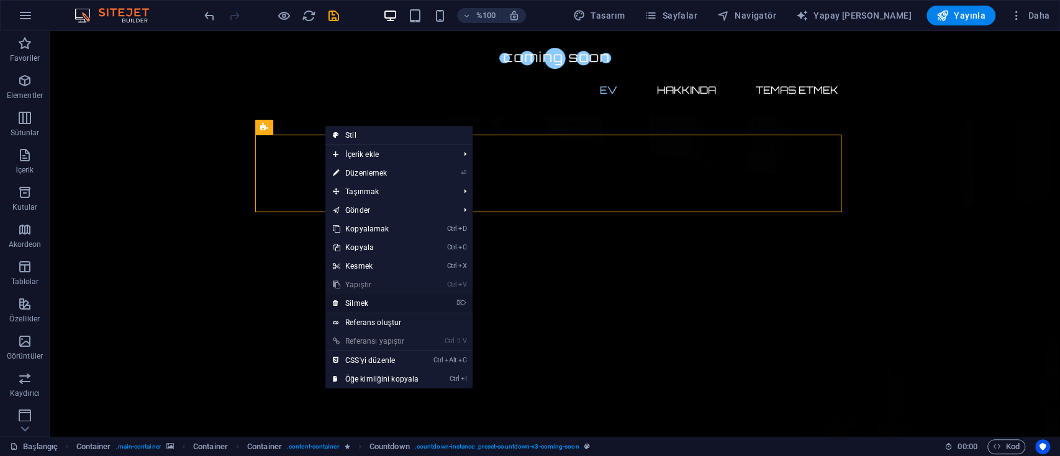
click at [396, 302] on link "⌦ Silmek" at bounding box center [375, 303] width 101 height 19
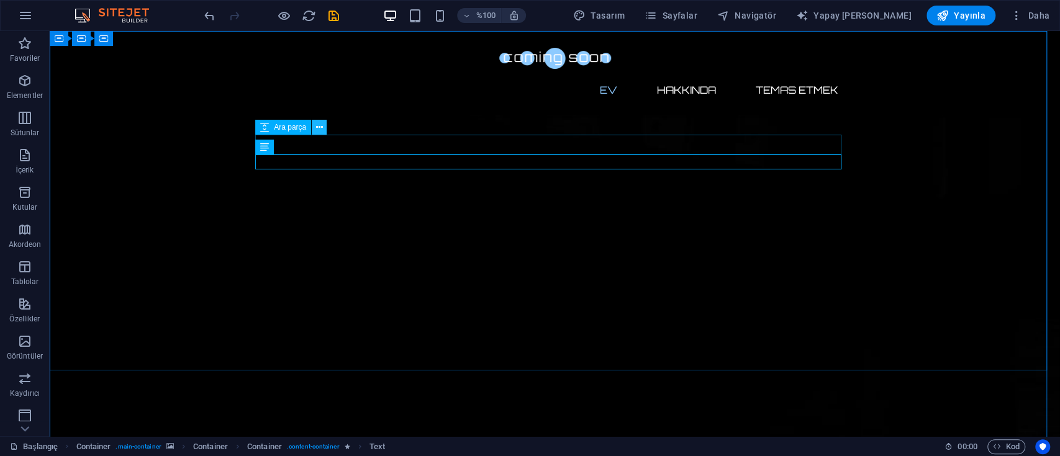
click at [320, 129] on icon at bounding box center [319, 127] width 7 height 13
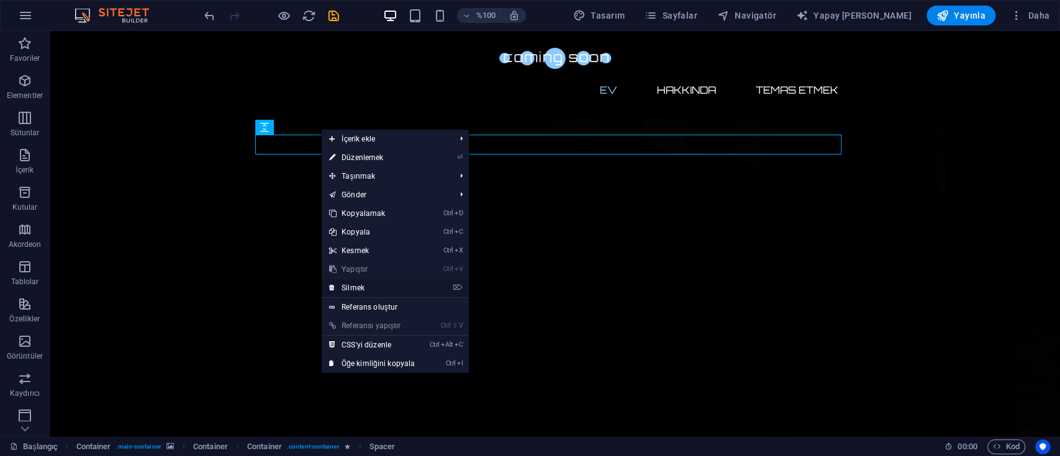
click at [373, 291] on link "⌦ Silmek" at bounding box center [372, 288] width 101 height 19
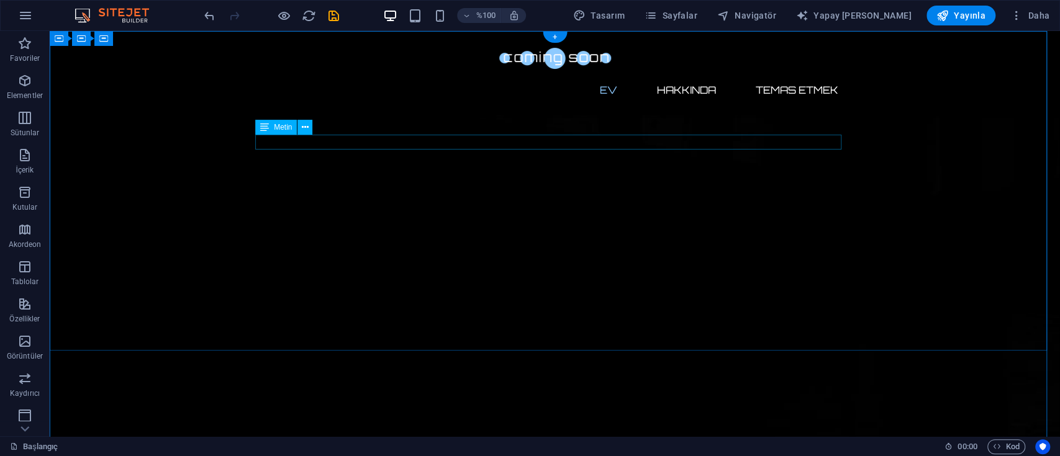
click at [303, 121] on icon at bounding box center [305, 127] width 7 height 13
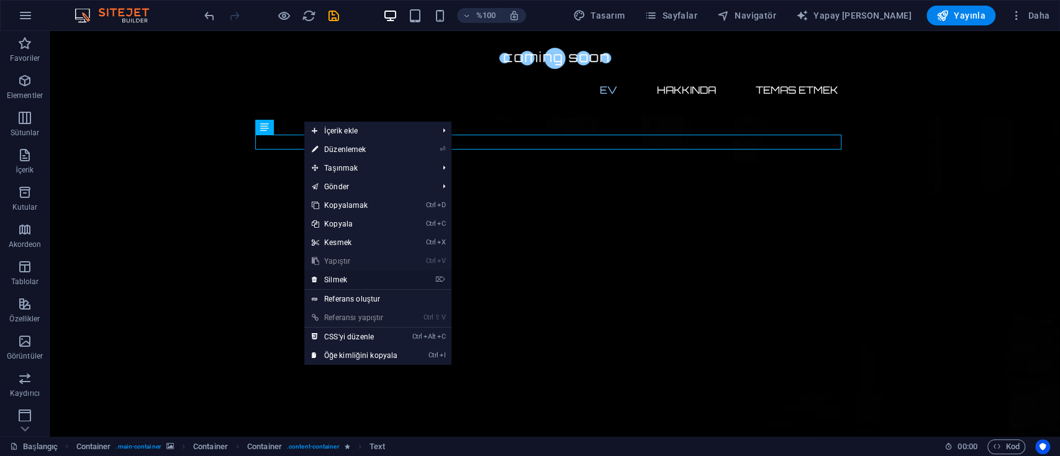
click at [369, 279] on link "⌦ Silmek" at bounding box center [354, 280] width 101 height 19
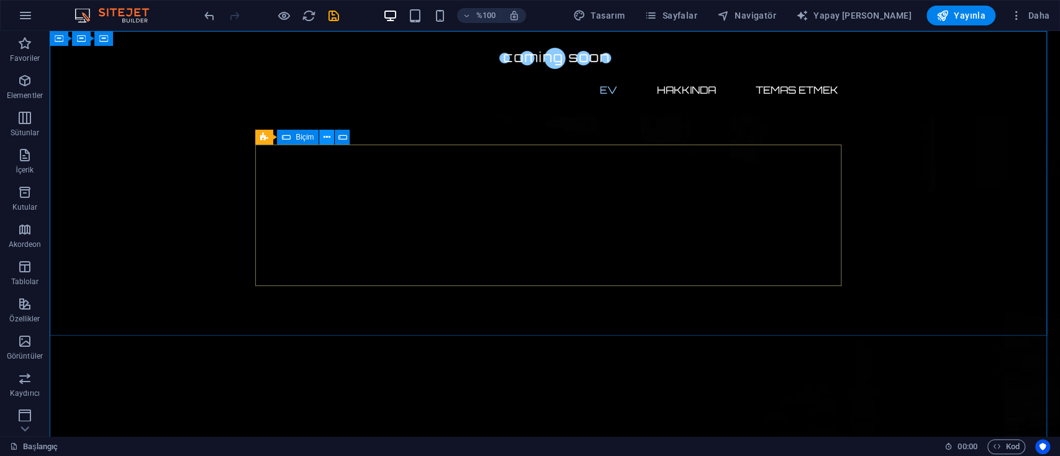
click at [325, 132] on icon at bounding box center [326, 137] width 7 height 13
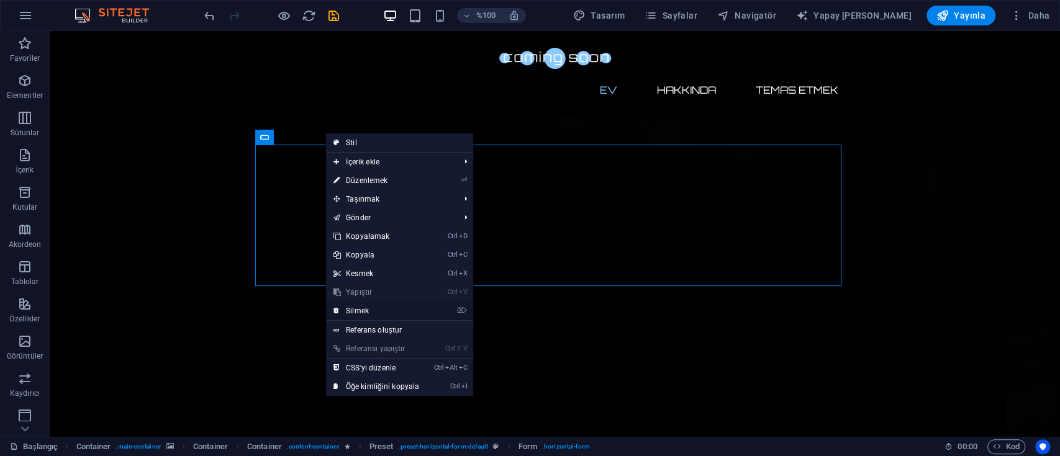
click at [377, 304] on link "⌦ Silmek" at bounding box center [376, 311] width 101 height 19
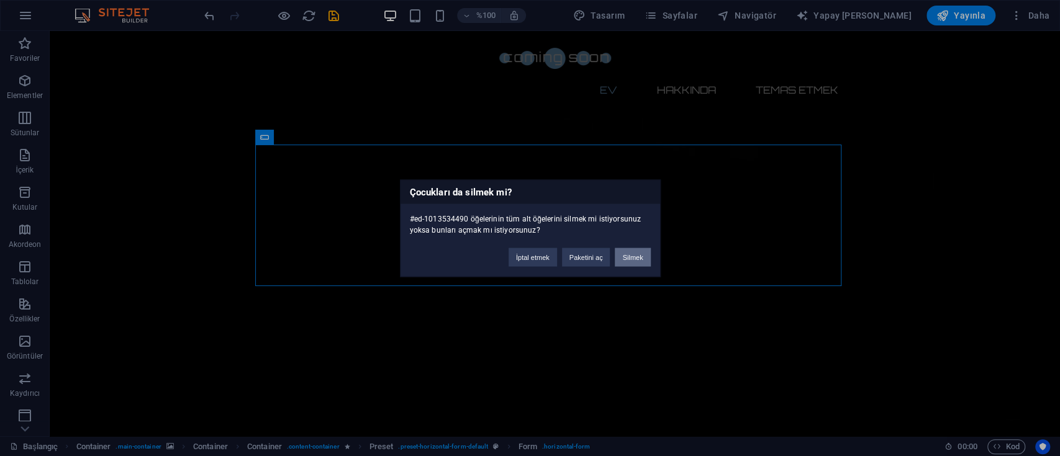
click at [645, 253] on button "Silmek" at bounding box center [632, 257] width 35 height 19
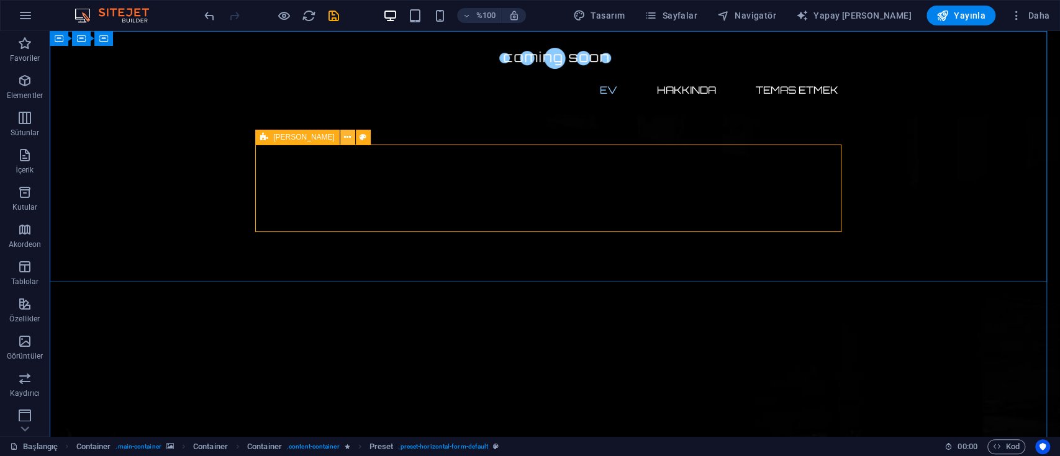
click at [344, 133] on icon at bounding box center [347, 137] width 7 height 13
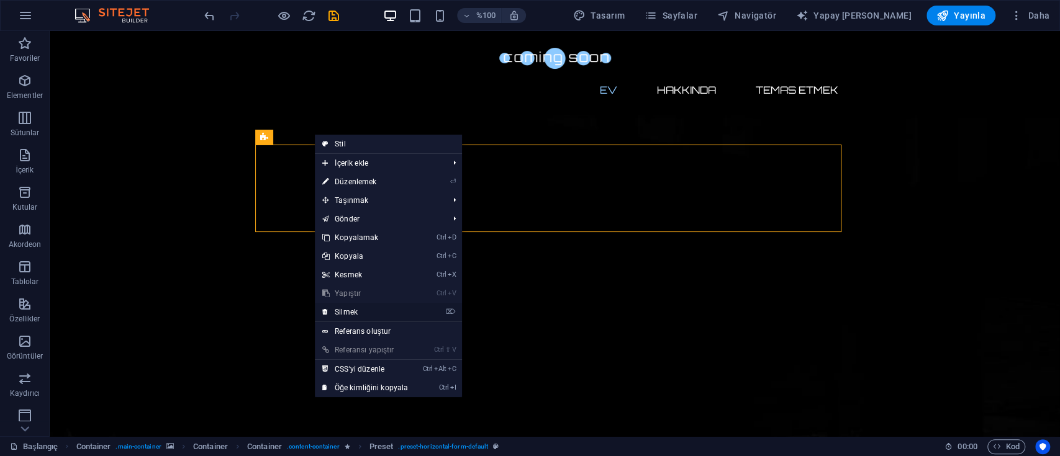
click at [389, 309] on link "⌦ Silmek" at bounding box center [365, 312] width 101 height 19
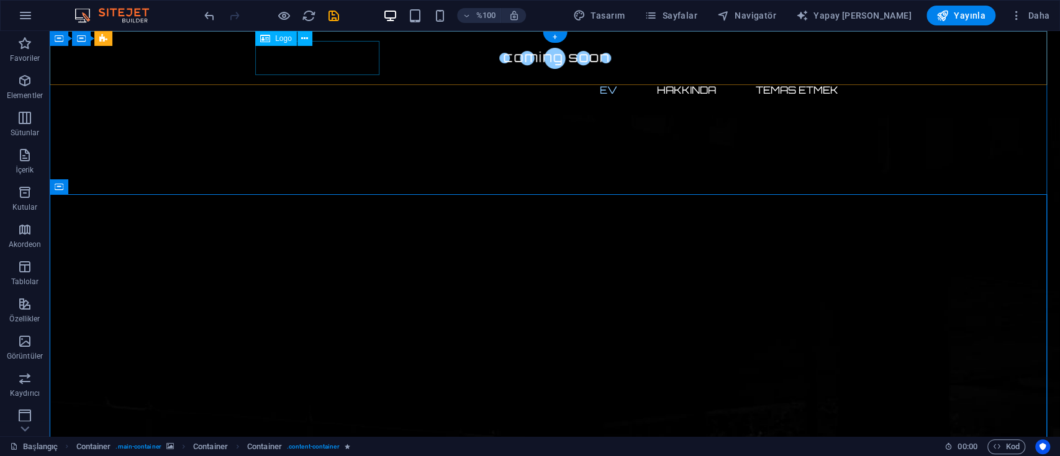
click at [337, 62] on div at bounding box center [555, 58] width 586 height 34
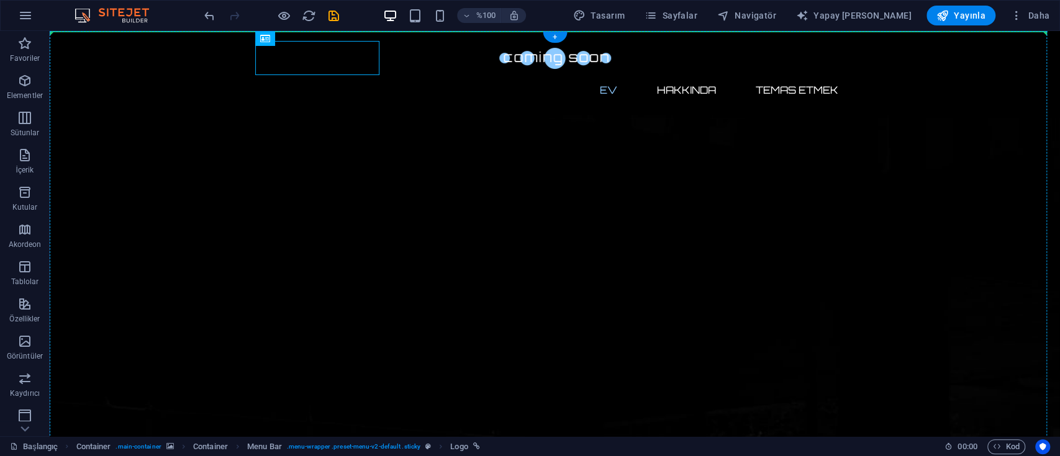
drag, startPoint x: 335, startPoint y: 68, endPoint x: 139, endPoint y: 47, distance: 196.7
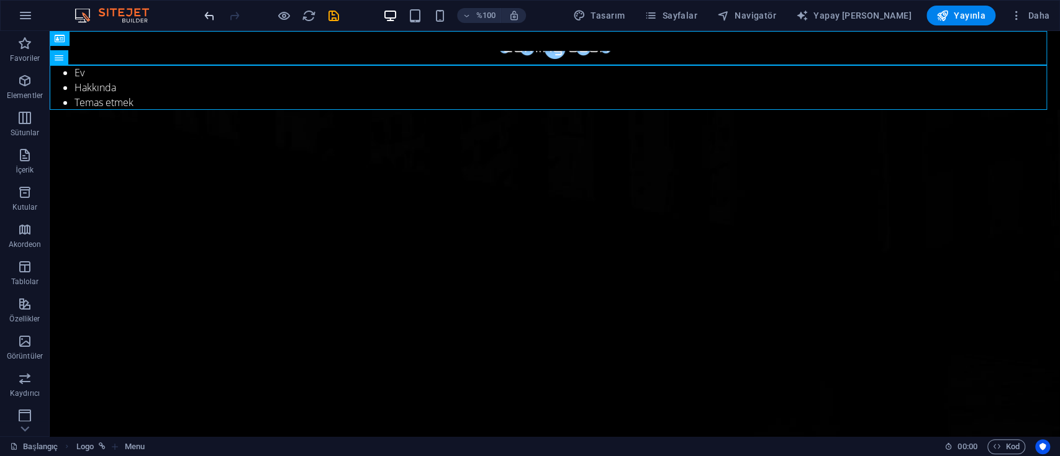
click at [213, 12] on icon "geri al" at bounding box center [209, 16] width 14 height 14
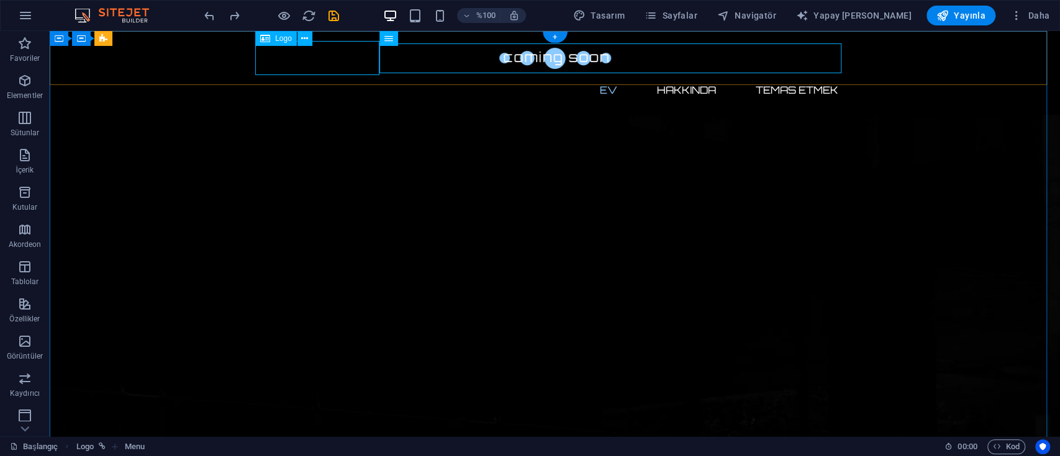
click at [333, 48] on div at bounding box center [555, 58] width 586 height 34
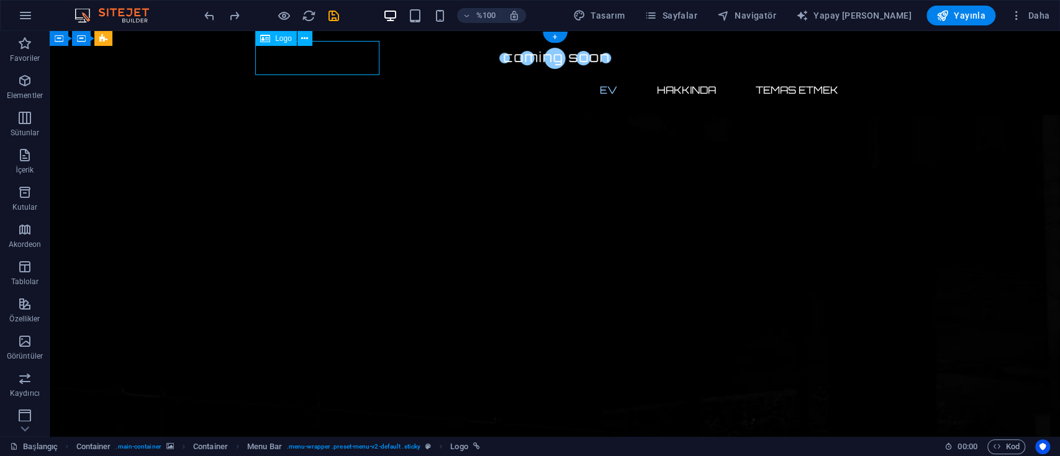
drag, startPoint x: 289, startPoint y: 52, endPoint x: 271, endPoint y: 52, distance: 18.0
click at [271, 52] on div at bounding box center [555, 58] width 586 height 34
click at [284, 56] on div at bounding box center [555, 58] width 586 height 34
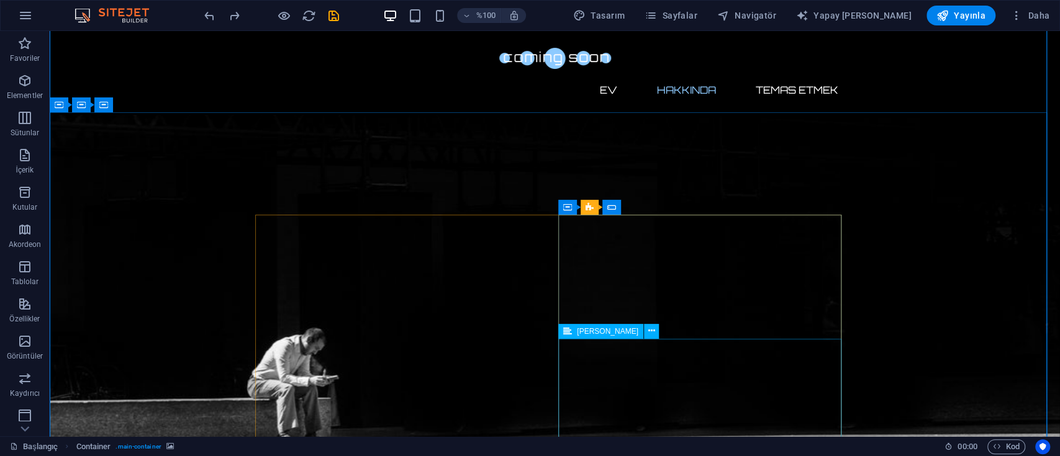
scroll to position [422, 0]
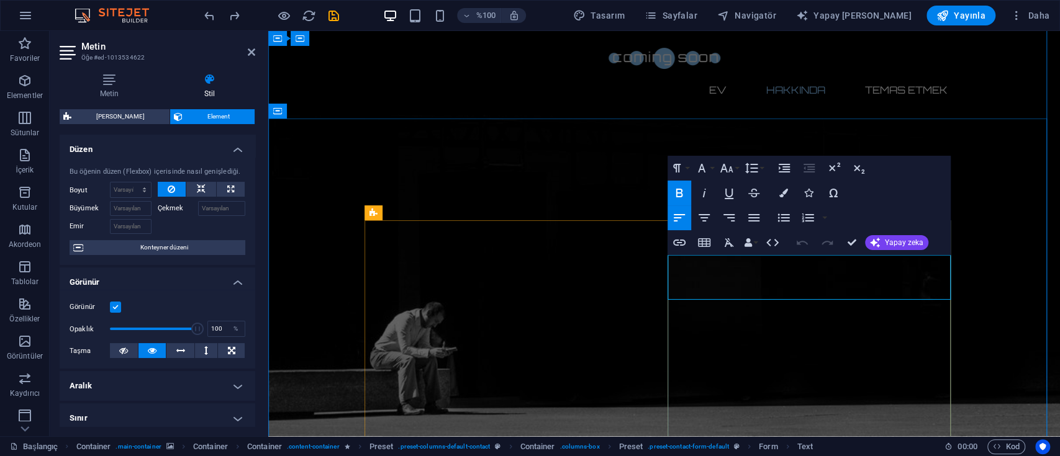
drag, startPoint x: 718, startPoint y: 274, endPoint x: 872, endPoint y: 273, distance: 154.6
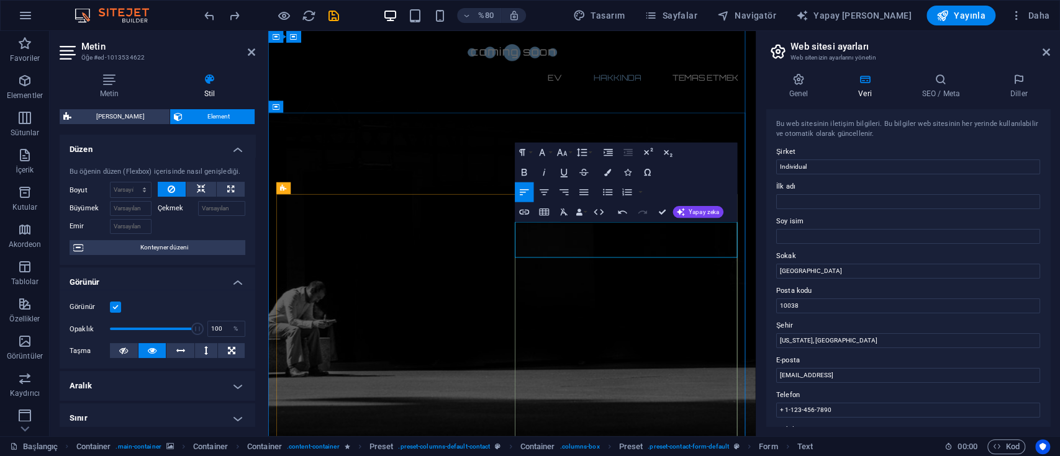
drag, startPoint x: 656, startPoint y: 288, endPoint x: 666, endPoint y: 289, distance: 10.0
drag, startPoint x: 618, startPoint y: 304, endPoint x: 836, endPoint y: 310, distance: 217.4
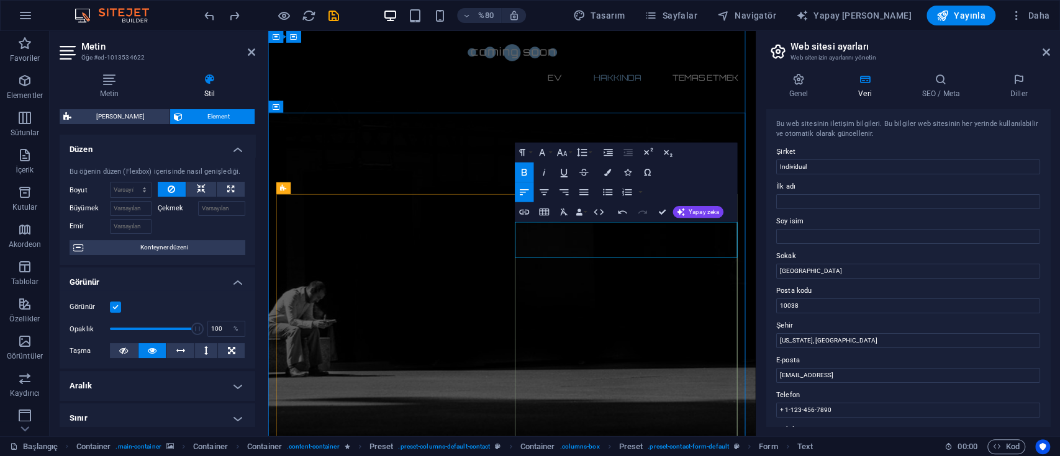
drag, startPoint x: 608, startPoint y: 274, endPoint x: 844, endPoint y: 252, distance: 237.6
click at [574, 221] on button "Veri Bağlamaları" at bounding box center [581, 212] width 14 height 20
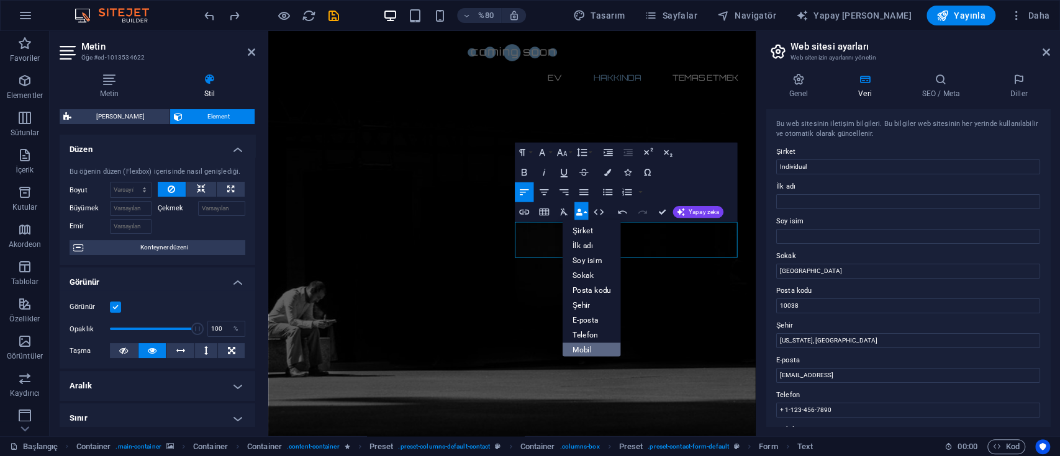
scroll to position [83, 0]
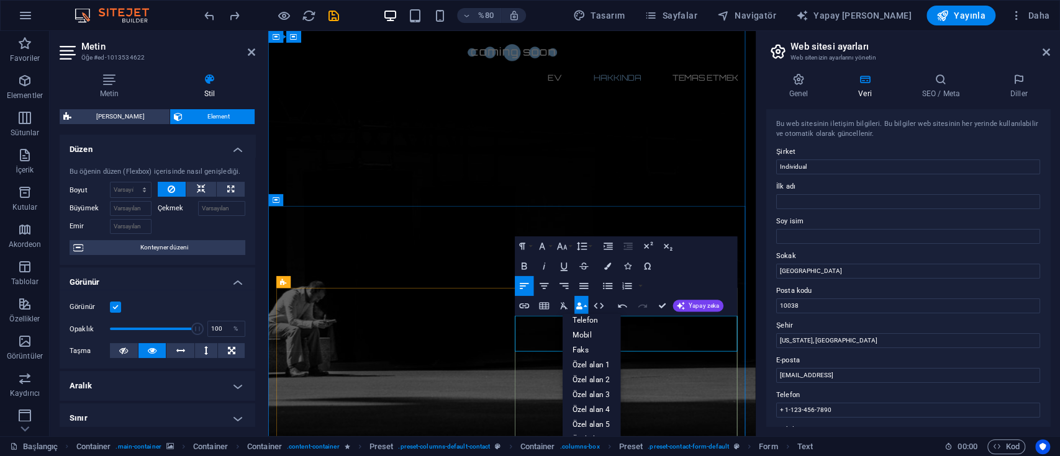
scroll to position [173, 0]
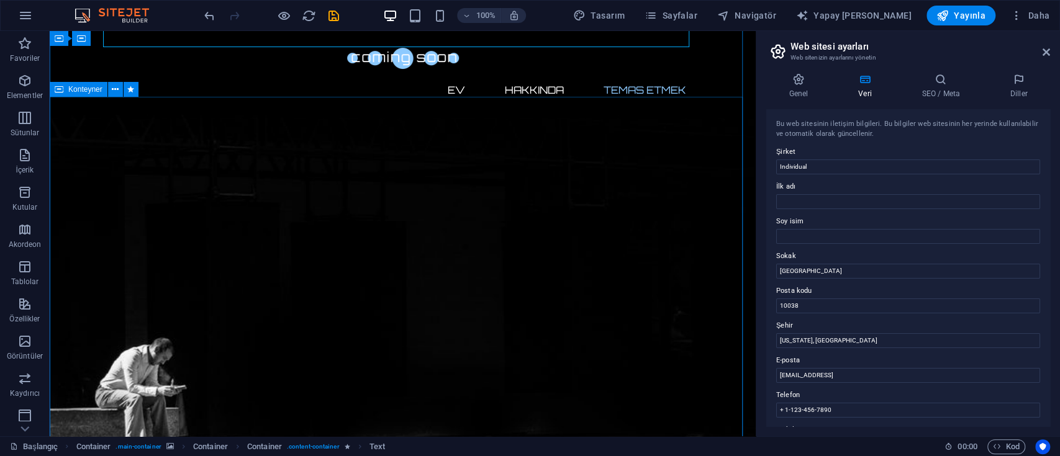
scroll to position [466, 0]
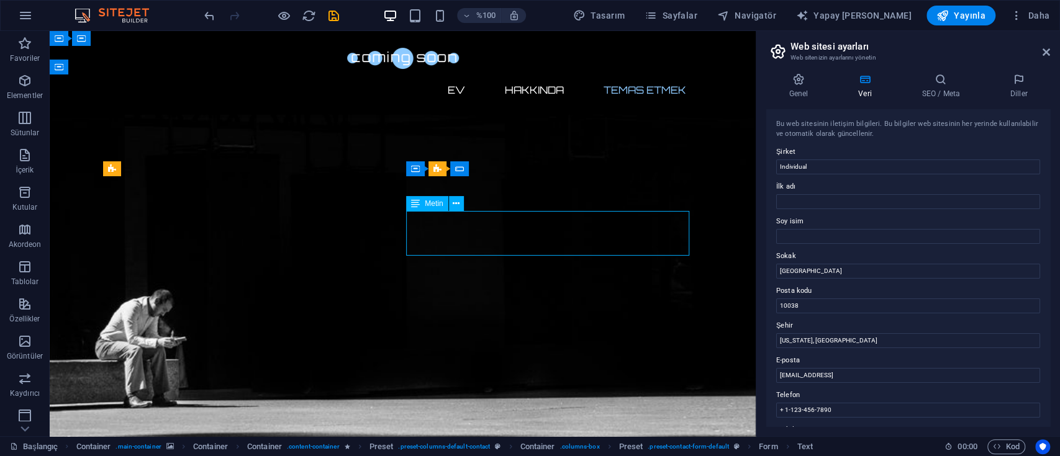
drag, startPoint x: 537, startPoint y: 243, endPoint x: 390, endPoint y: 300, distance: 157.8
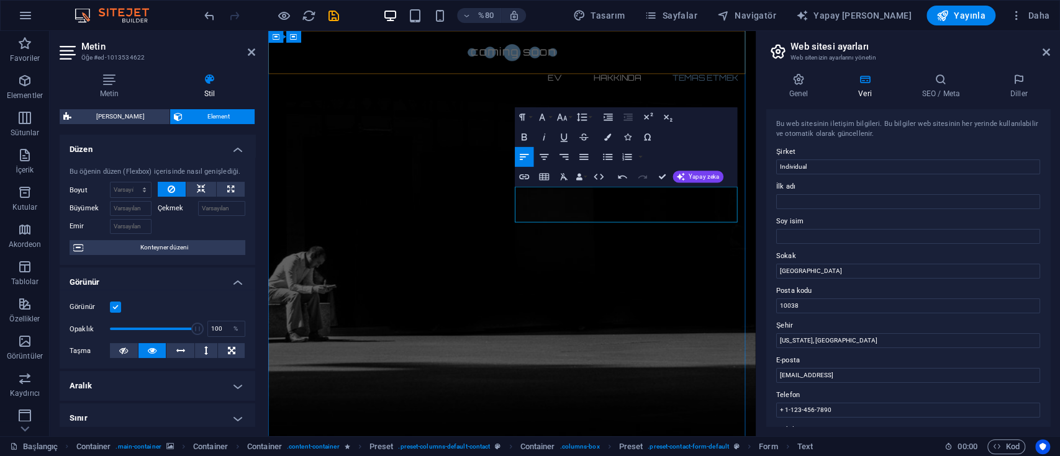
click at [794, 79] on div "Ev Hakkında Temas etmek Menü" at bounding box center [572, 73] width 609 height 84
